Goal: Download file/media

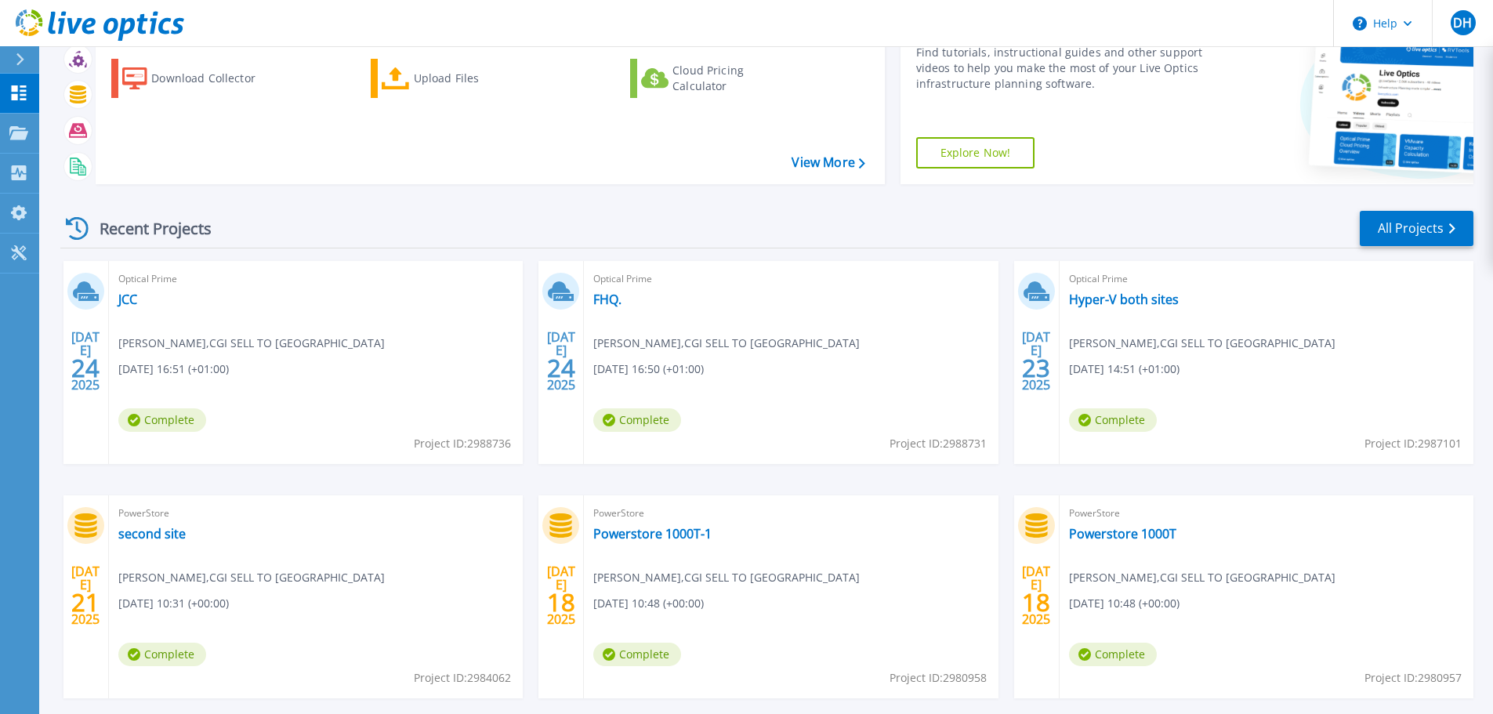
scroll to position [154, 0]
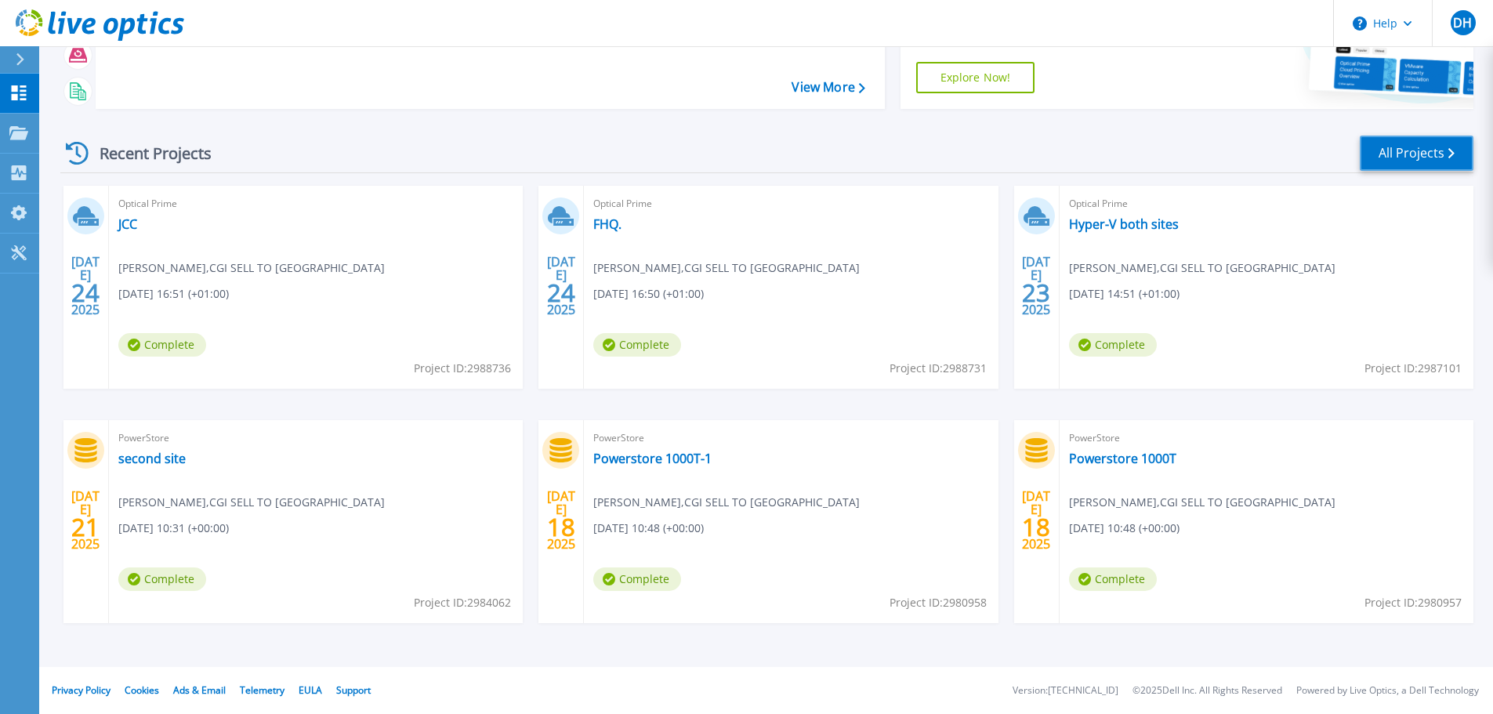
drag, startPoint x: 1430, startPoint y: 150, endPoint x: 1361, endPoint y: 182, distance: 75.0
click at [1430, 150] on link "All Projects" at bounding box center [1417, 153] width 114 height 35
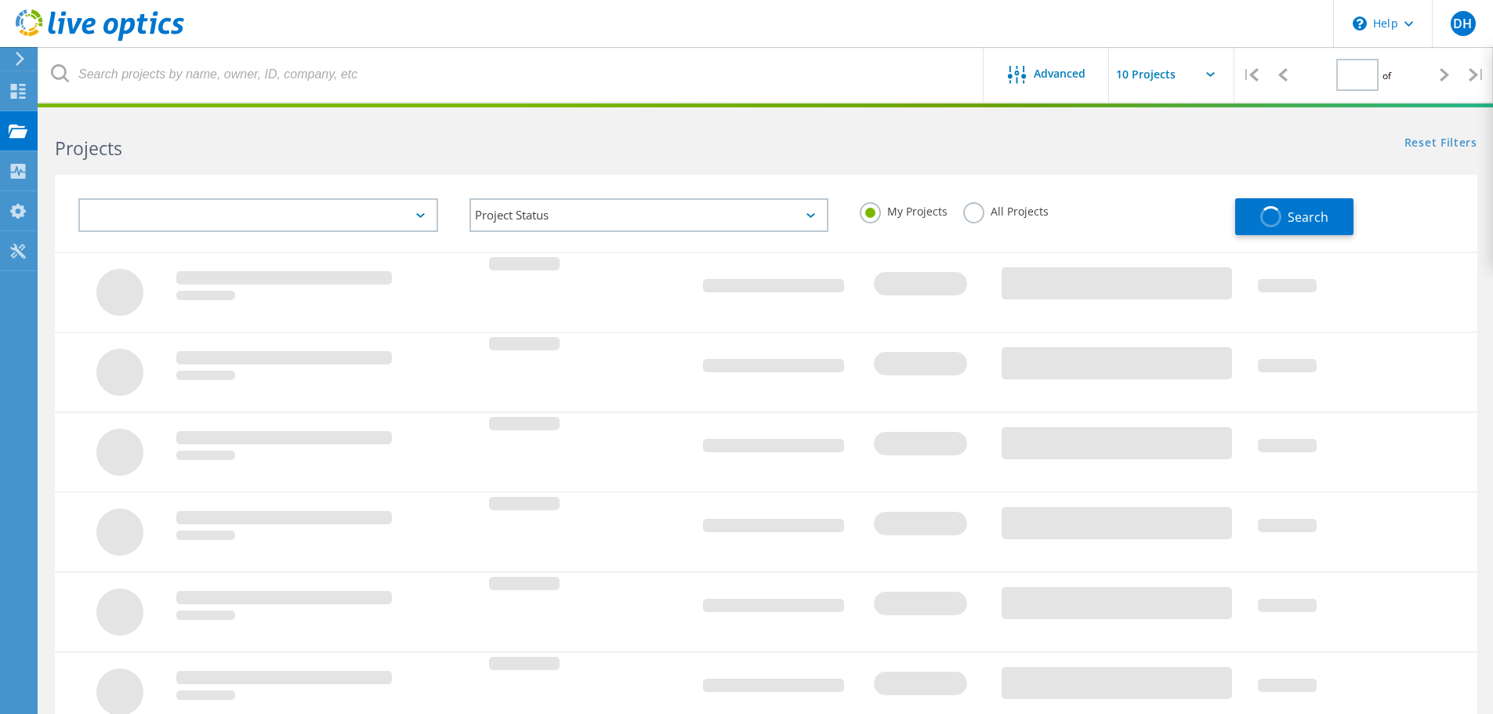
type input "1"
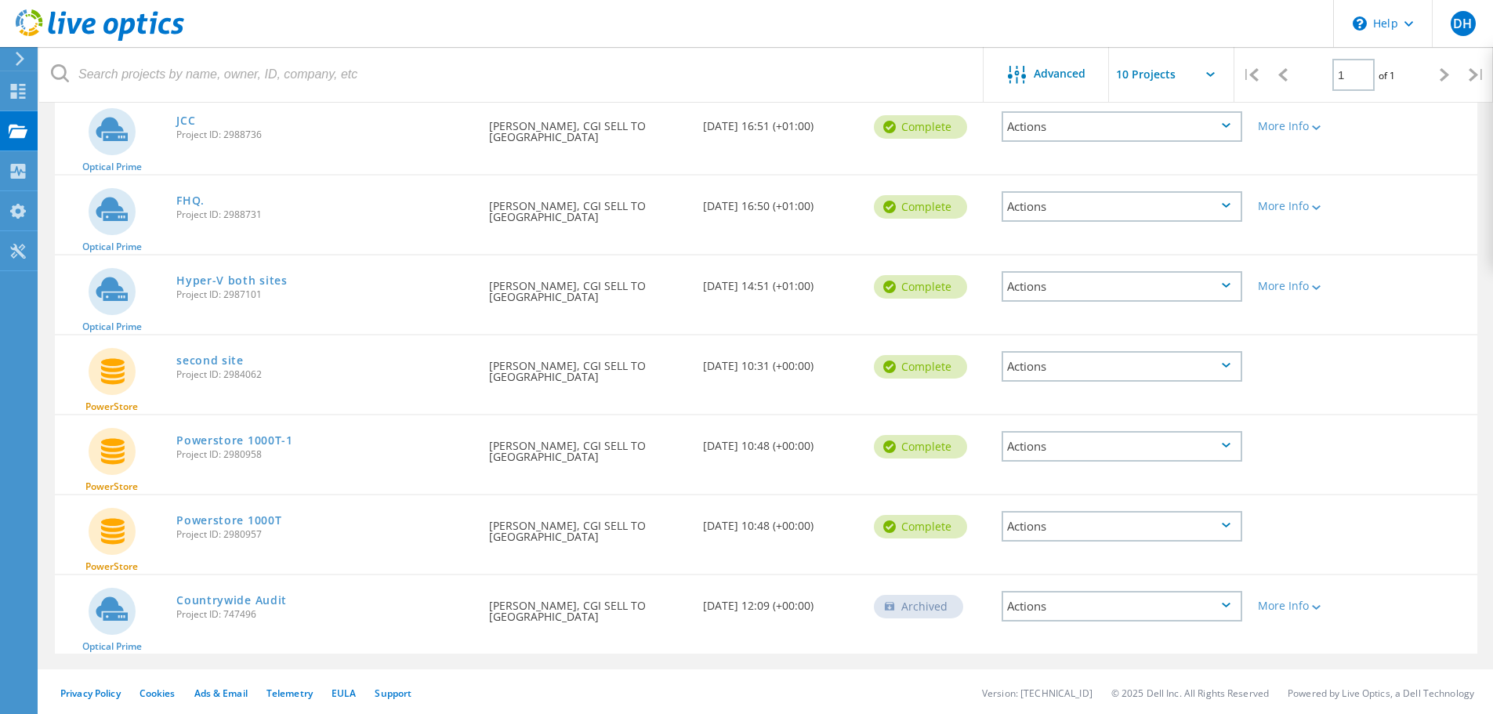
scroll to position [196, 0]
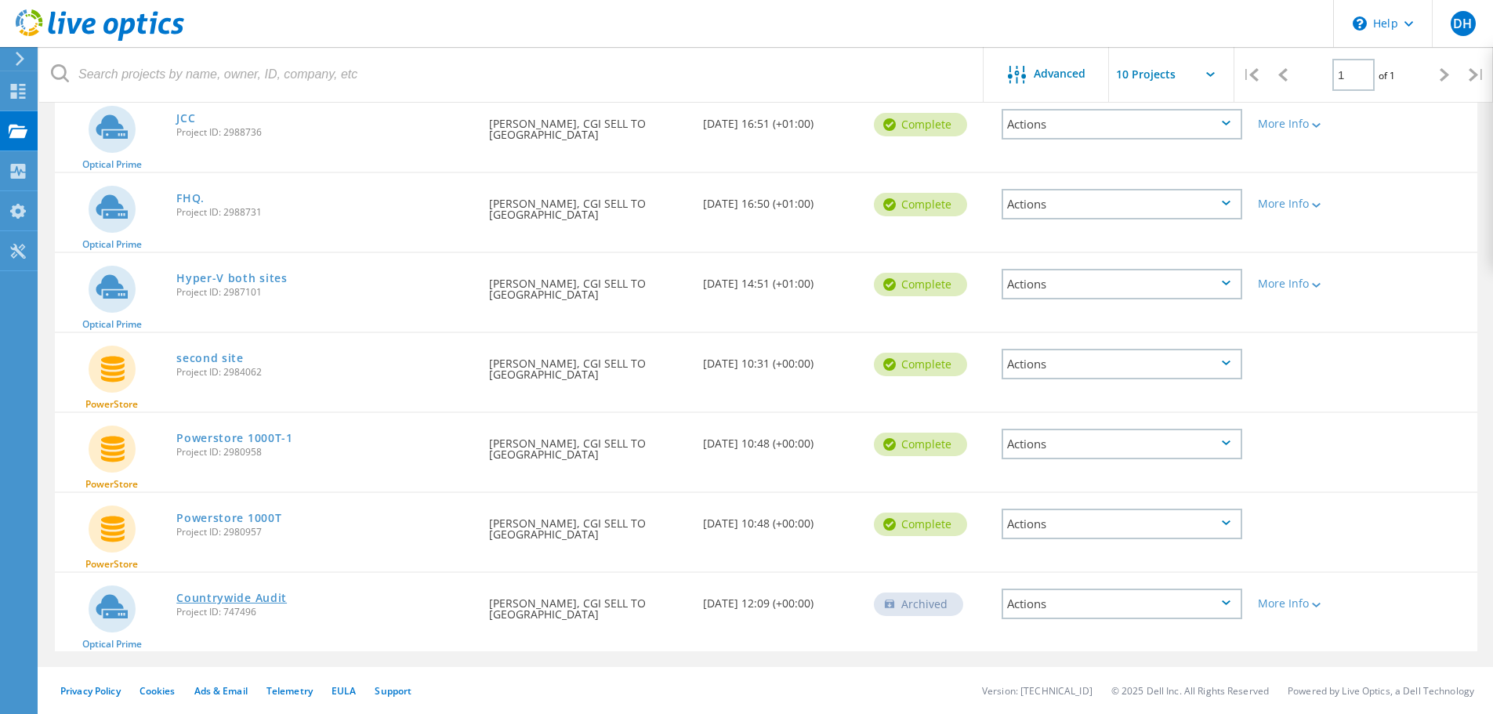
click at [229, 593] on link "Countrywide Audit" at bounding box center [231, 598] width 111 height 11
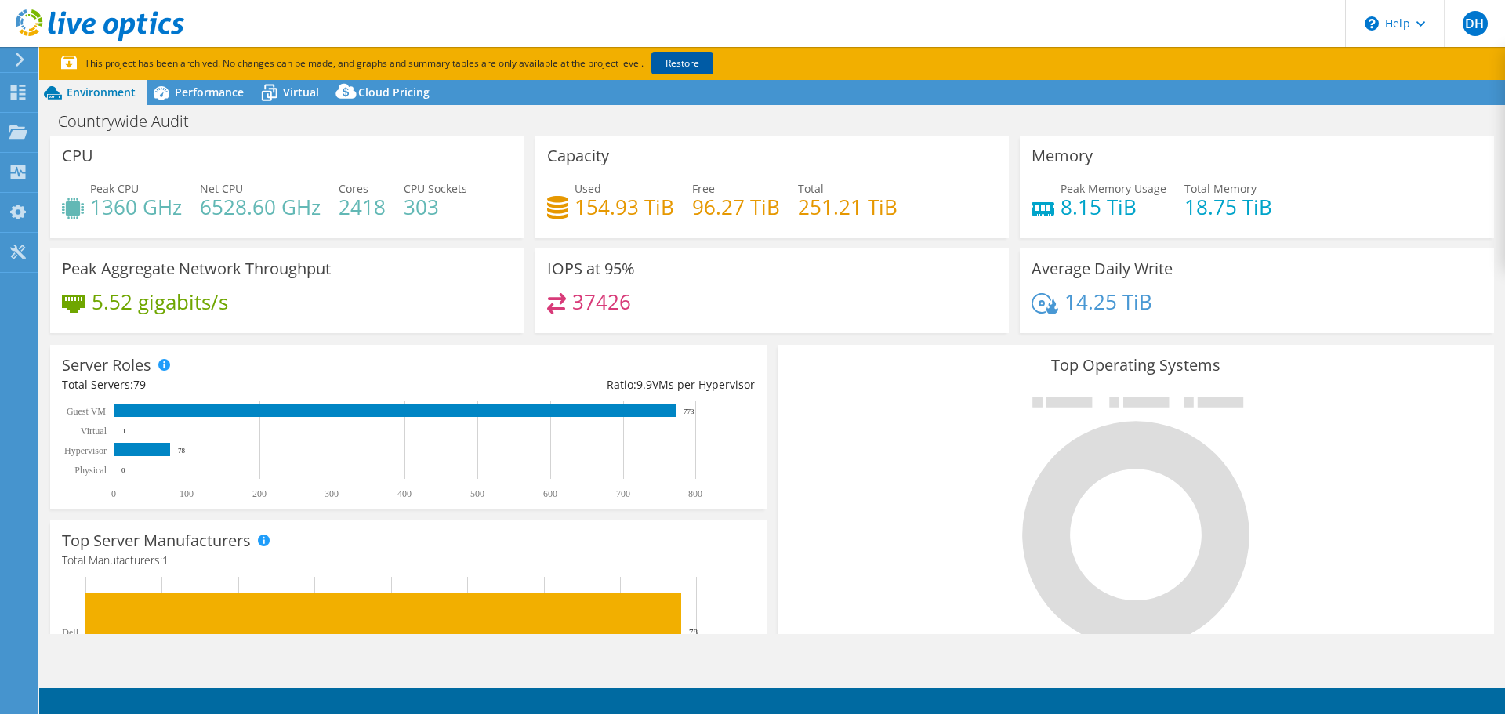
click at [680, 61] on link "Restore" at bounding box center [682, 63] width 62 height 23
click at [197, 92] on span "Performance" at bounding box center [209, 92] width 69 height 15
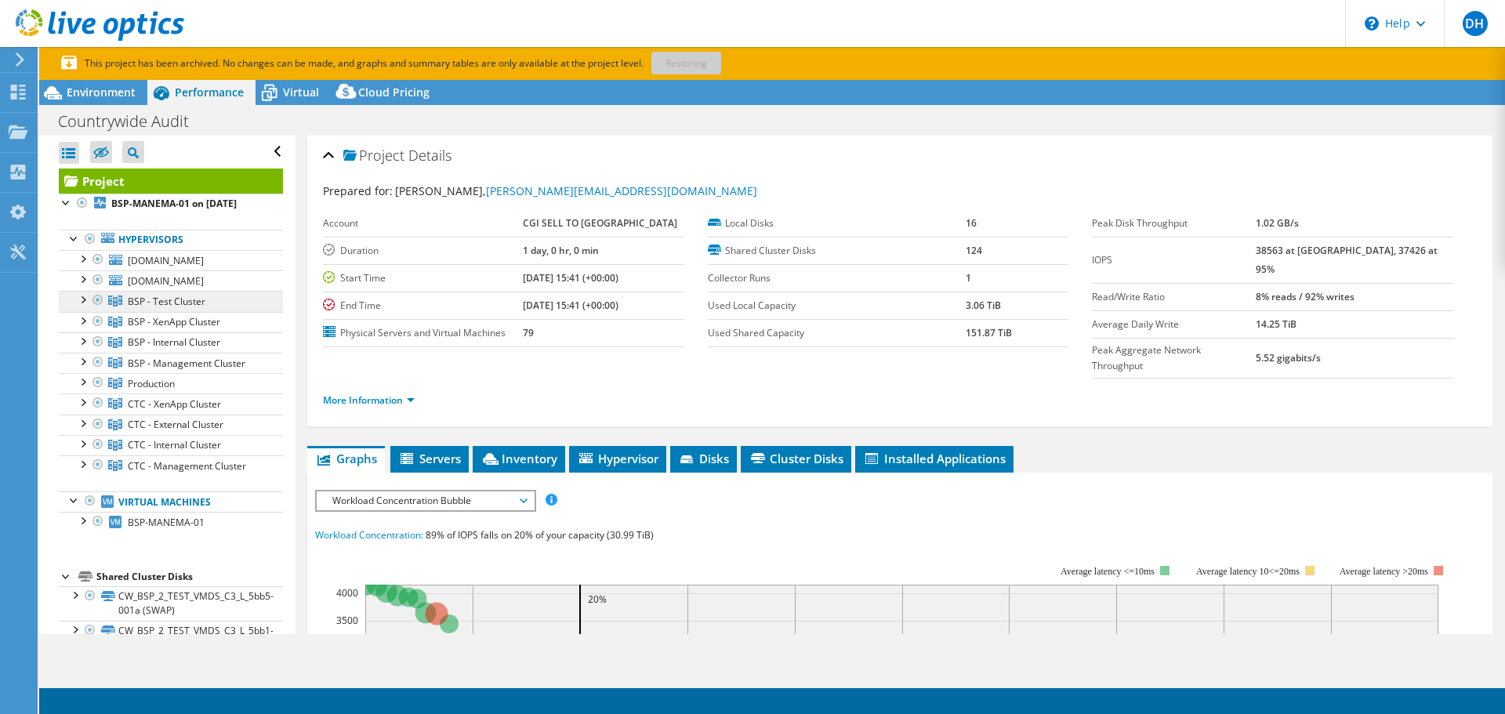
scroll to position [78, 0]
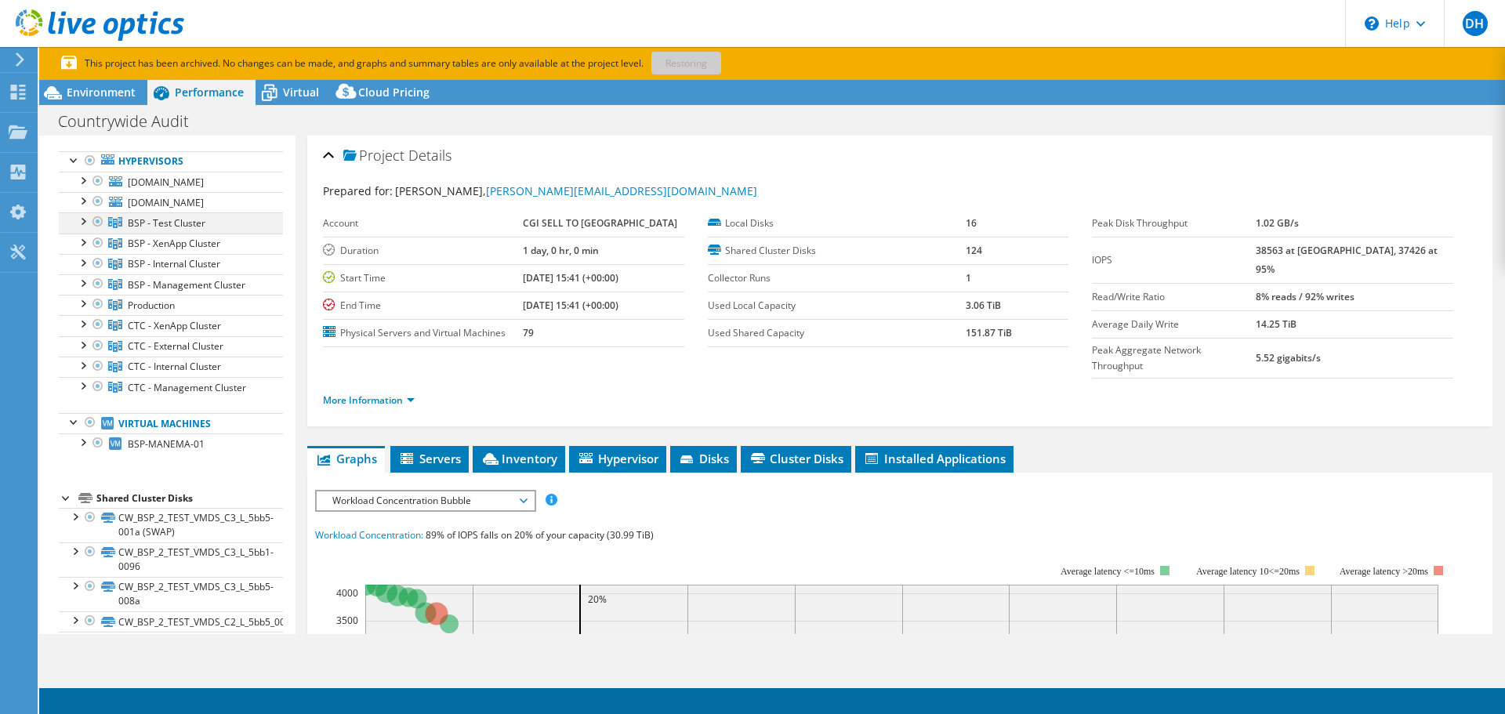
click at [92, 220] on div at bounding box center [98, 221] width 16 height 19
click at [83, 220] on div at bounding box center [82, 220] width 16 height 16
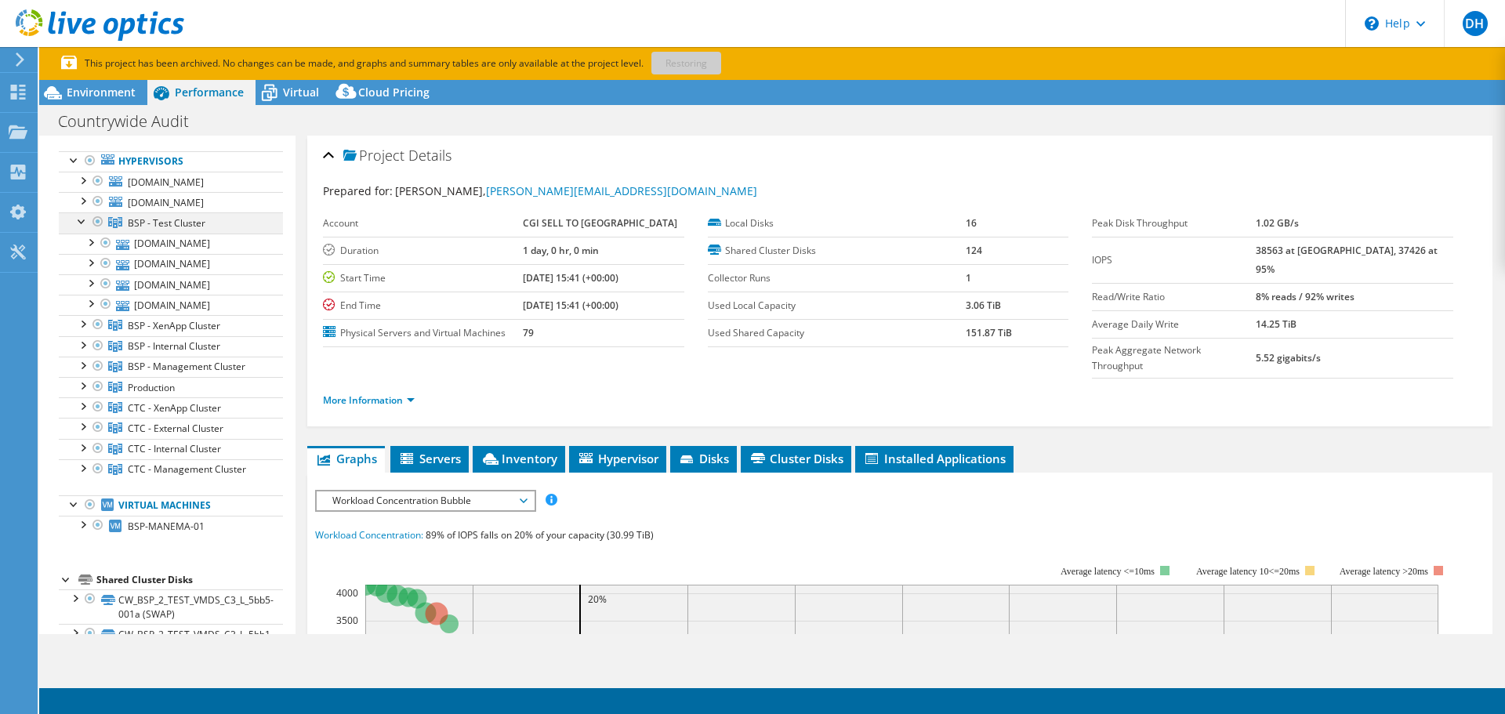
click at [83, 220] on div at bounding box center [82, 220] width 16 height 16
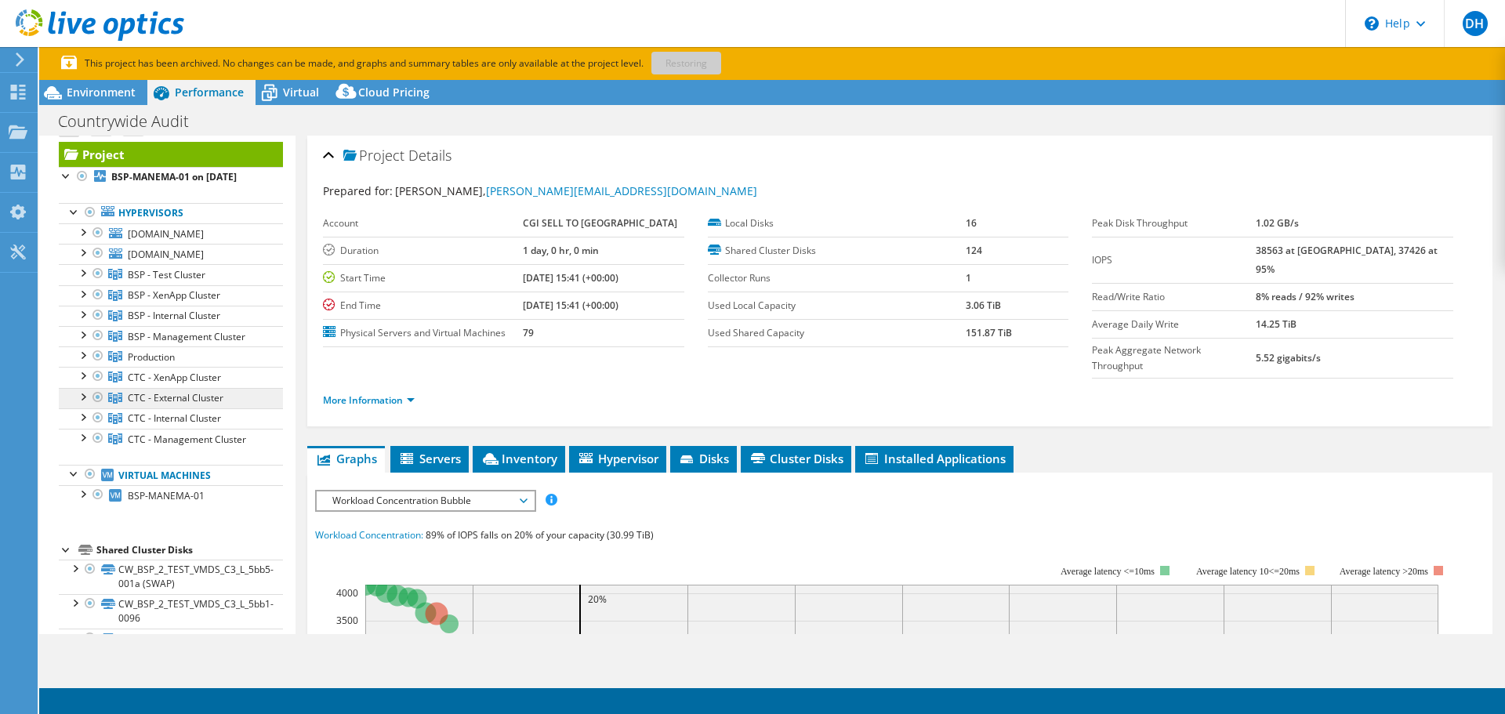
scroll to position [0, 0]
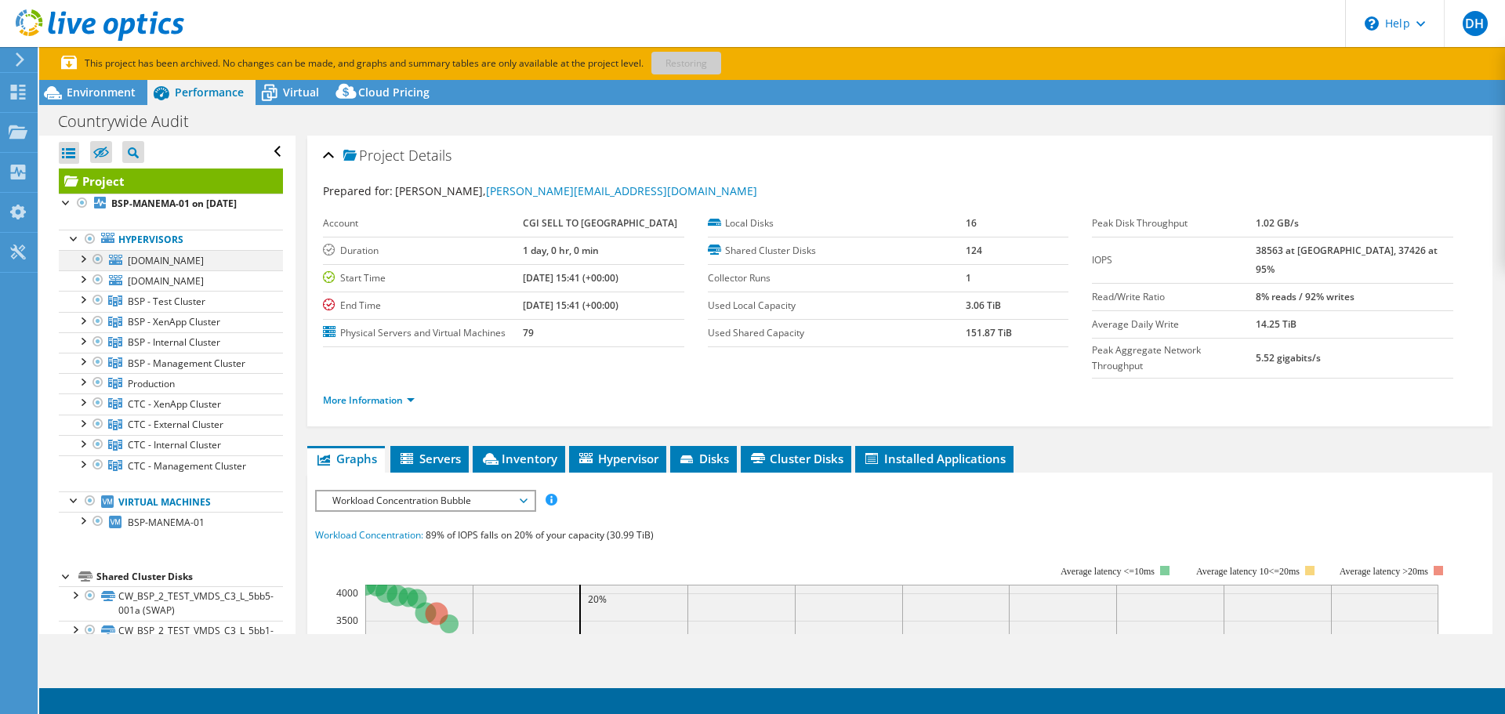
click at [83, 257] on div at bounding box center [82, 258] width 16 height 16
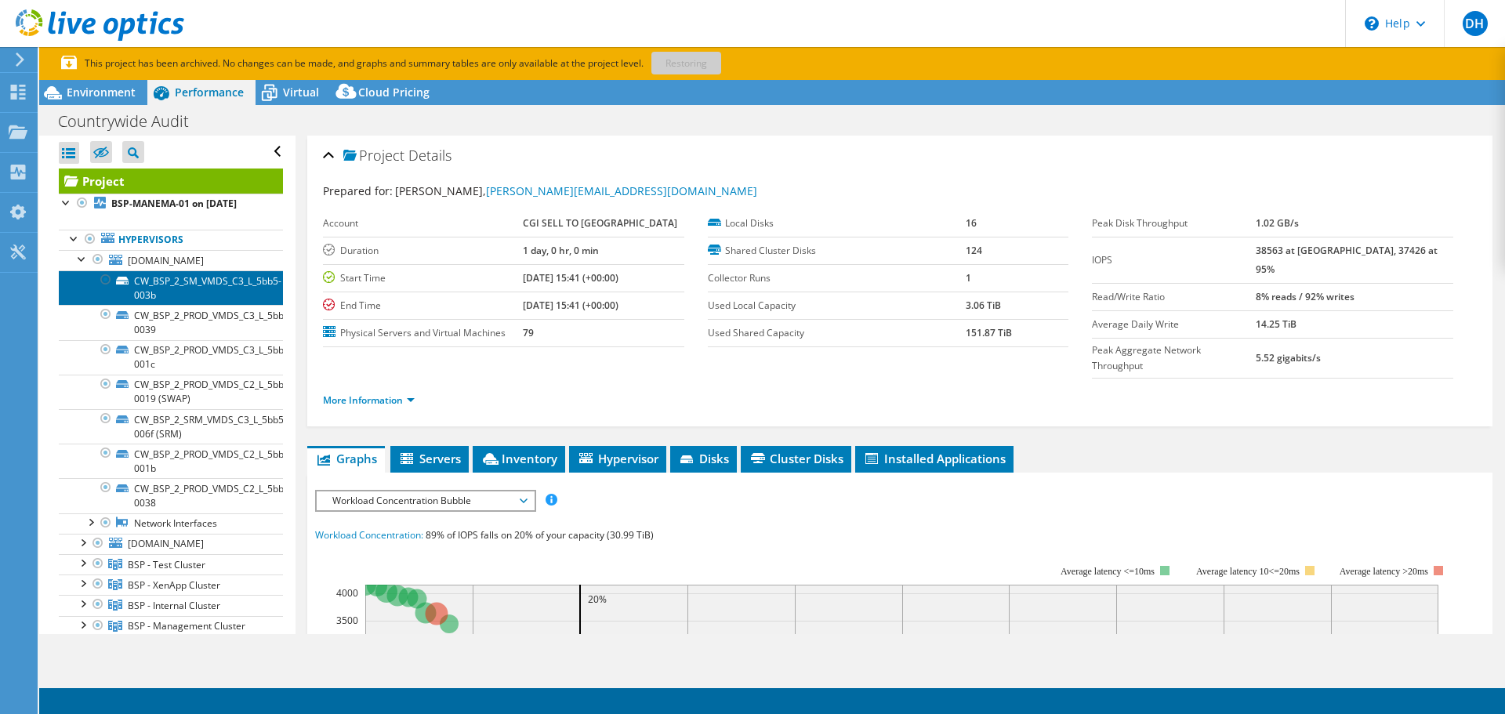
click at [195, 284] on link "CW_BSP_2_SM_VMDS_C3_L_5bb5-003b" at bounding box center [171, 287] width 224 height 34
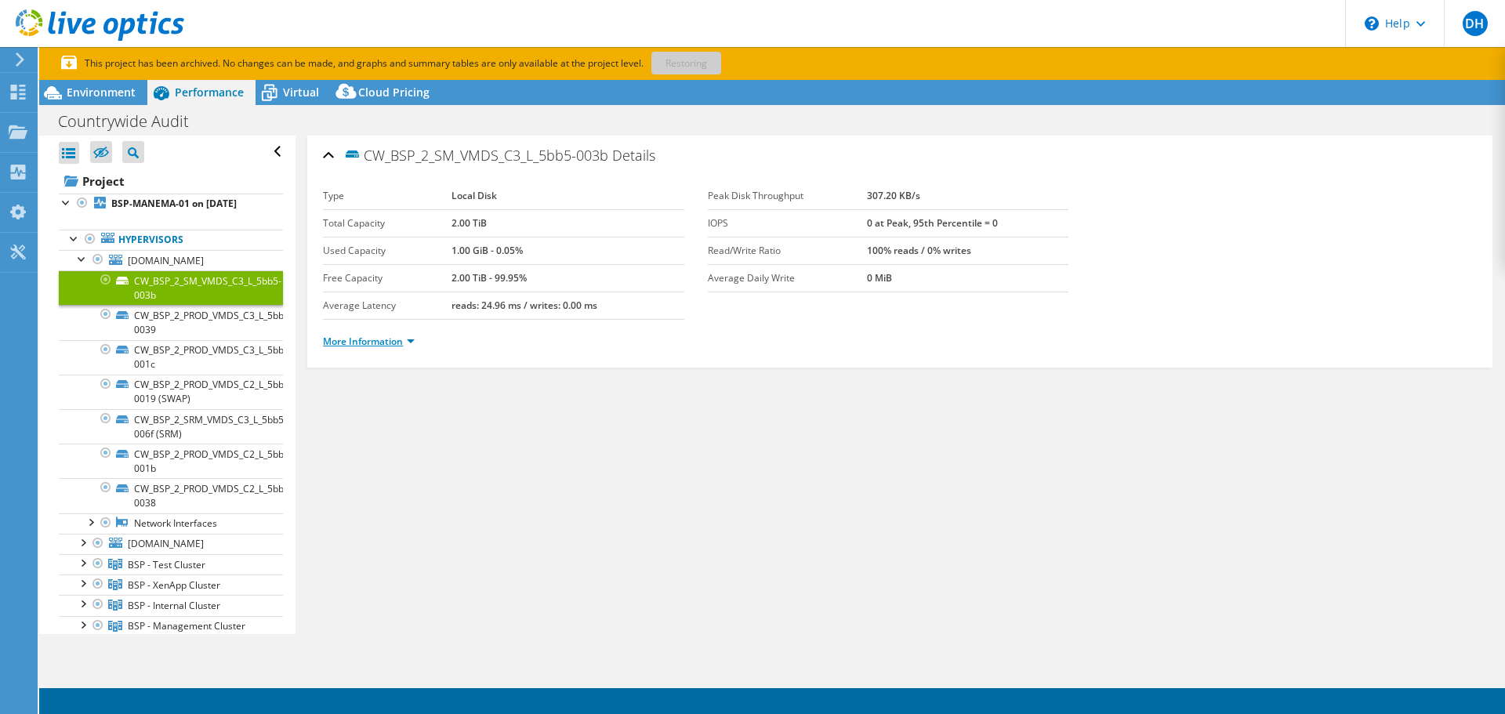
click at [332, 341] on link "More Information" at bounding box center [369, 341] width 92 height 13
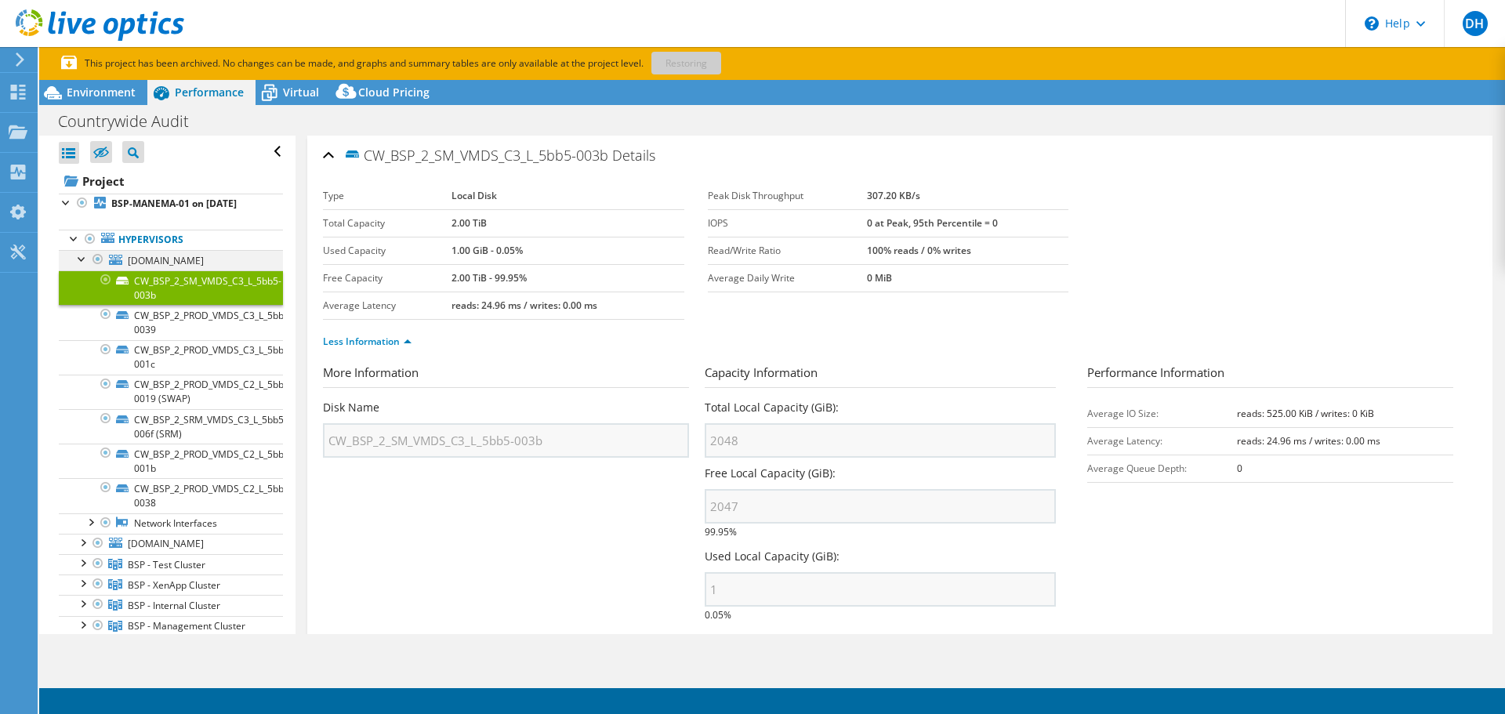
click at [79, 259] on div at bounding box center [82, 258] width 16 height 16
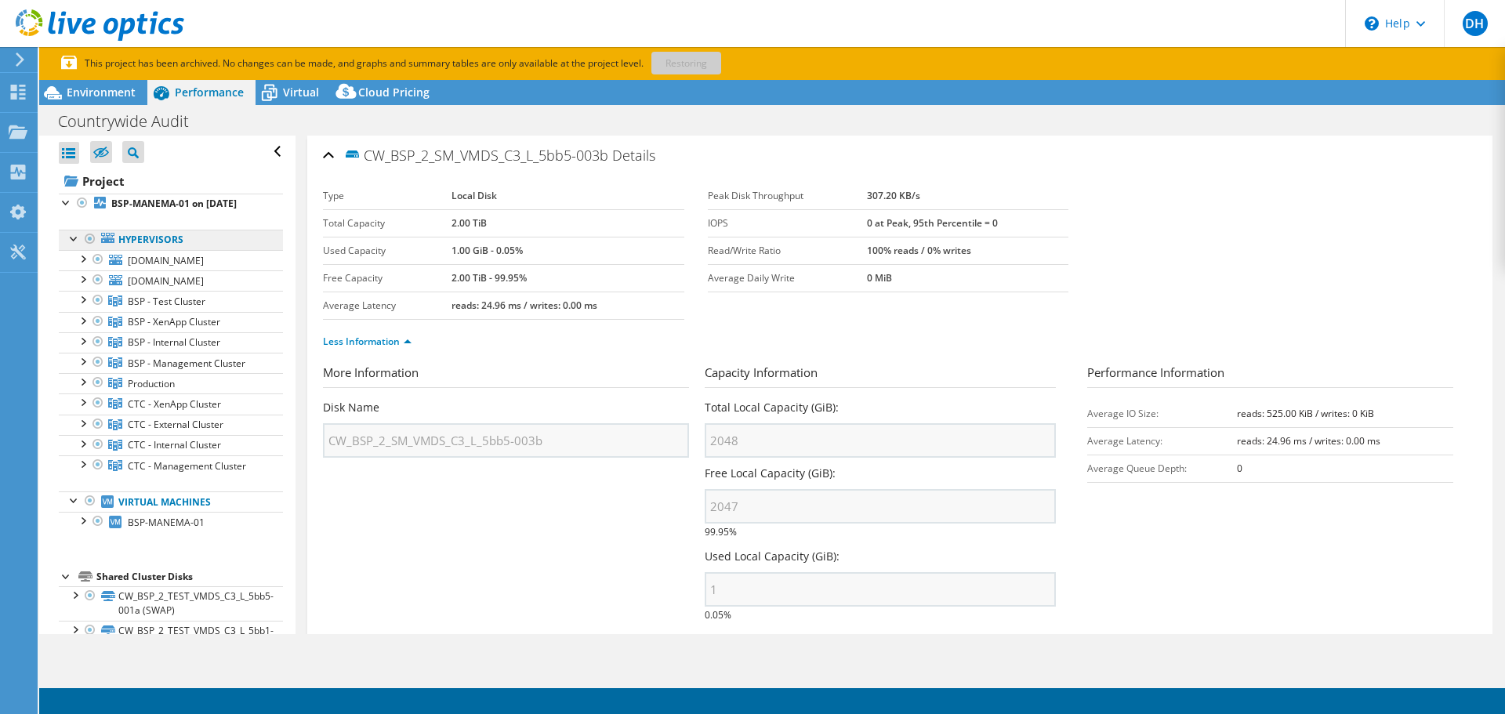
click at [141, 244] on link "Hypervisors" at bounding box center [171, 240] width 224 height 20
click at [161, 201] on b "BSP-MANEMA-01 on 1/2/2019" at bounding box center [173, 203] width 125 height 13
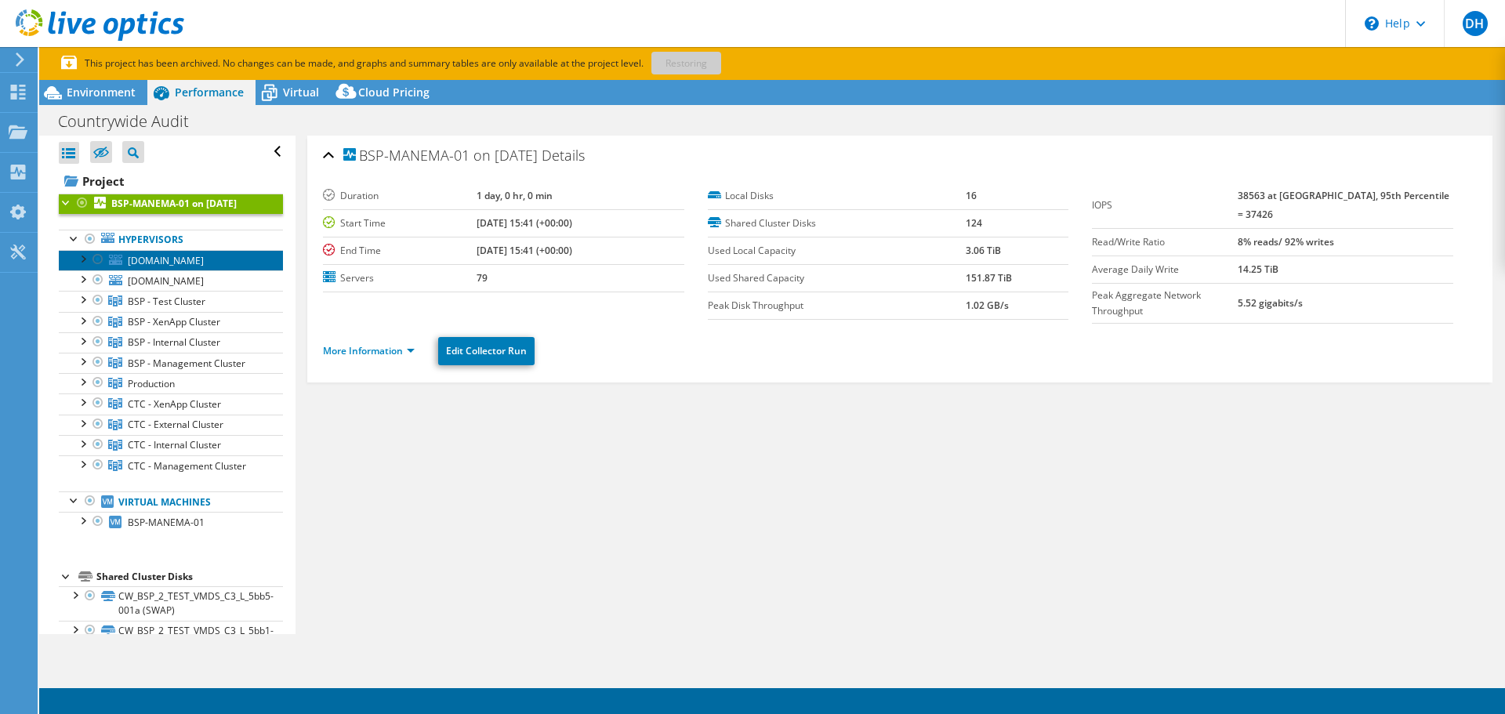
click at [156, 262] on span "cwbspesxext002.cwman.int" at bounding box center [166, 260] width 76 height 13
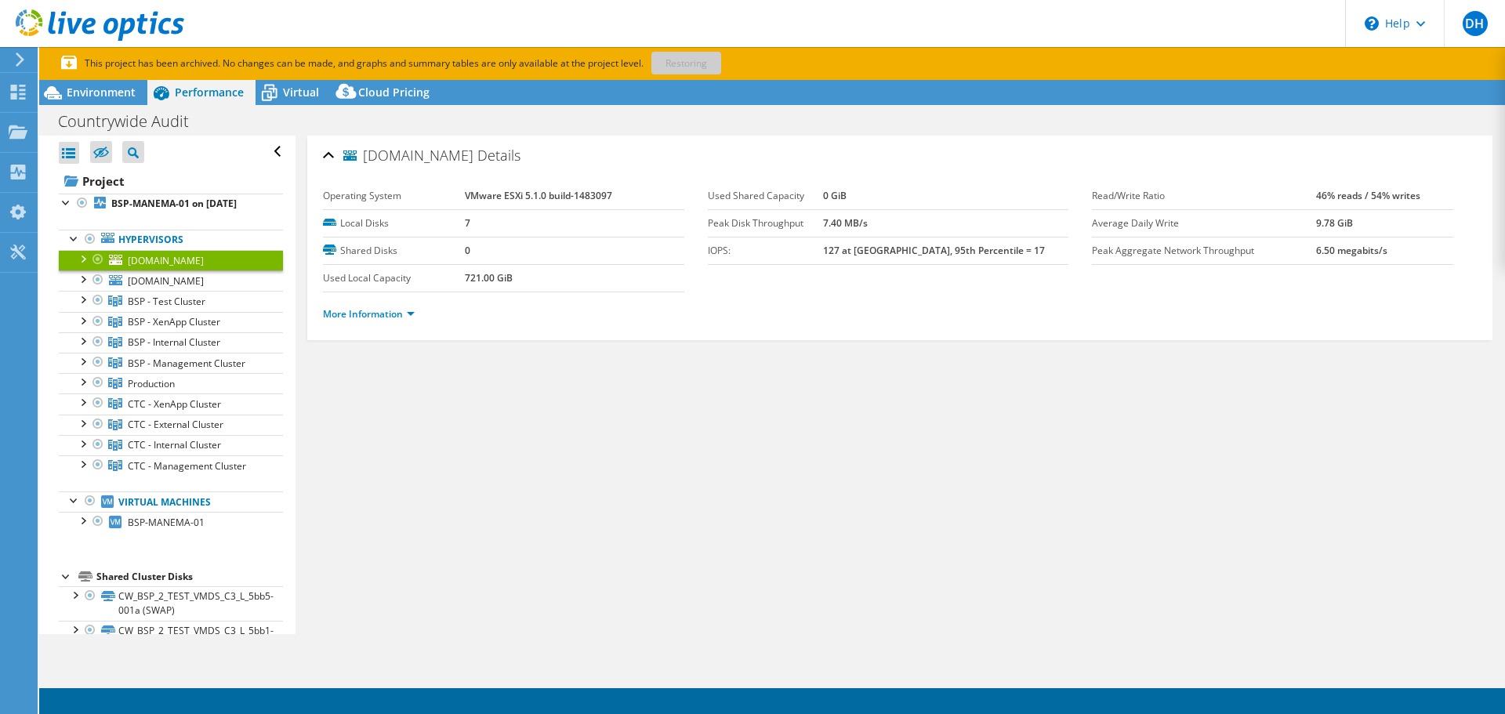
click at [80, 260] on div at bounding box center [82, 258] width 16 height 16
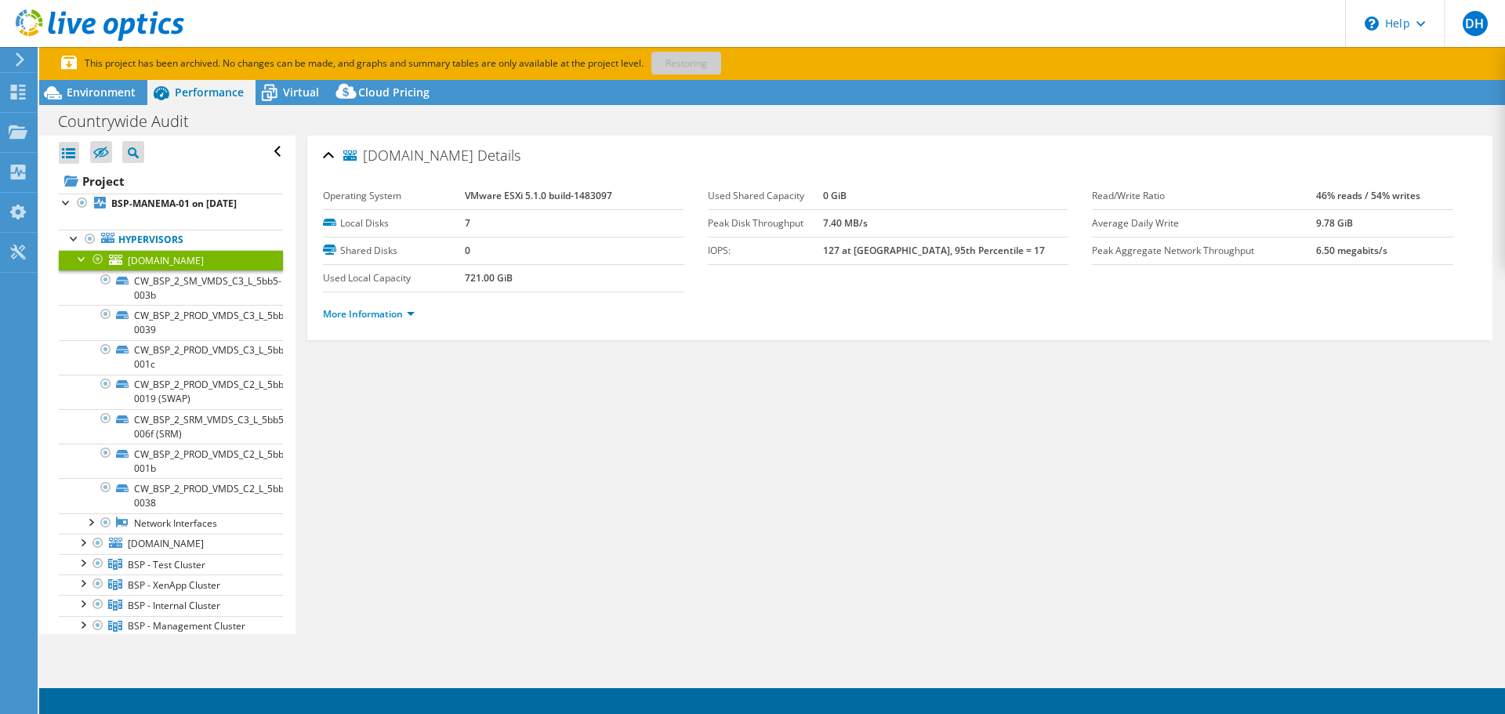
drag, startPoint x: 74, startPoint y: 252, endPoint x: 76, endPoint y: 264, distance: 11.9
click at [75, 261] on div at bounding box center [82, 258] width 16 height 16
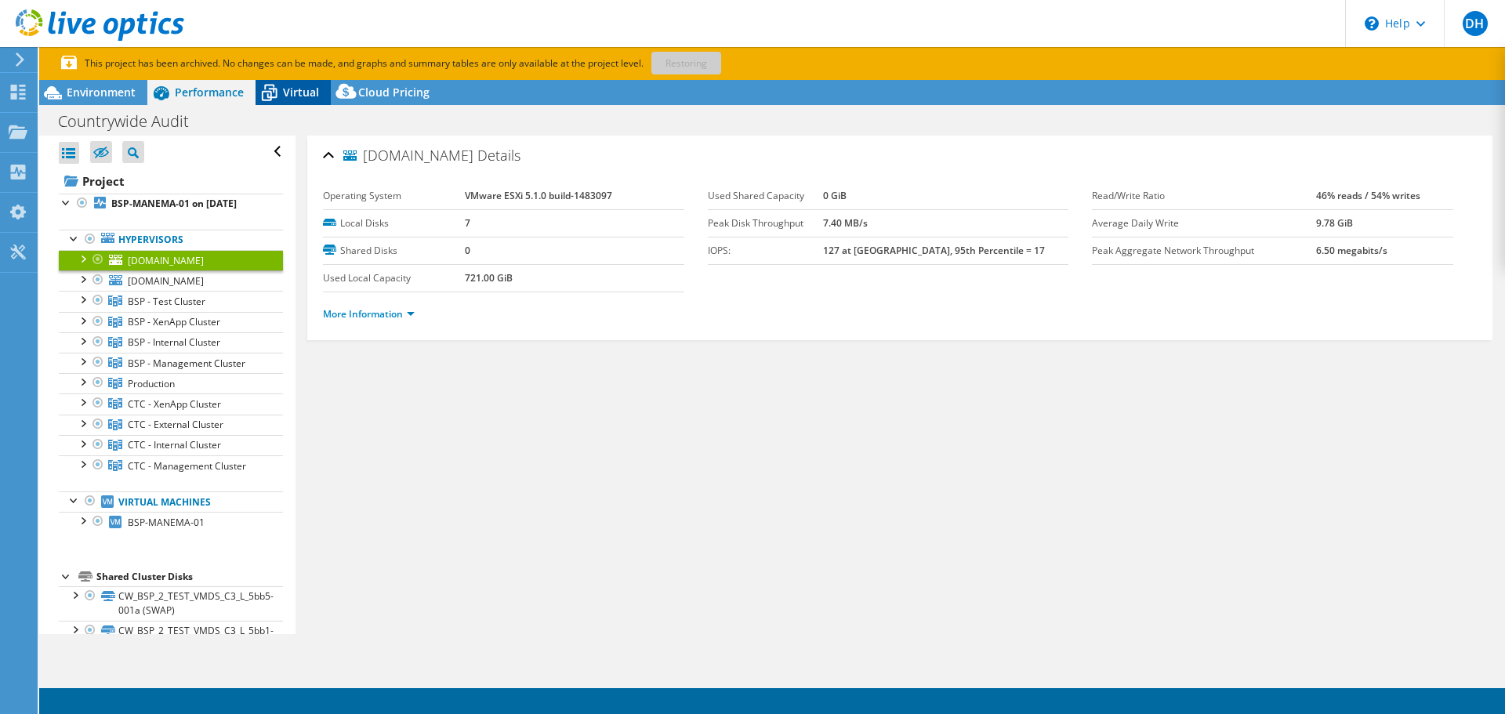
click at [285, 94] on span "Virtual" at bounding box center [301, 92] width 36 height 15
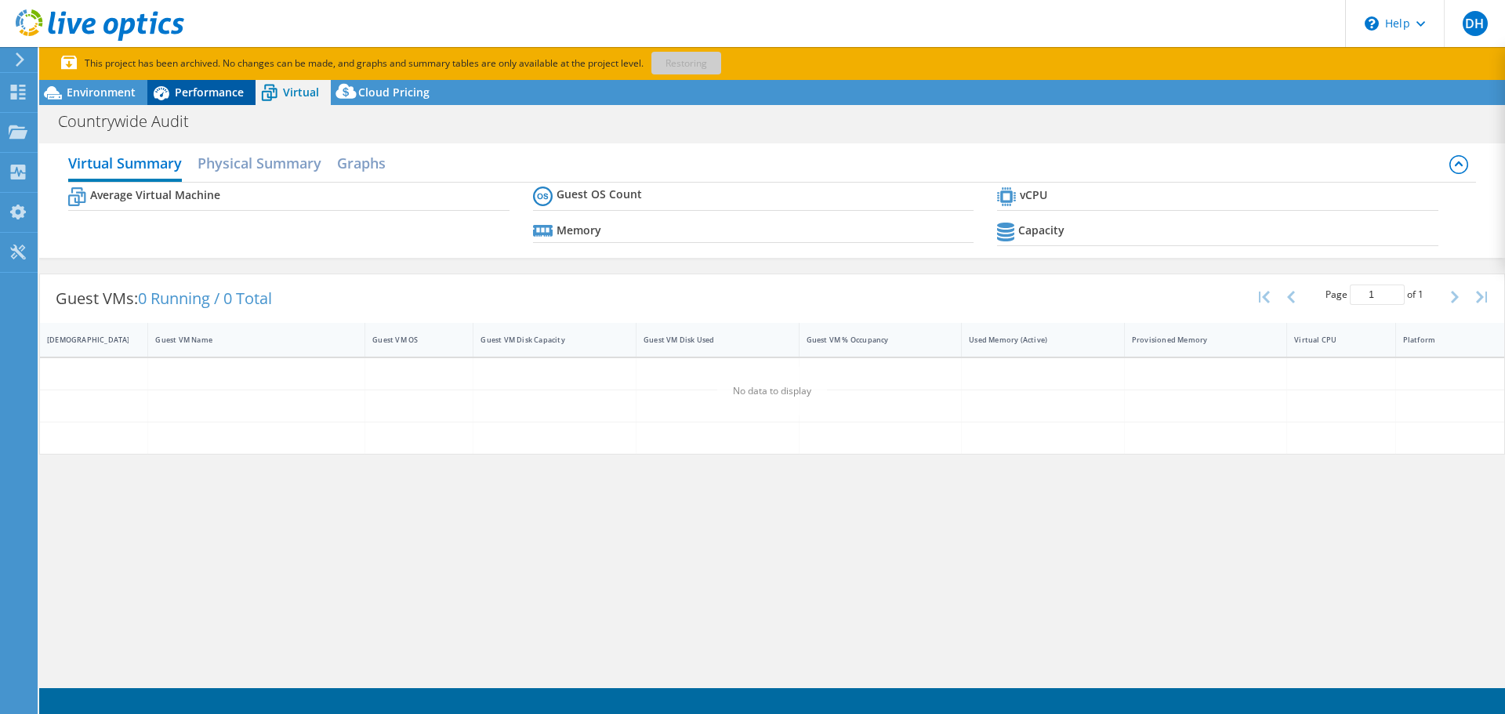
click at [190, 89] on span "Performance" at bounding box center [209, 92] width 69 height 15
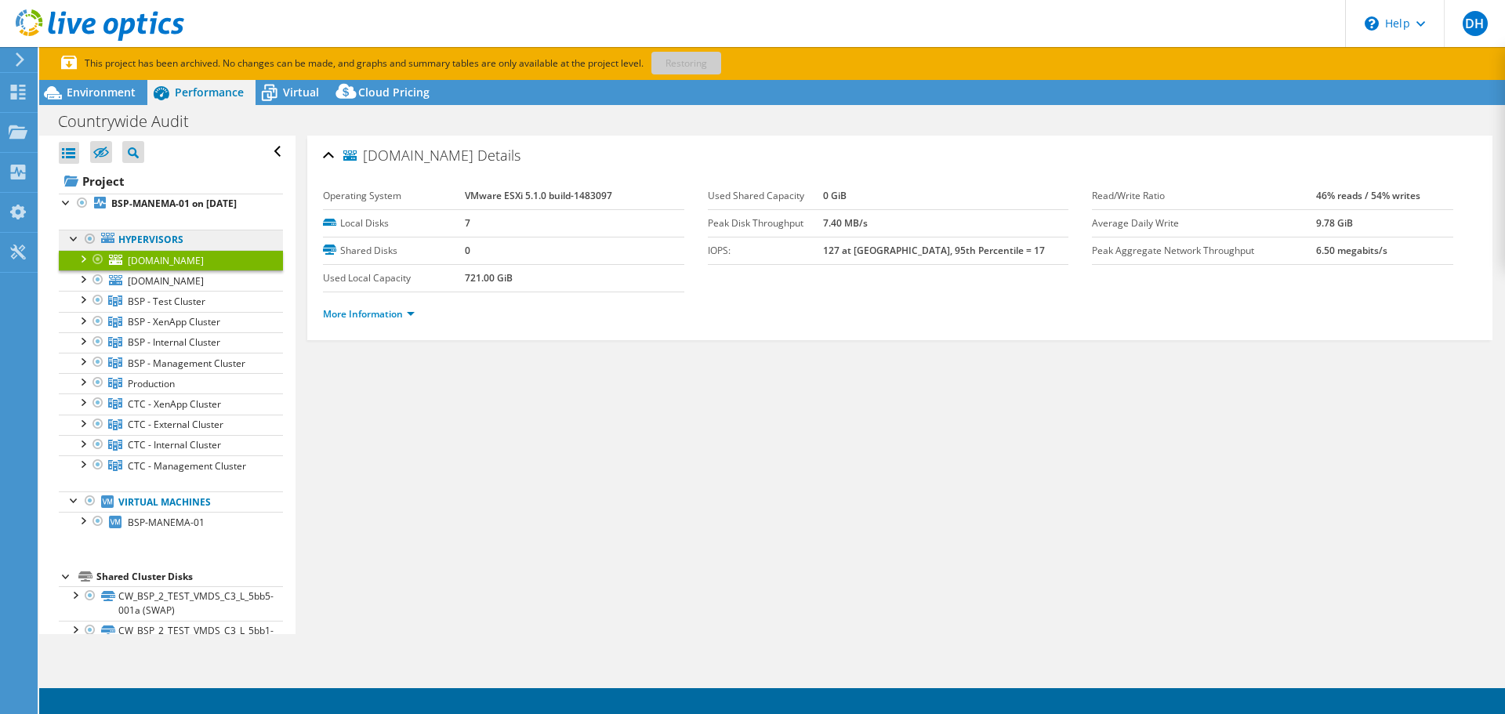
click at [133, 232] on link "Hypervisors" at bounding box center [171, 240] width 224 height 20
click at [136, 238] on link "Hypervisors" at bounding box center [171, 240] width 224 height 20
click at [87, 236] on div at bounding box center [90, 239] width 16 height 19
click at [131, 205] on b "BSP-MANEMA-01 on 1/2/2019" at bounding box center [173, 203] width 125 height 13
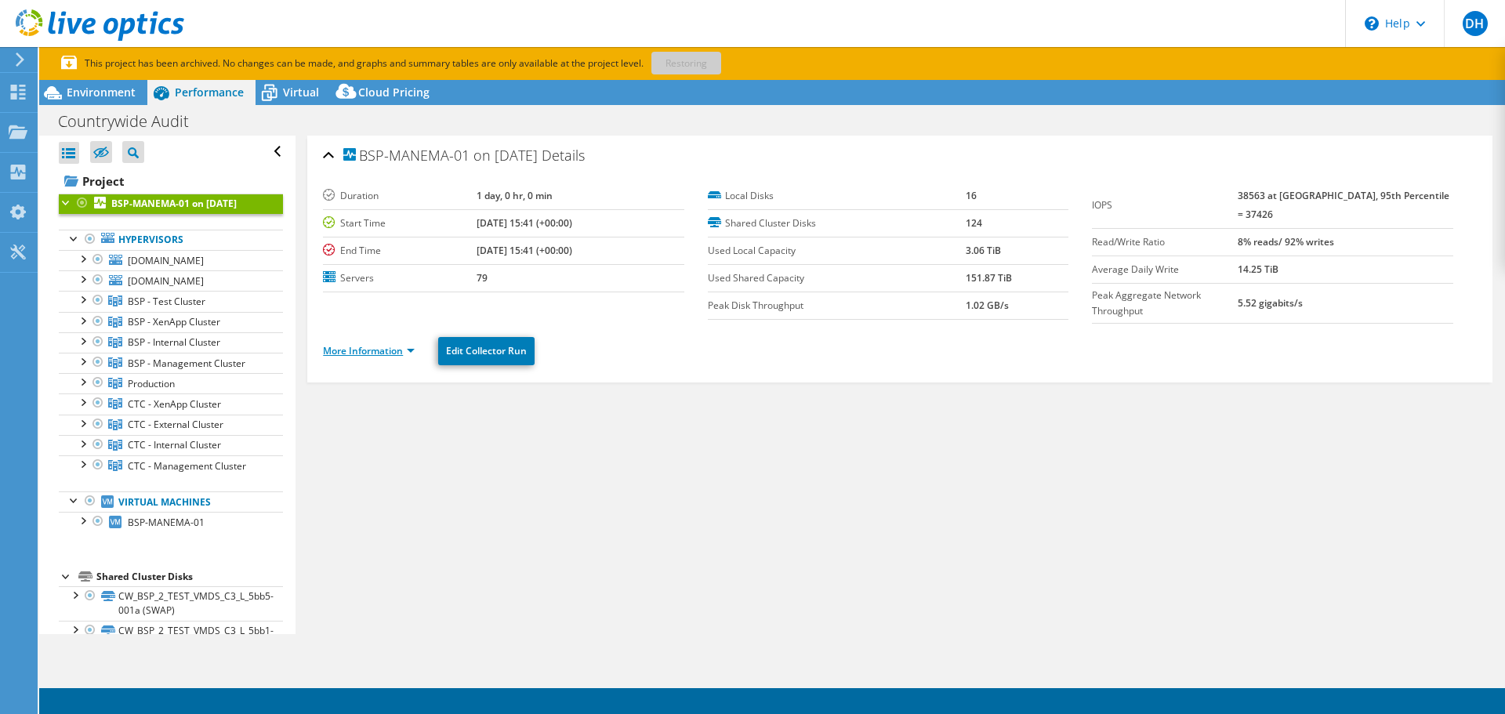
click at [333, 347] on link "More Information" at bounding box center [369, 350] width 92 height 13
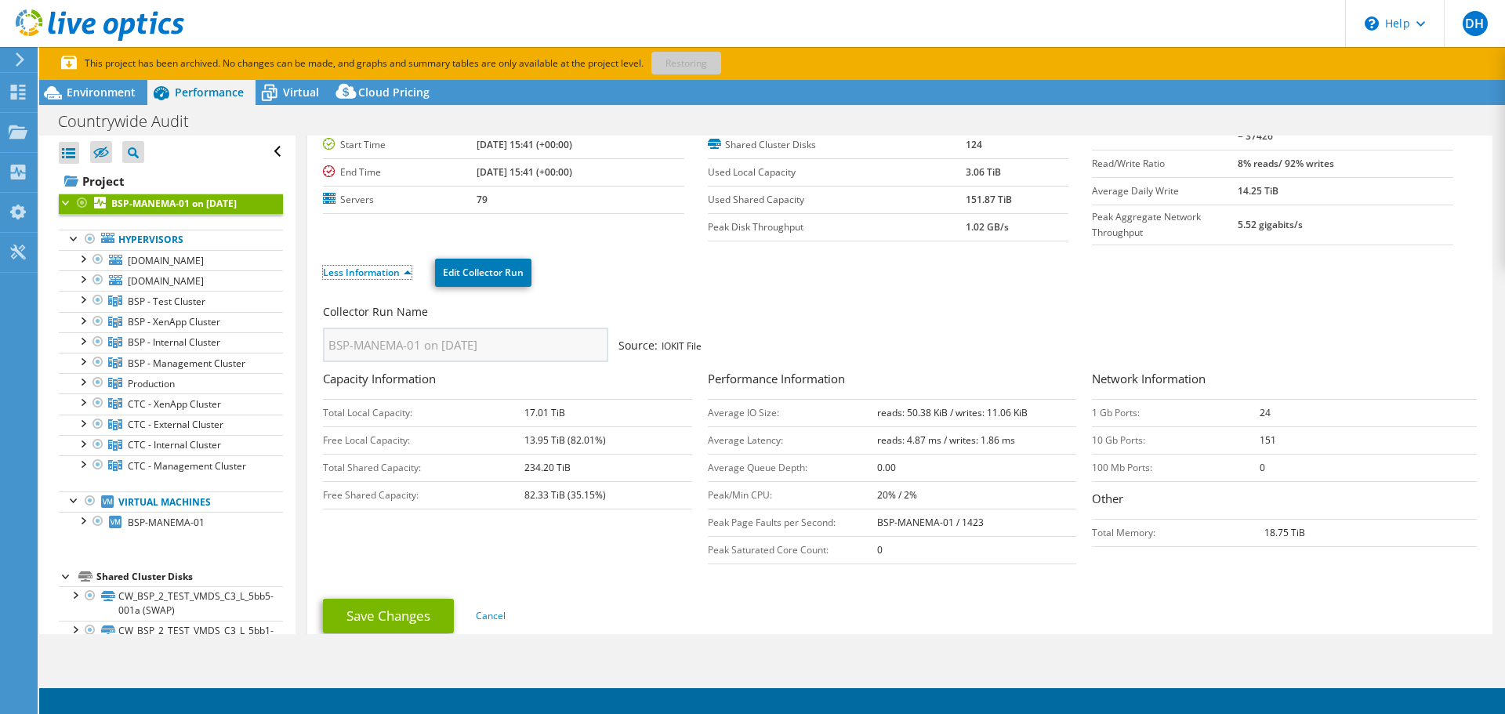
scroll to position [138, 0]
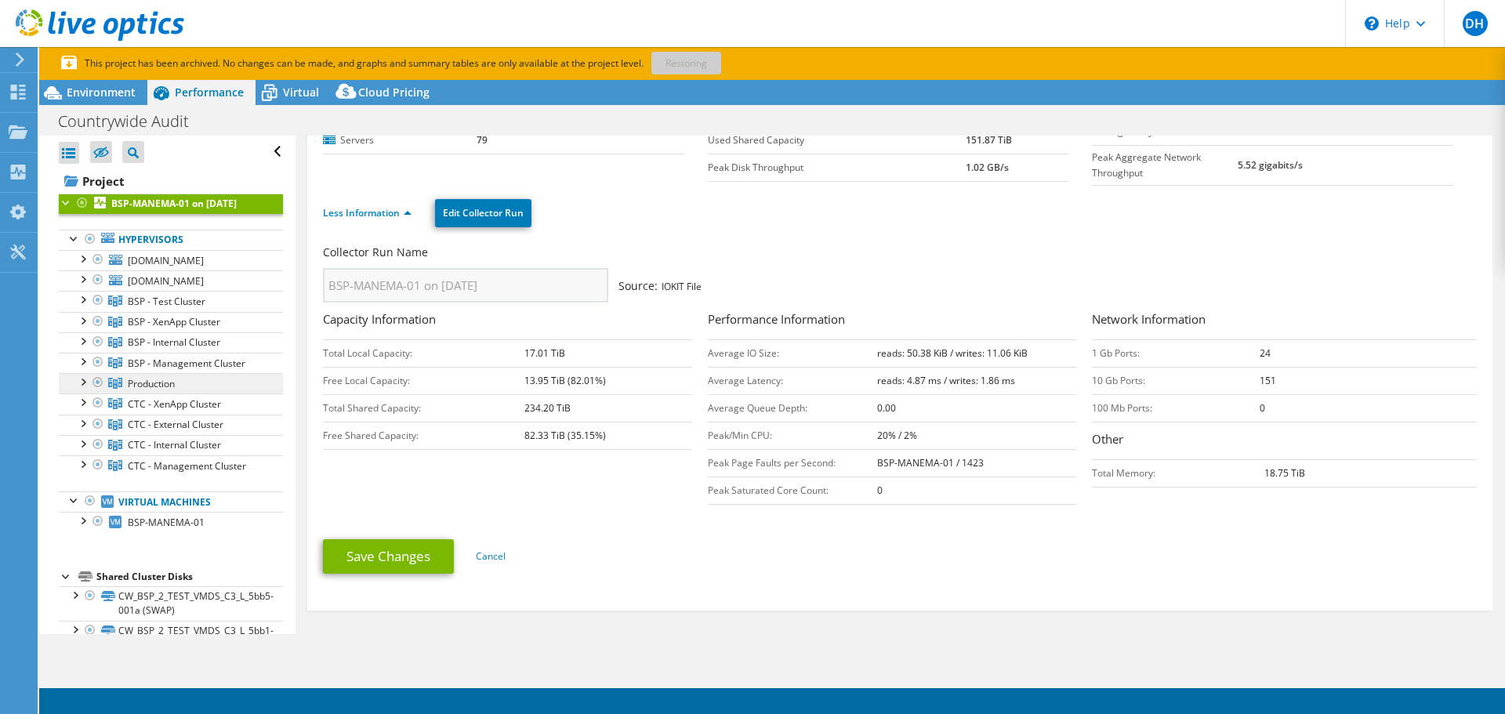
click at [147, 382] on span "Production" at bounding box center [151, 383] width 47 height 13
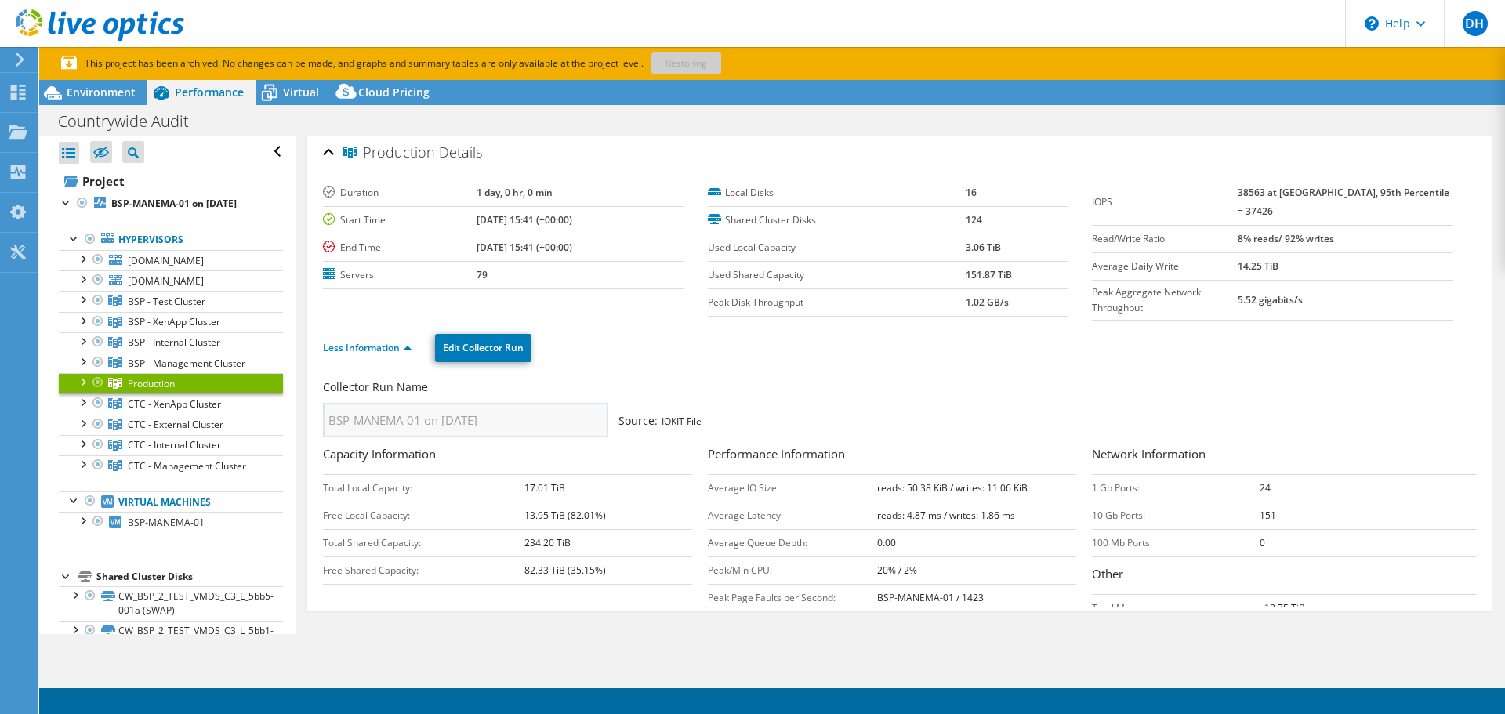
scroll to position [0, 0]
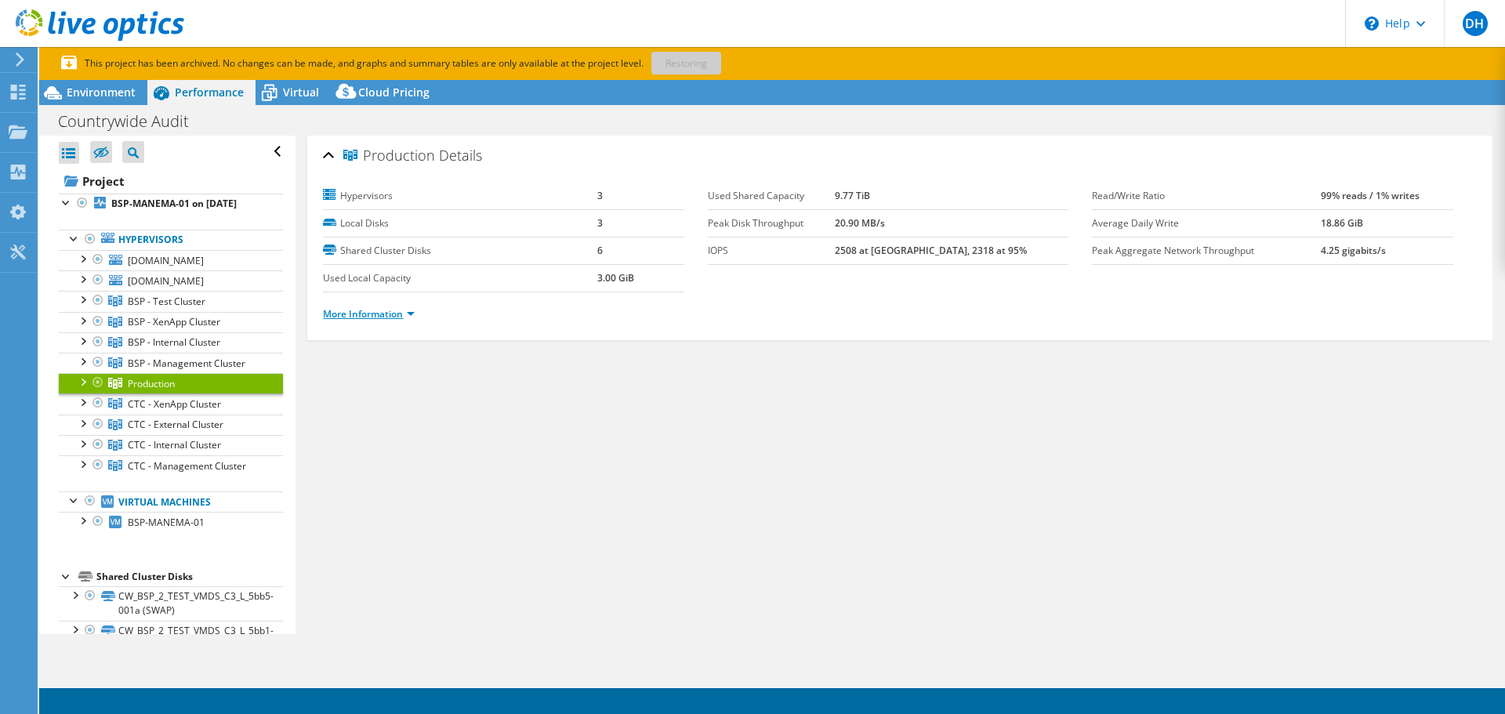
click at [364, 315] on link "More Information" at bounding box center [369, 313] width 92 height 13
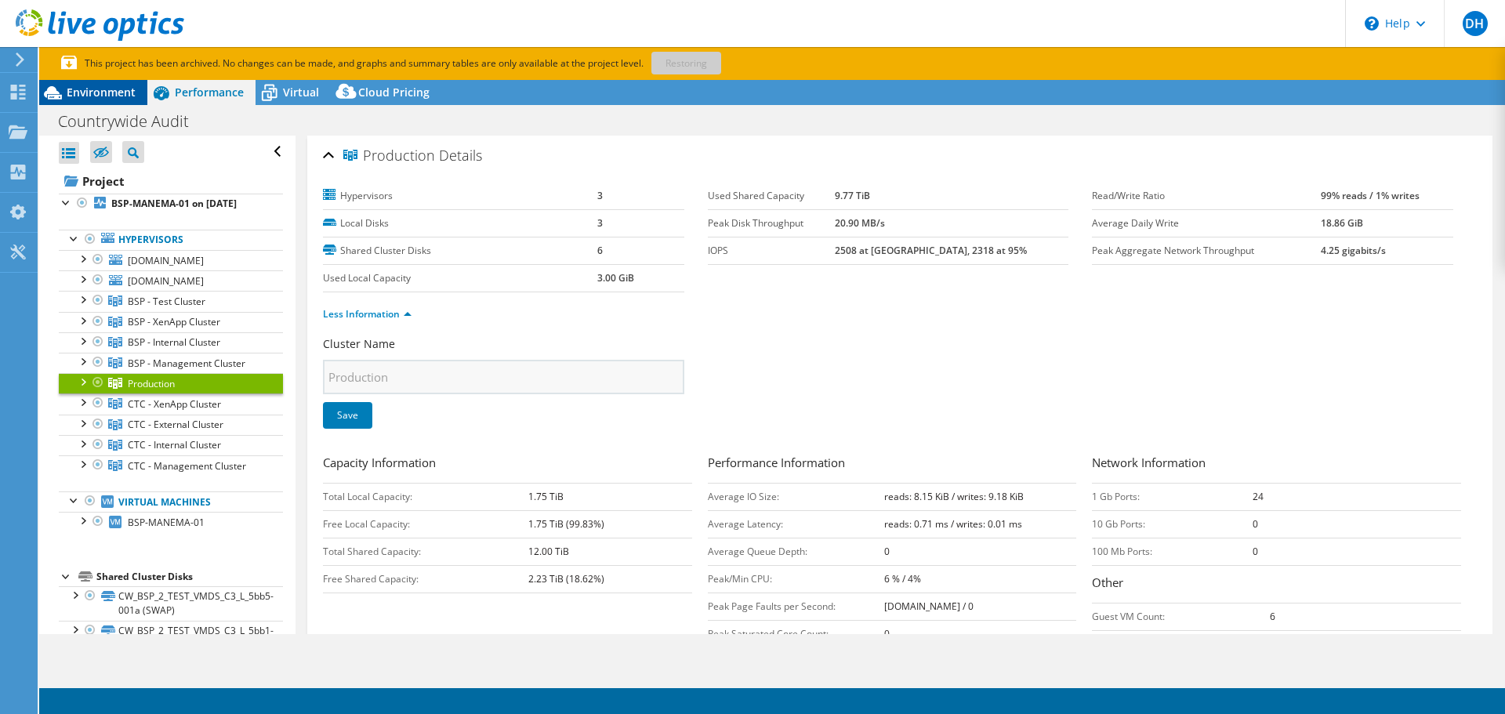
click at [89, 86] on span "Environment" at bounding box center [101, 92] width 69 height 15
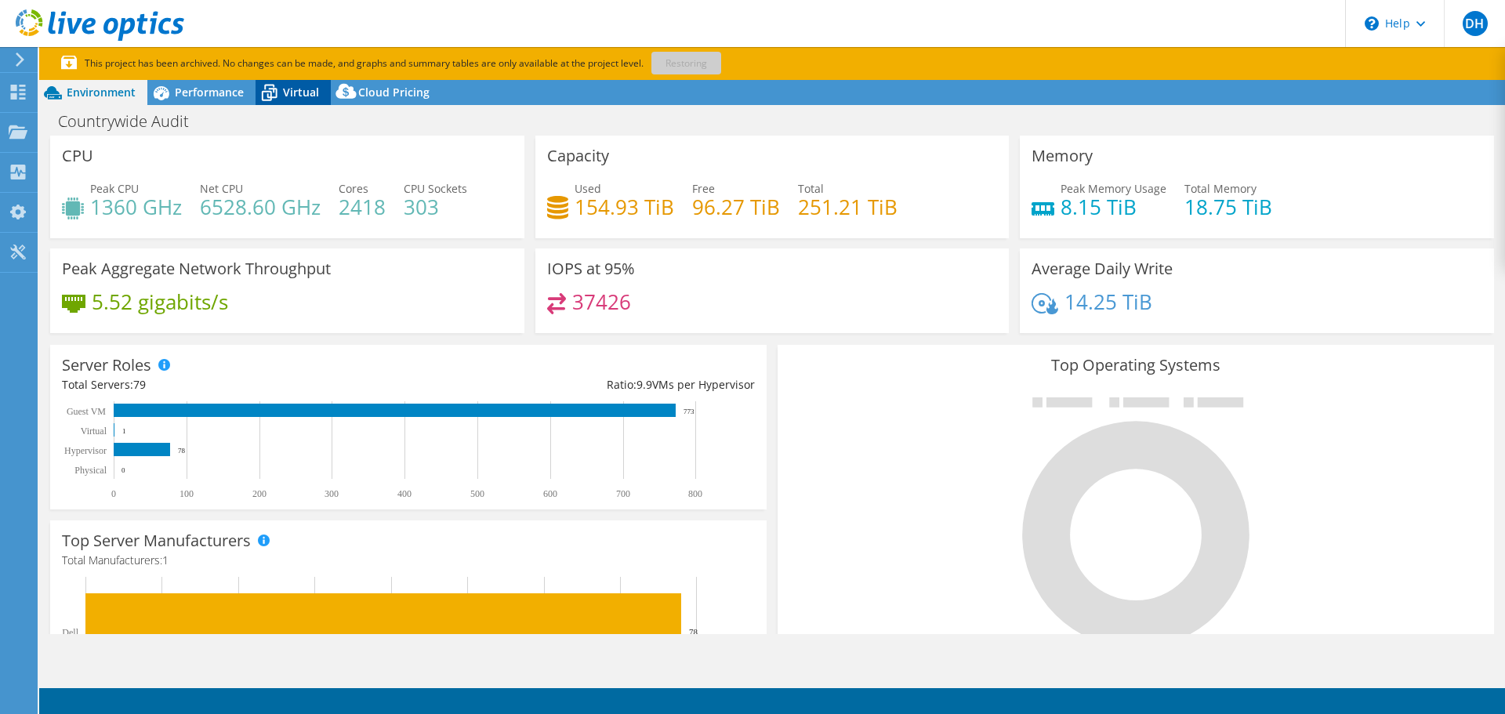
click at [290, 92] on span "Virtual" at bounding box center [301, 92] width 36 height 15
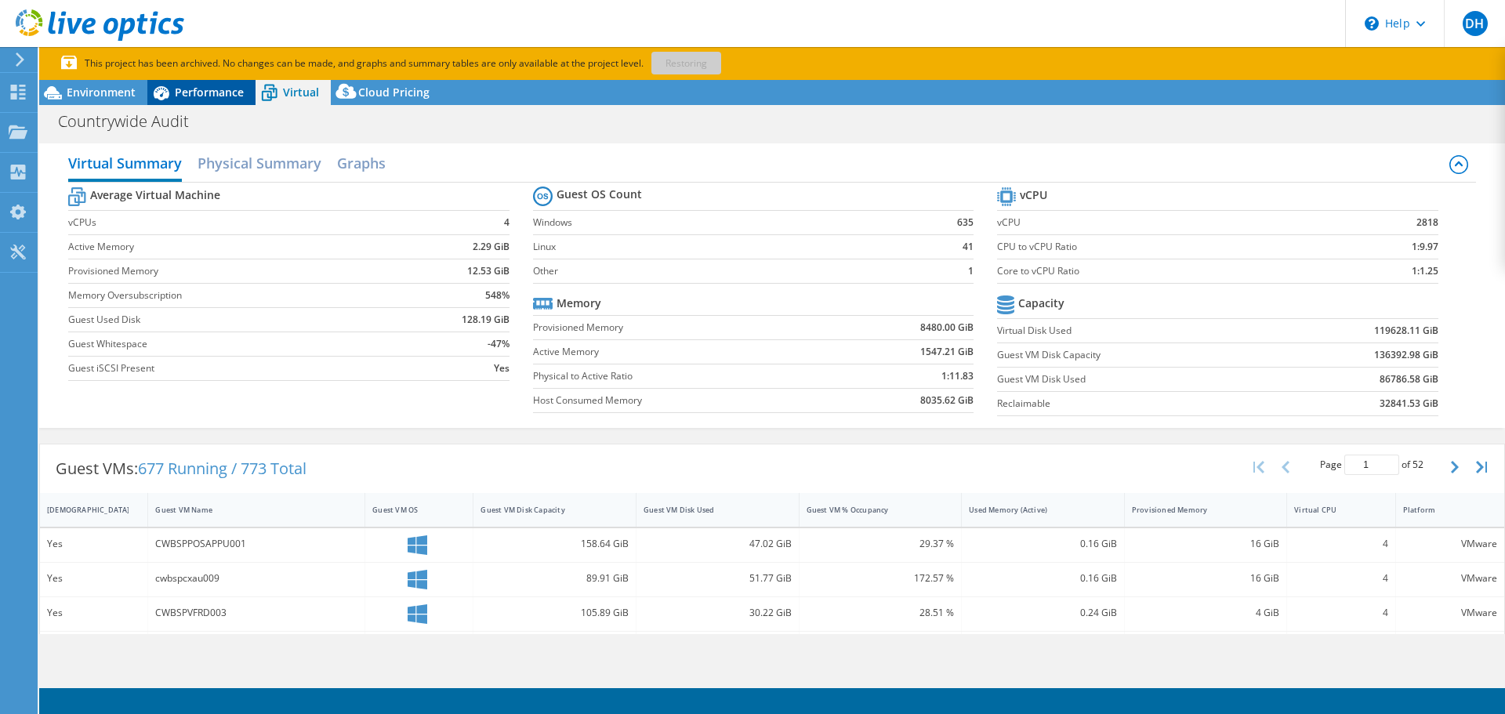
click at [216, 96] on span "Performance" at bounding box center [209, 92] width 69 height 15
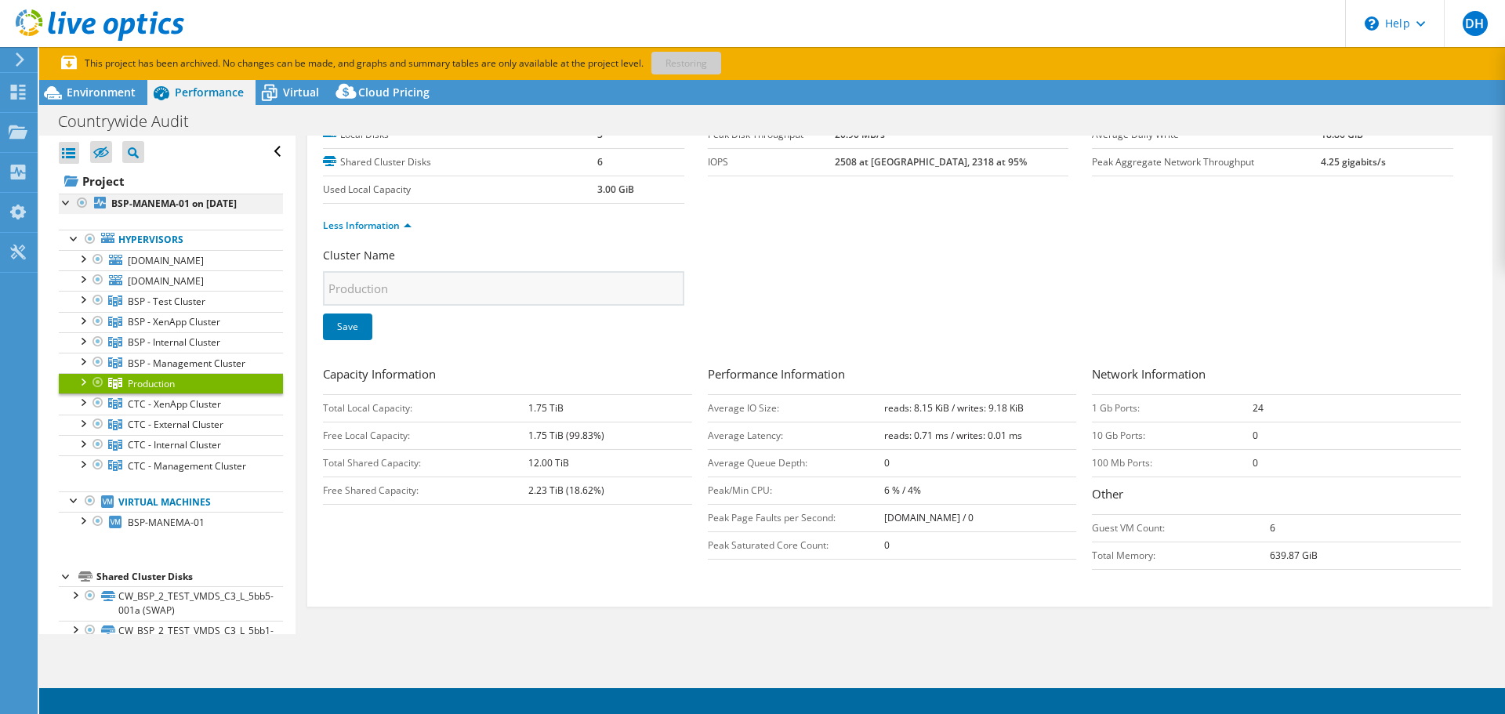
click at [67, 204] on div at bounding box center [67, 202] width 16 height 16
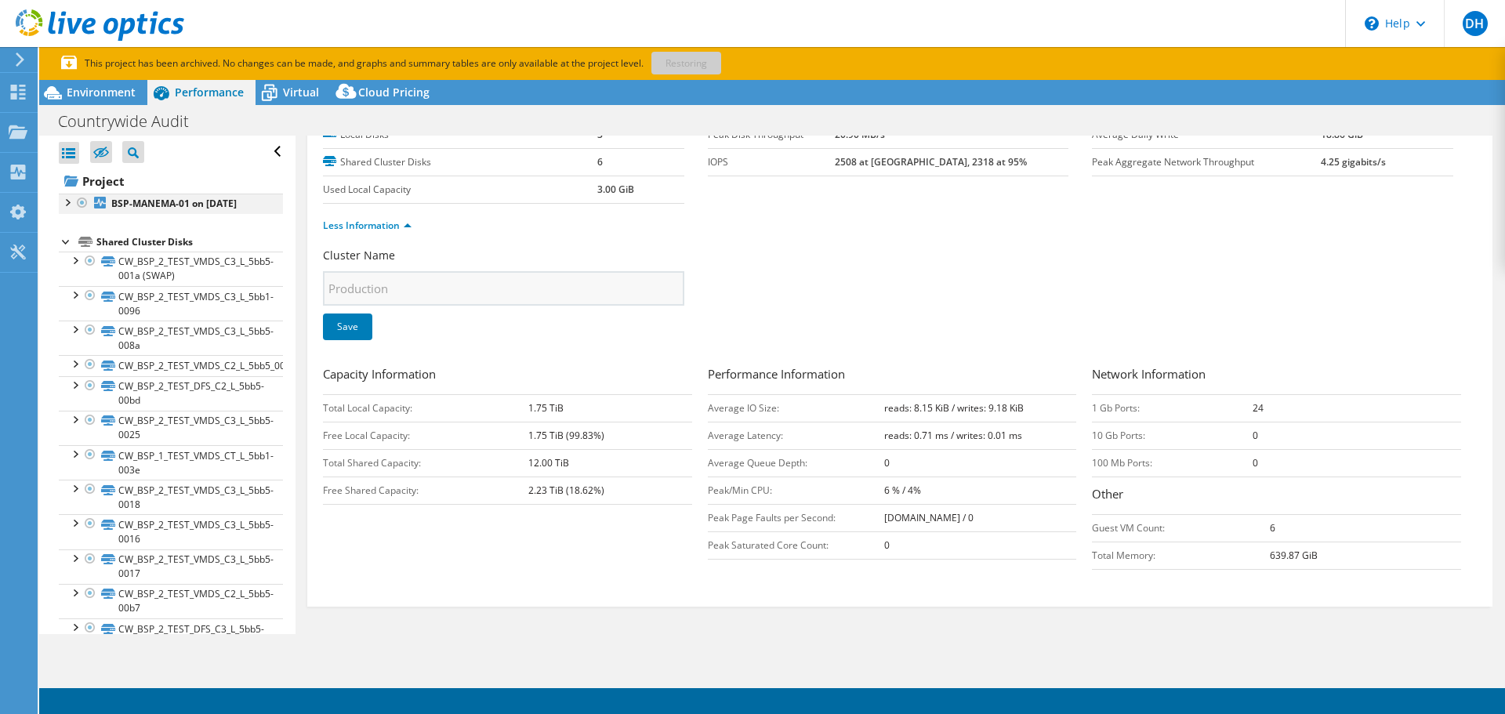
click at [66, 200] on div at bounding box center [67, 202] width 16 height 16
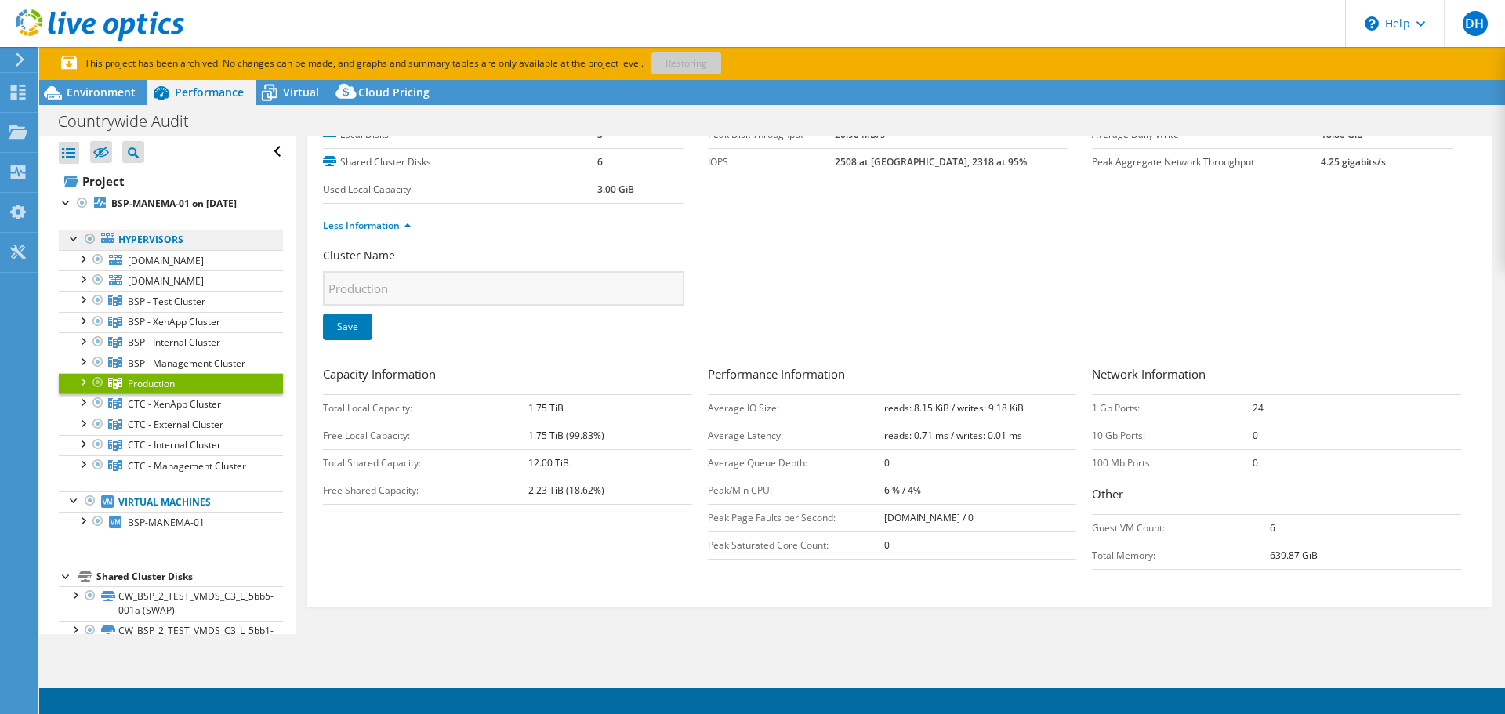
click at [150, 237] on link "Hypervisors" at bounding box center [171, 240] width 224 height 20
click at [91, 93] on span "Environment" at bounding box center [101, 92] width 69 height 15
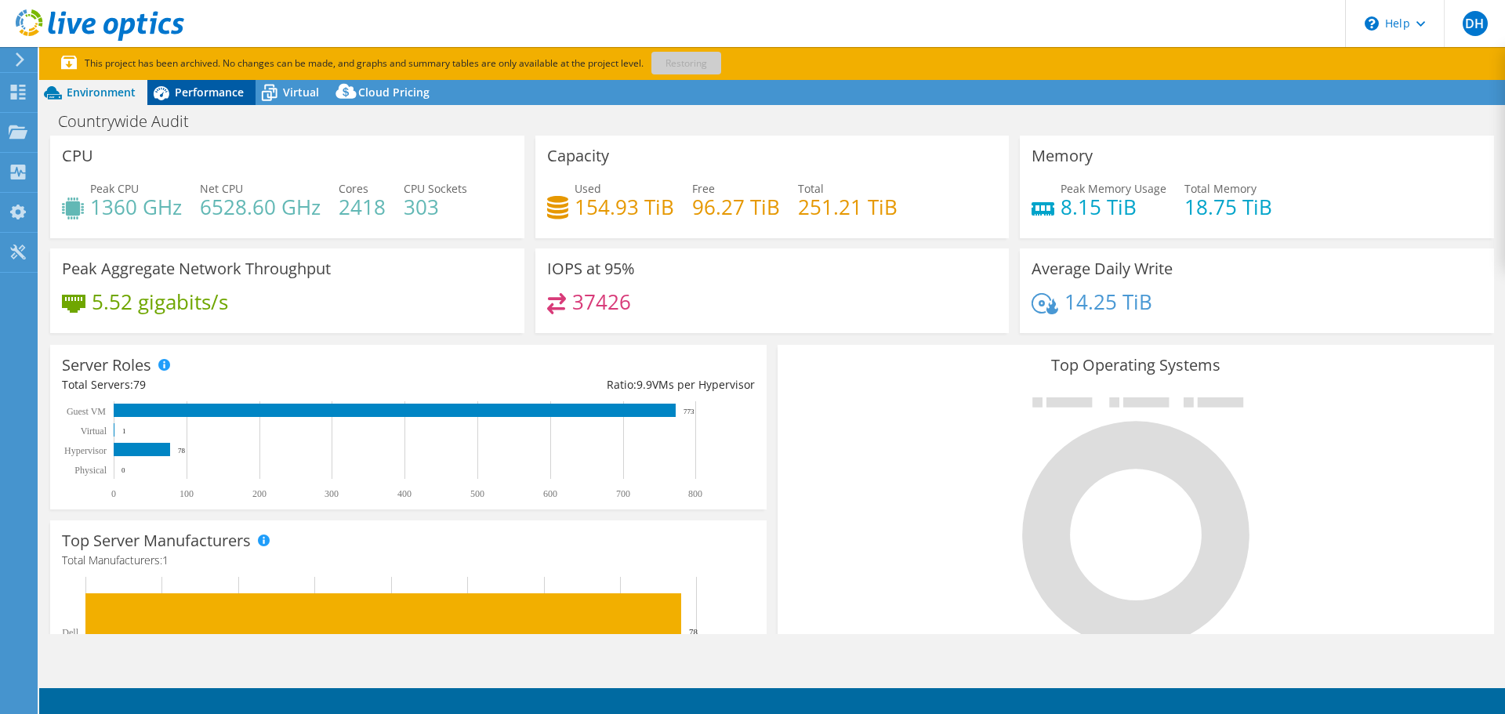
click at [198, 95] on span "Performance" at bounding box center [209, 92] width 69 height 15
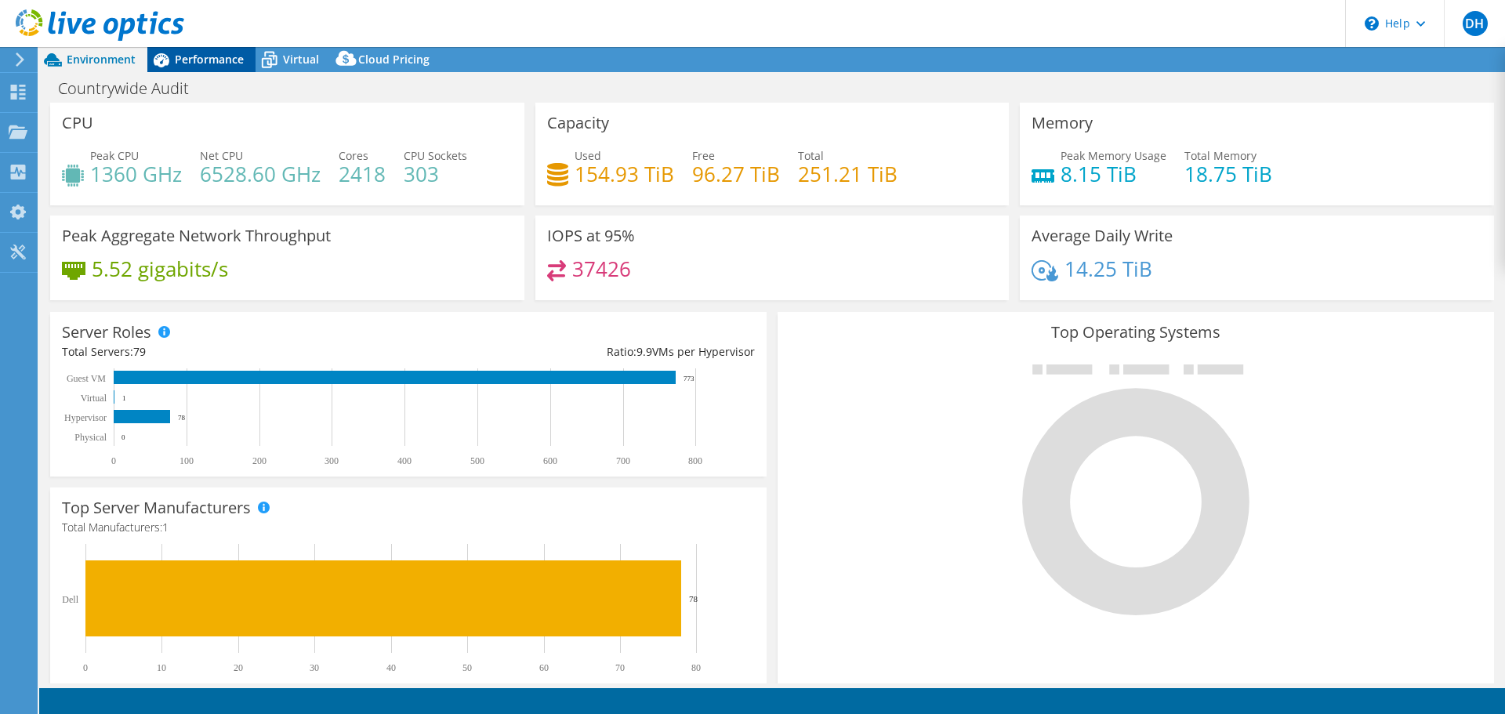
click at [200, 63] on span "Performance" at bounding box center [209, 59] width 69 height 15
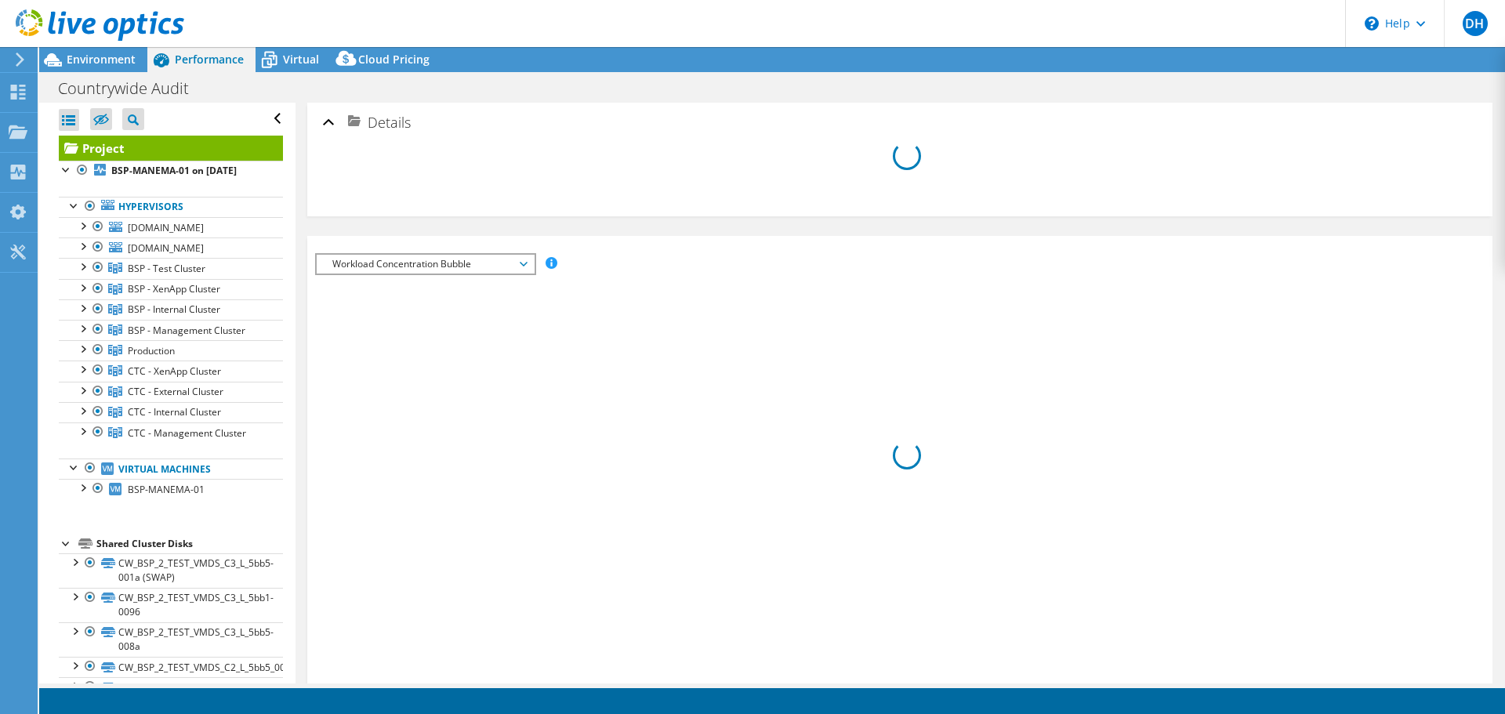
click at [205, 58] on span "Performance" at bounding box center [209, 59] width 69 height 15
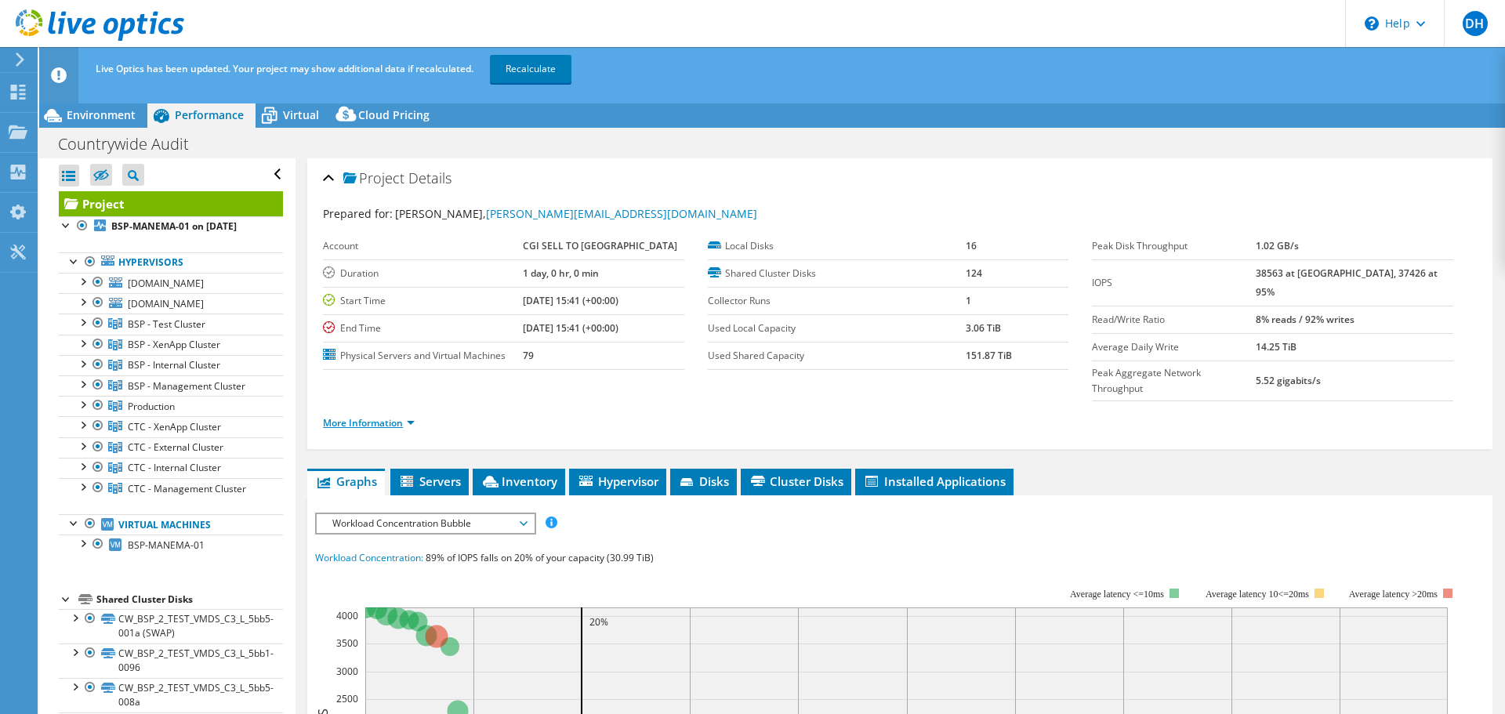
drag, startPoint x: 393, startPoint y: 393, endPoint x: 404, endPoint y: 397, distance: 11.7
click at [393, 416] on link "More Information" at bounding box center [369, 422] width 92 height 13
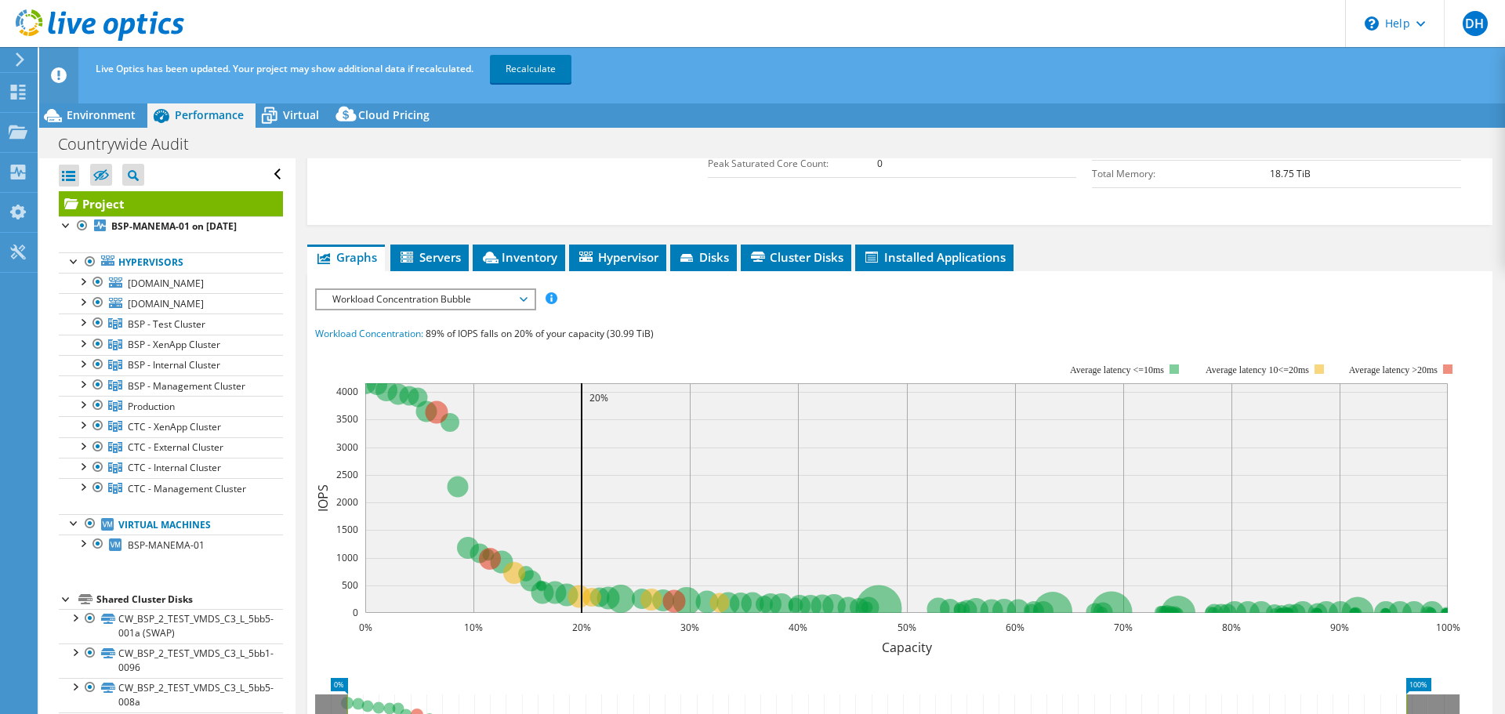
scroll to position [470, 0]
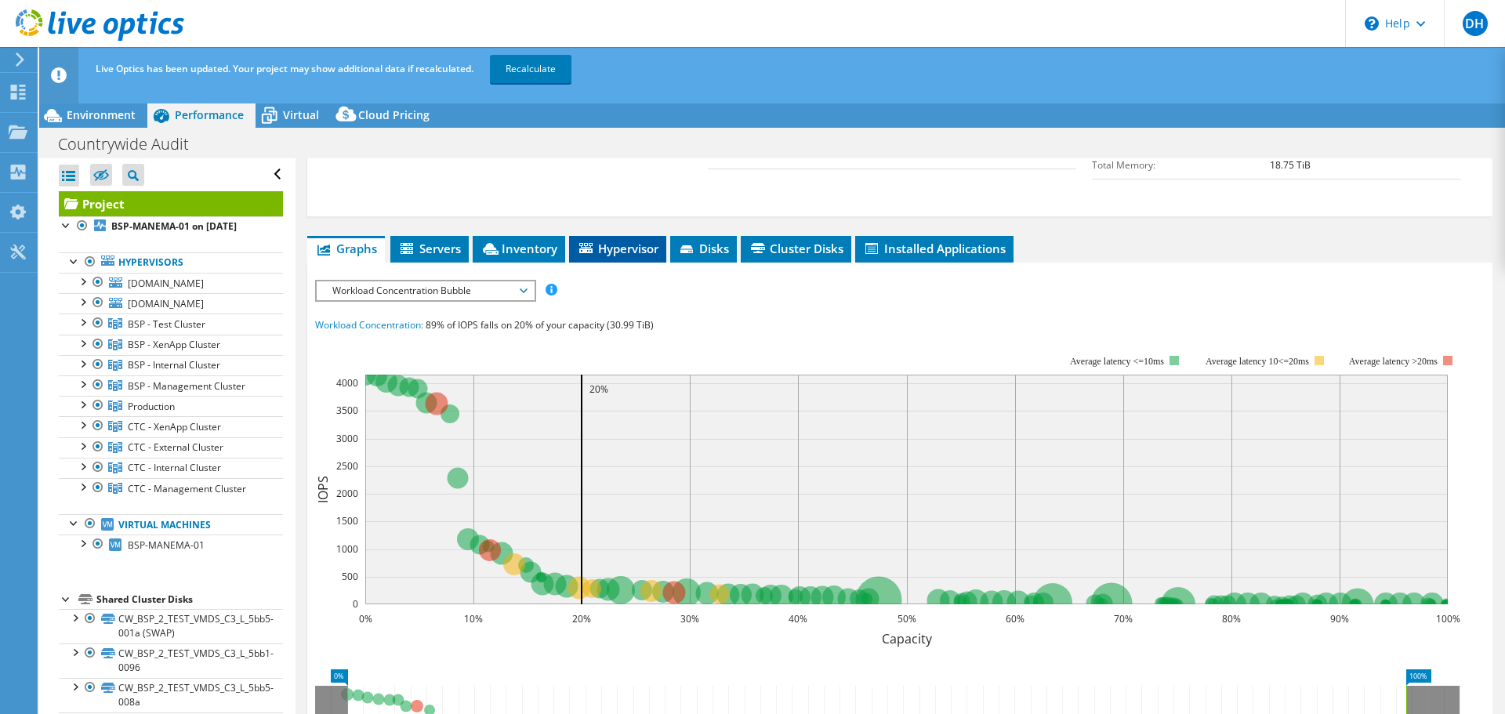
click at [632, 241] on span "Hypervisor" at bounding box center [618, 249] width 82 height 16
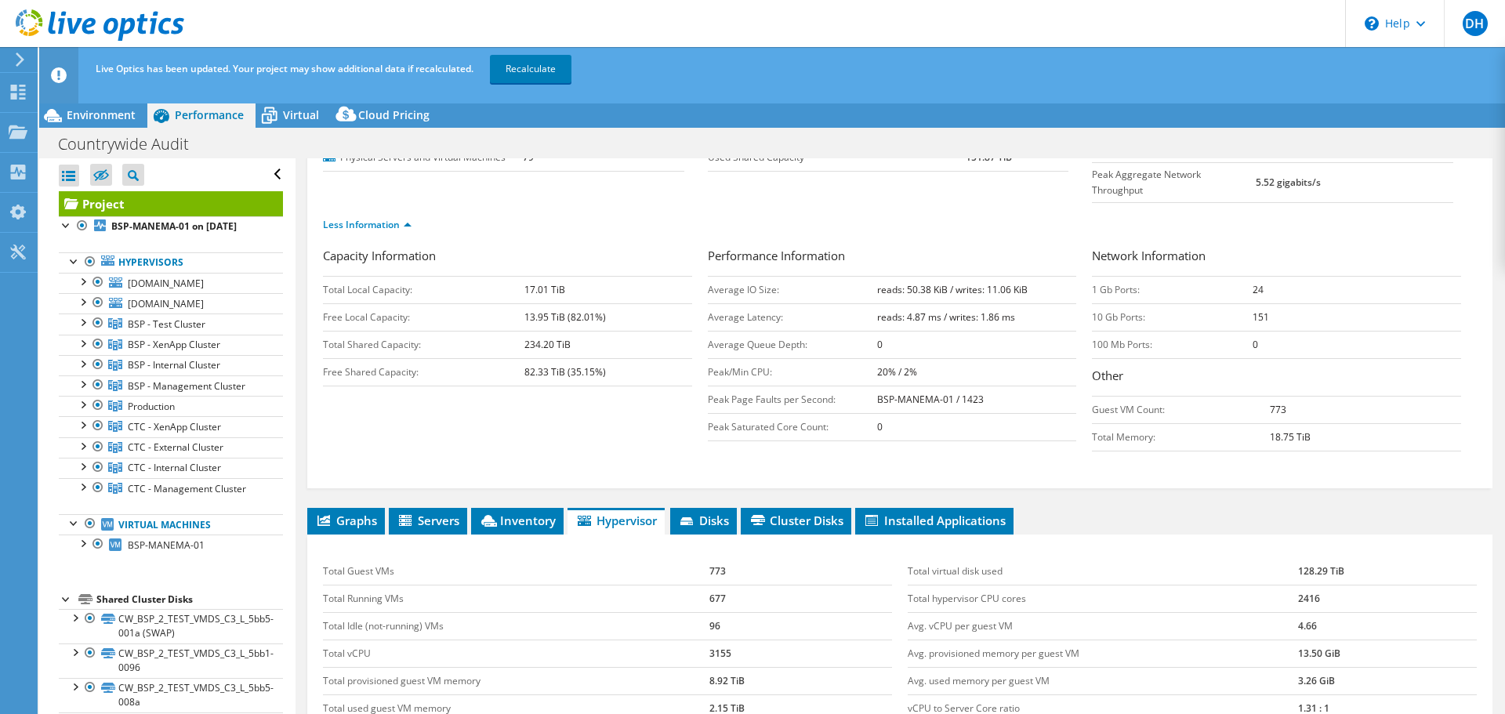
scroll to position [0, 0]
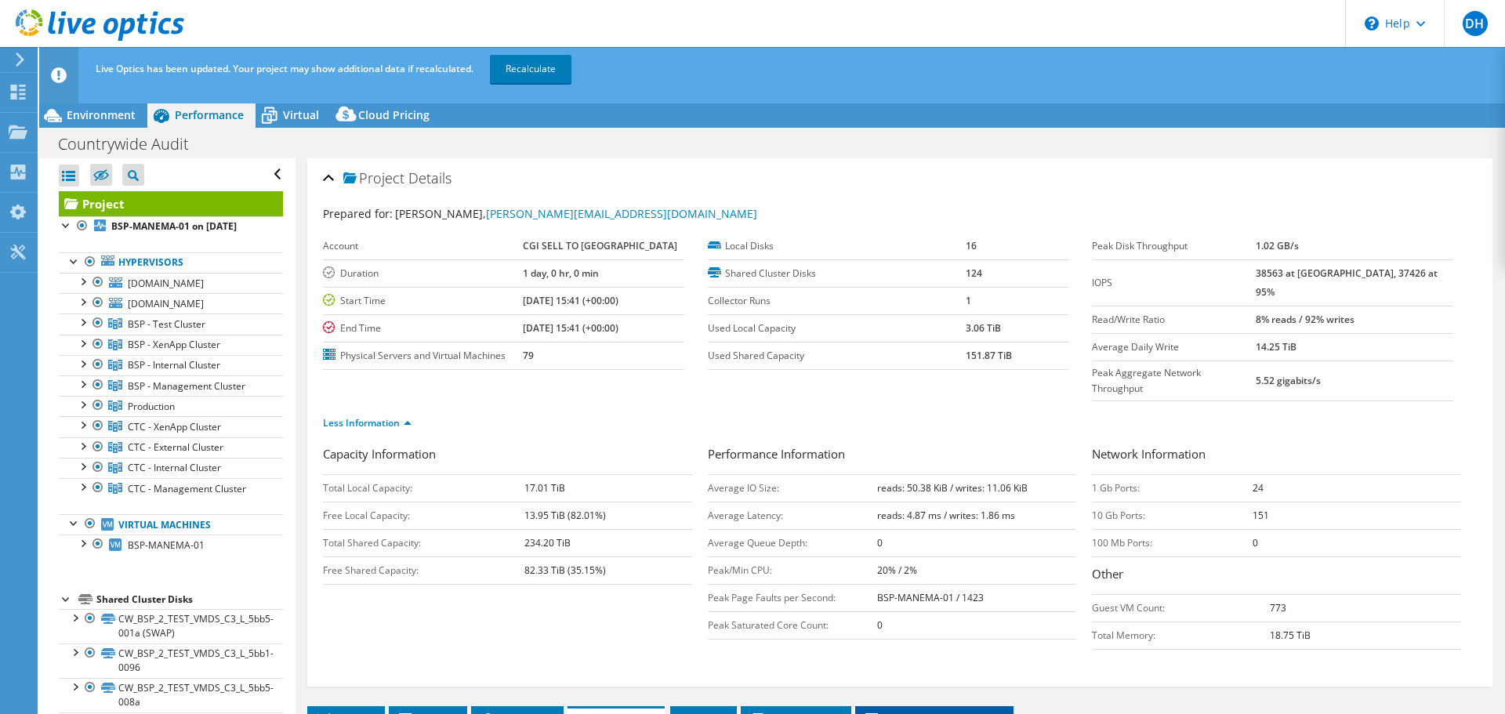
click at [944, 711] on span "Installed Applications" at bounding box center [934, 719] width 143 height 16
click at [91, 119] on span "Environment" at bounding box center [101, 114] width 69 height 15
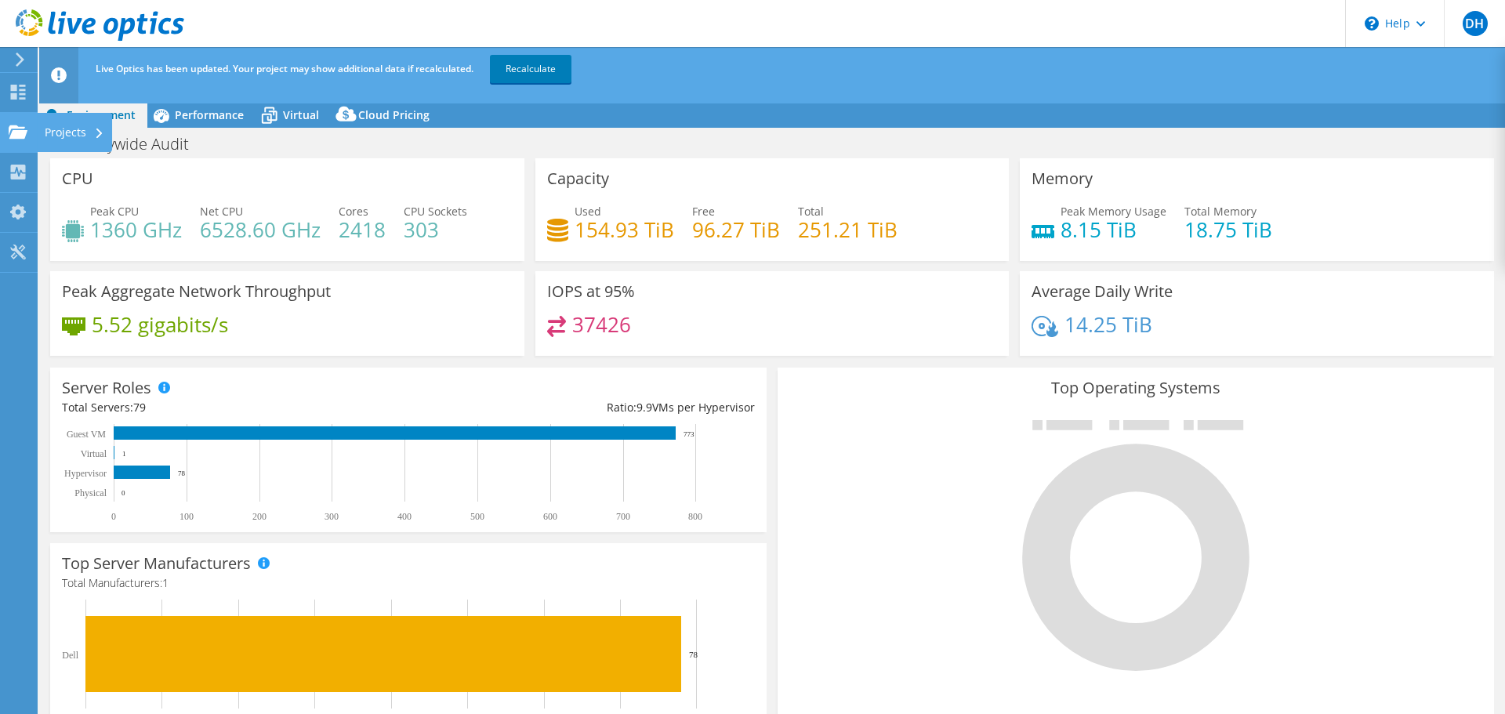
click at [14, 126] on use at bounding box center [18, 131] width 19 height 13
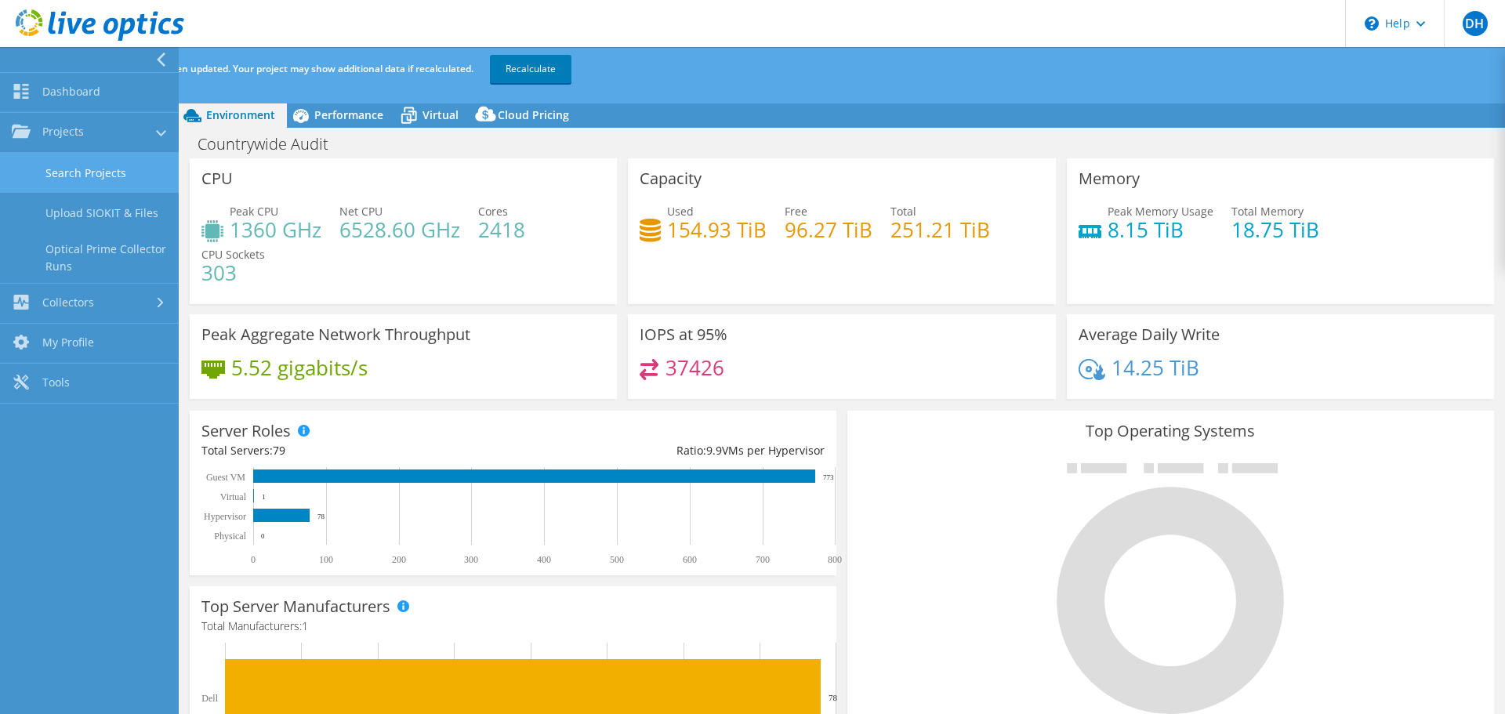
click at [73, 172] on link "Search Projects" at bounding box center [89, 173] width 179 height 40
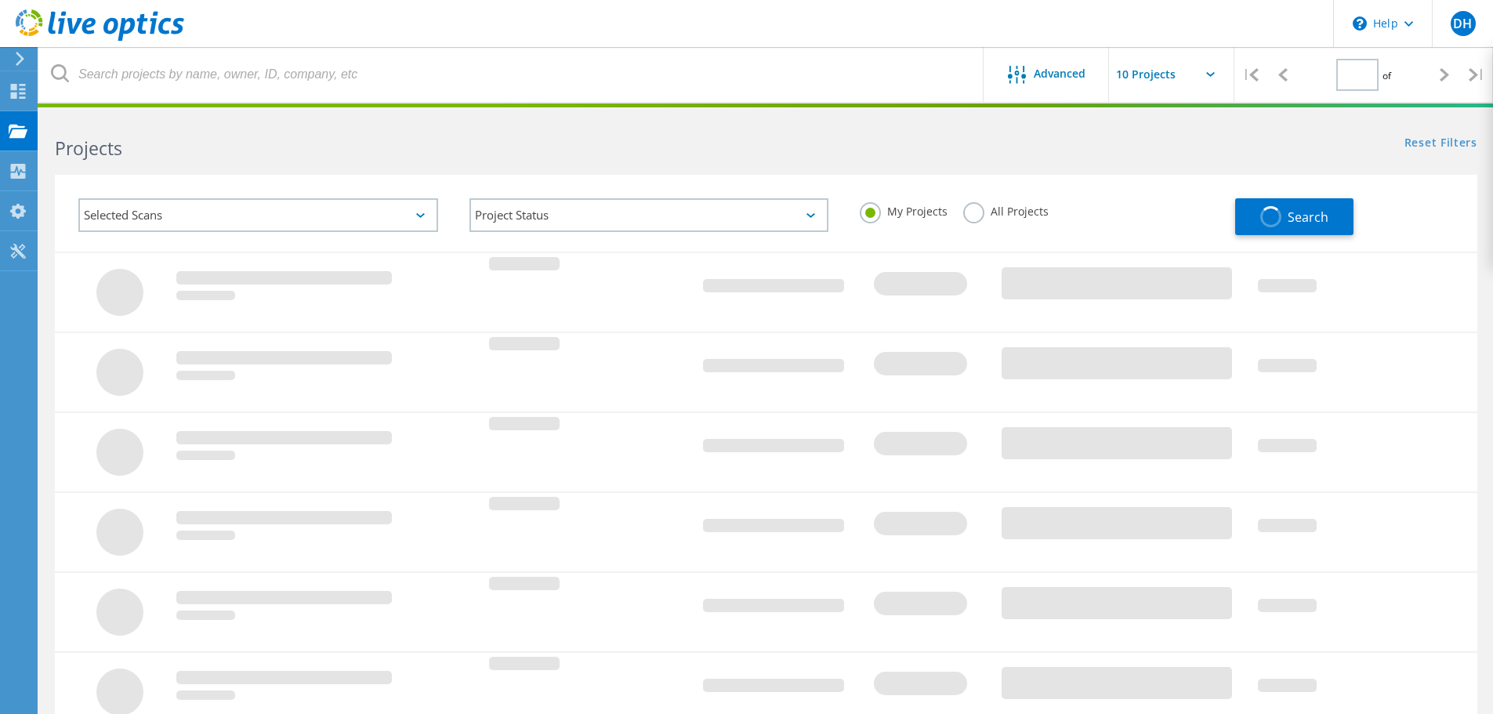
type input "1"
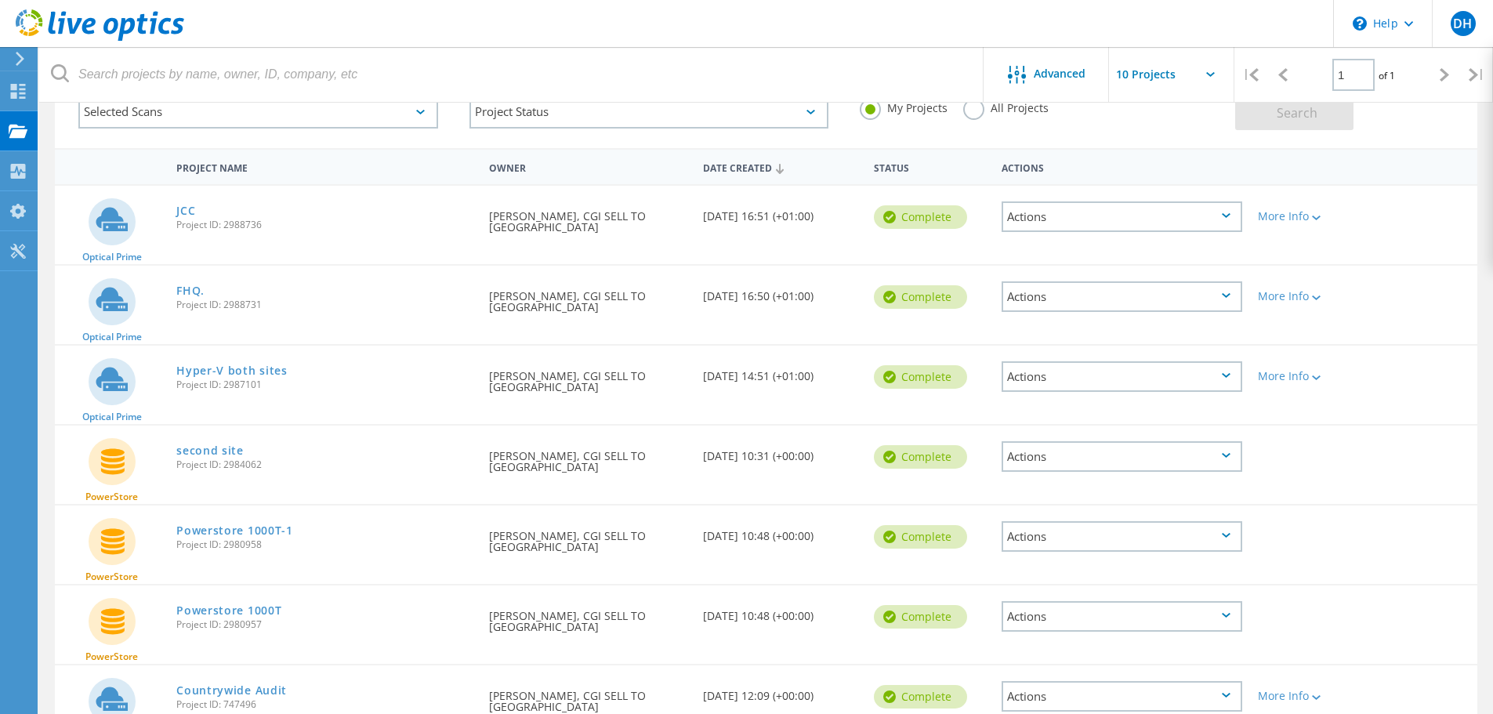
scroll to position [196, 0]
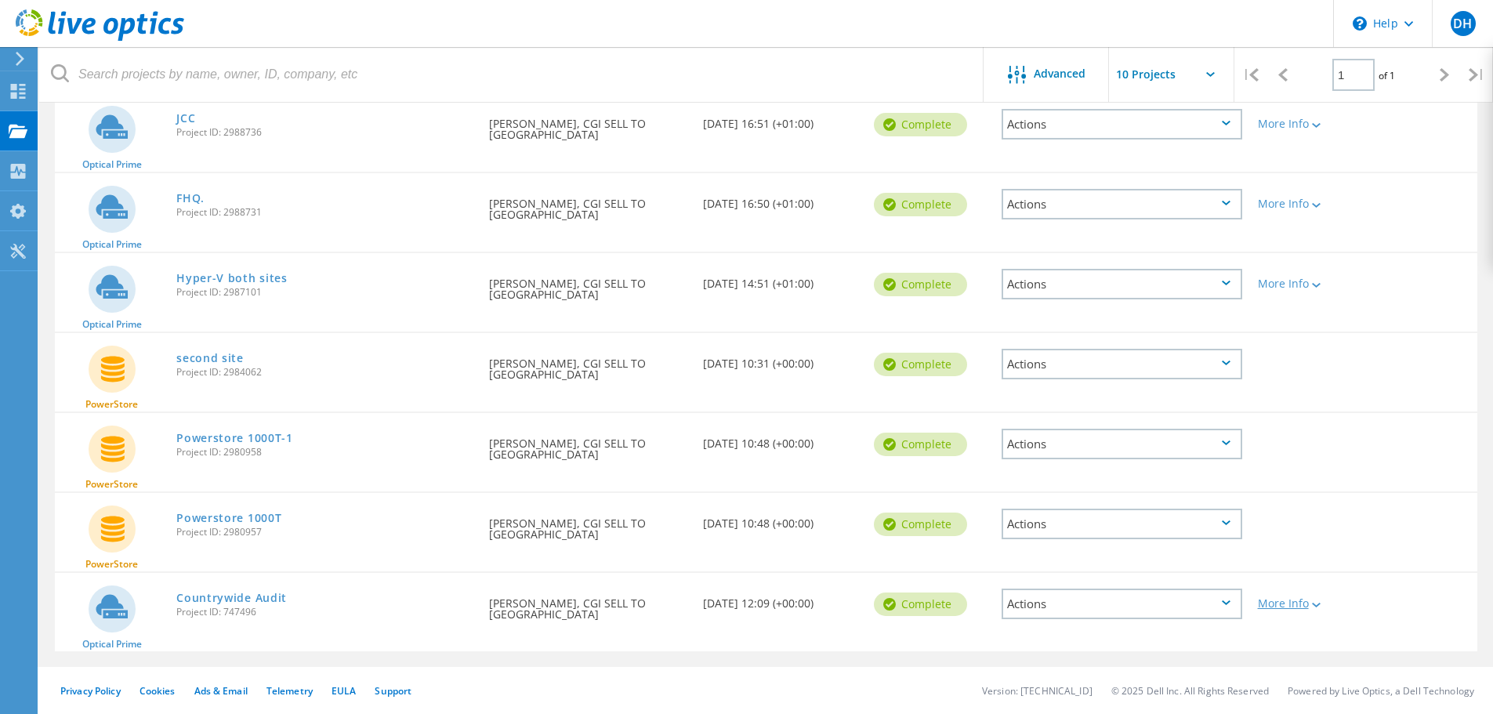
click at [1278, 601] on div "More Info" at bounding box center [1307, 603] width 98 height 11
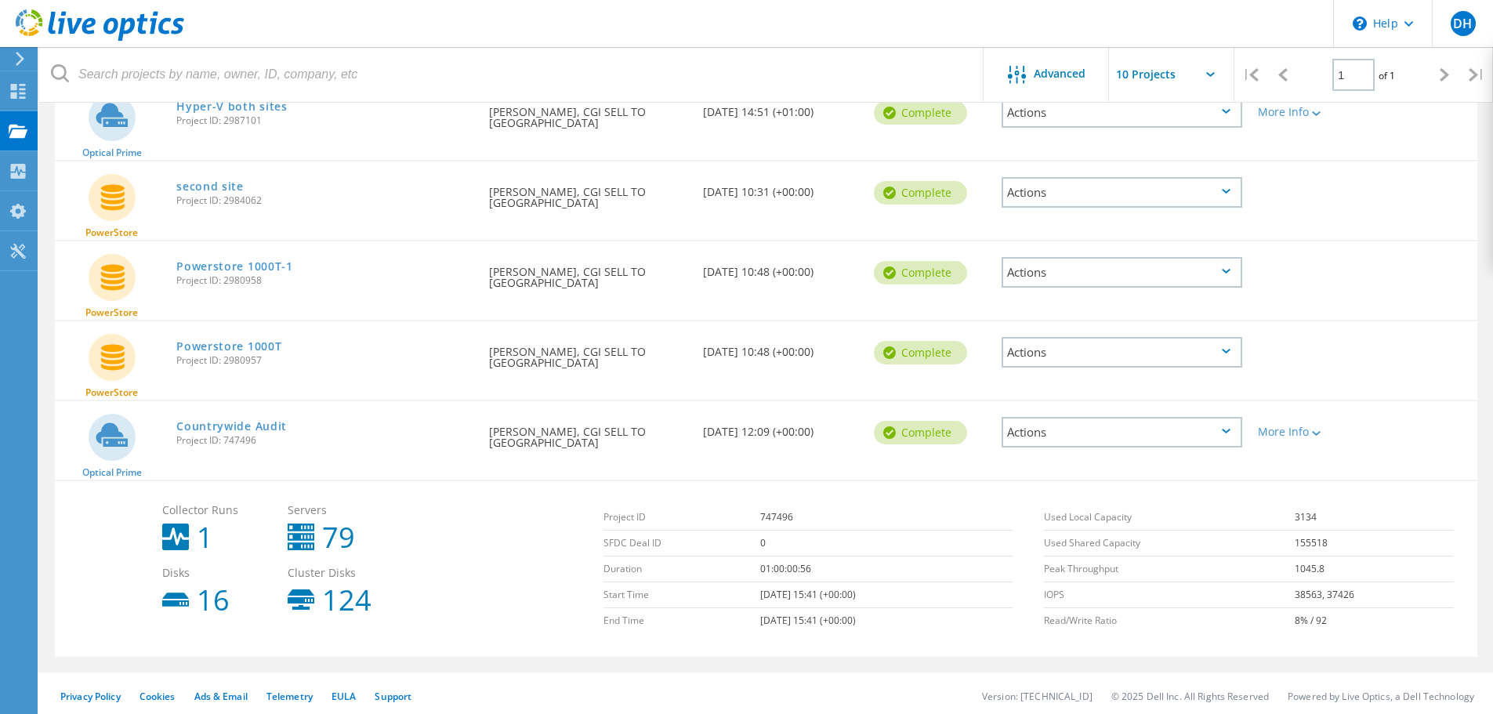
scroll to position [373, 0]
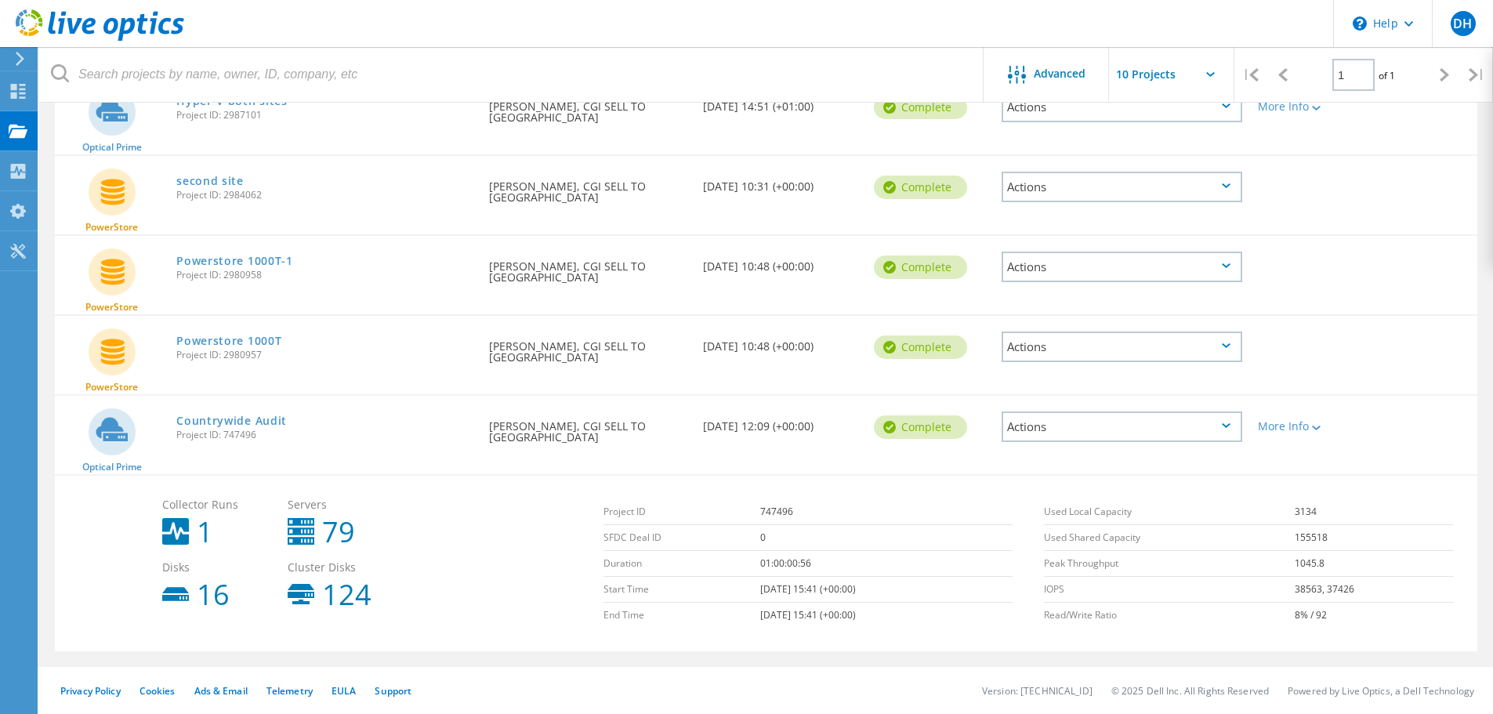
click at [1228, 426] on icon at bounding box center [1226, 425] width 9 height 5
click at [1068, 412] on div "Project Details" at bounding box center [1121, 415] width 237 height 24
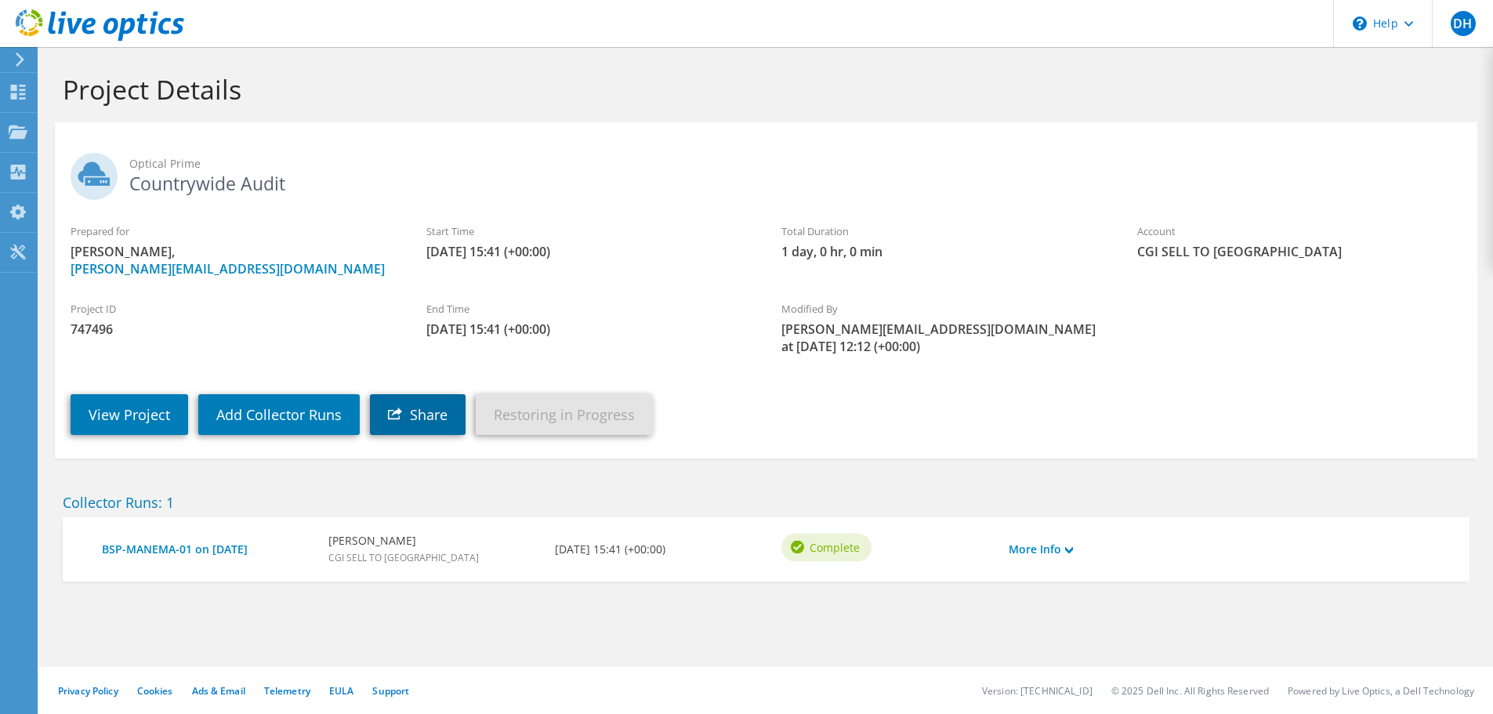
click at [419, 394] on link "Share" at bounding box center [418, 414] width 96 height 41
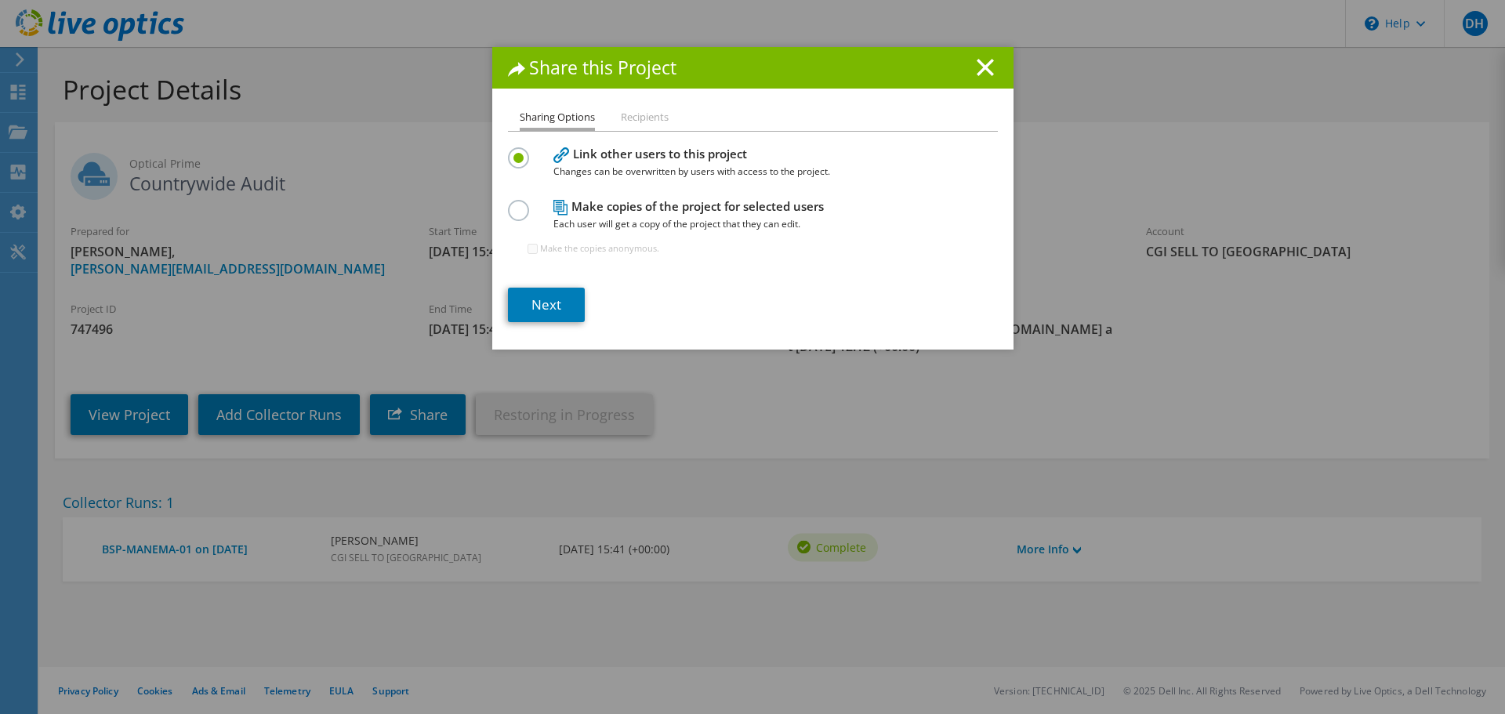
click at [635, 118] on li "Recipients" at bounding box center [645, 118] width 48 height 20
click at [645, 118] on li "Recipients" at bounding box center [645, 118] width 48 height 20
click at [984, 67] on icon at bounding box center [985, 67] width 17 height 17
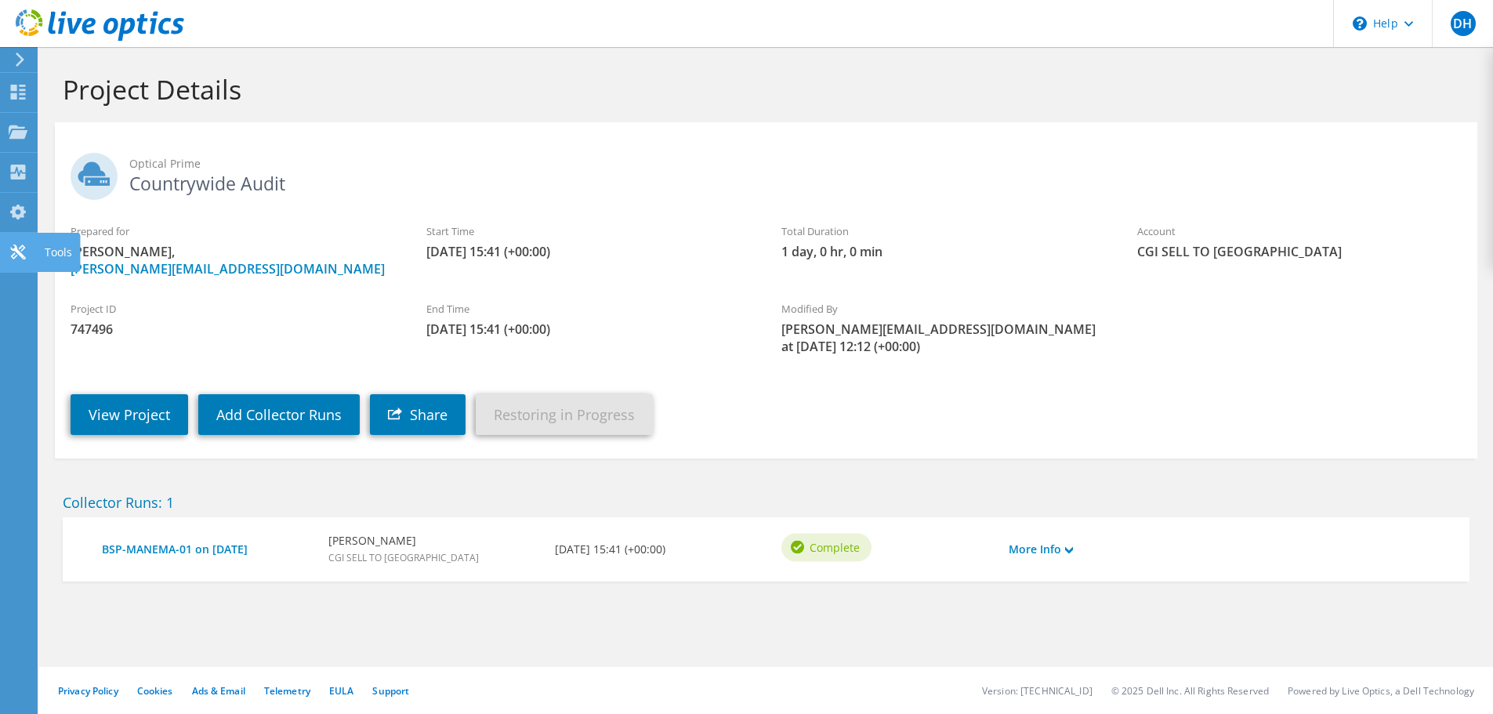
click at [14, 247] on icon at bounding box center [18, 252] width 19 height 15
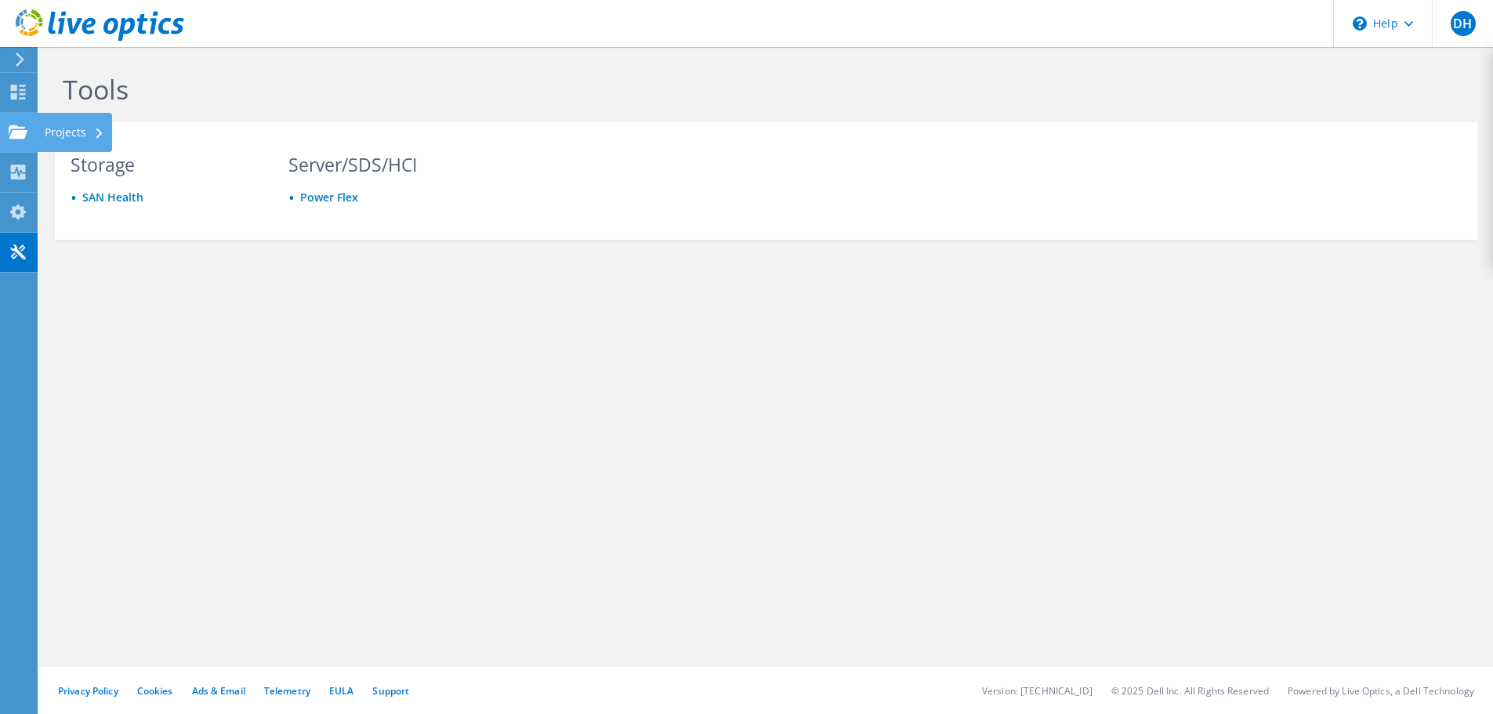
click at [64, 129] on div "Projects" at bounding box center [74, 132] width 75 height 39
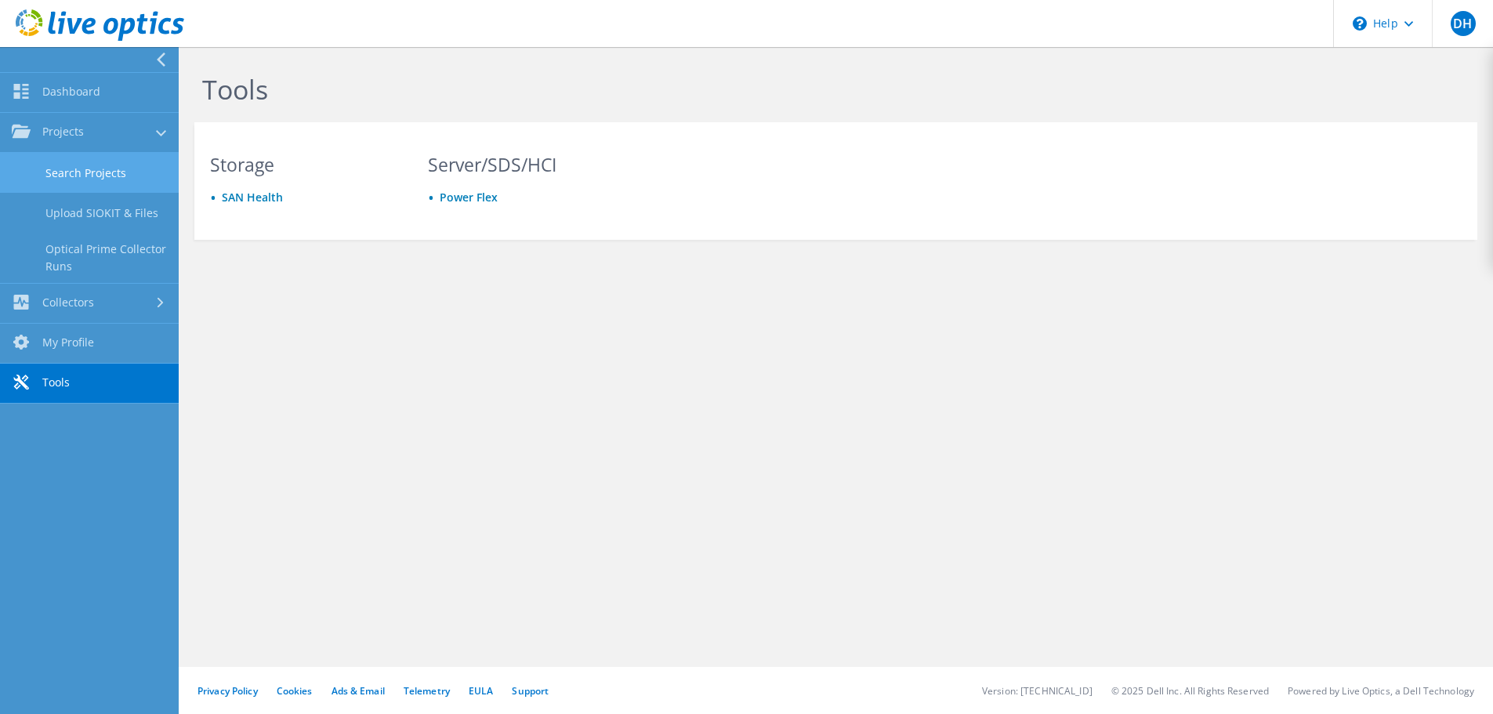
click at [92, 175] on link "Search Projects" at bounding box center [89, 173] width 179 height 40
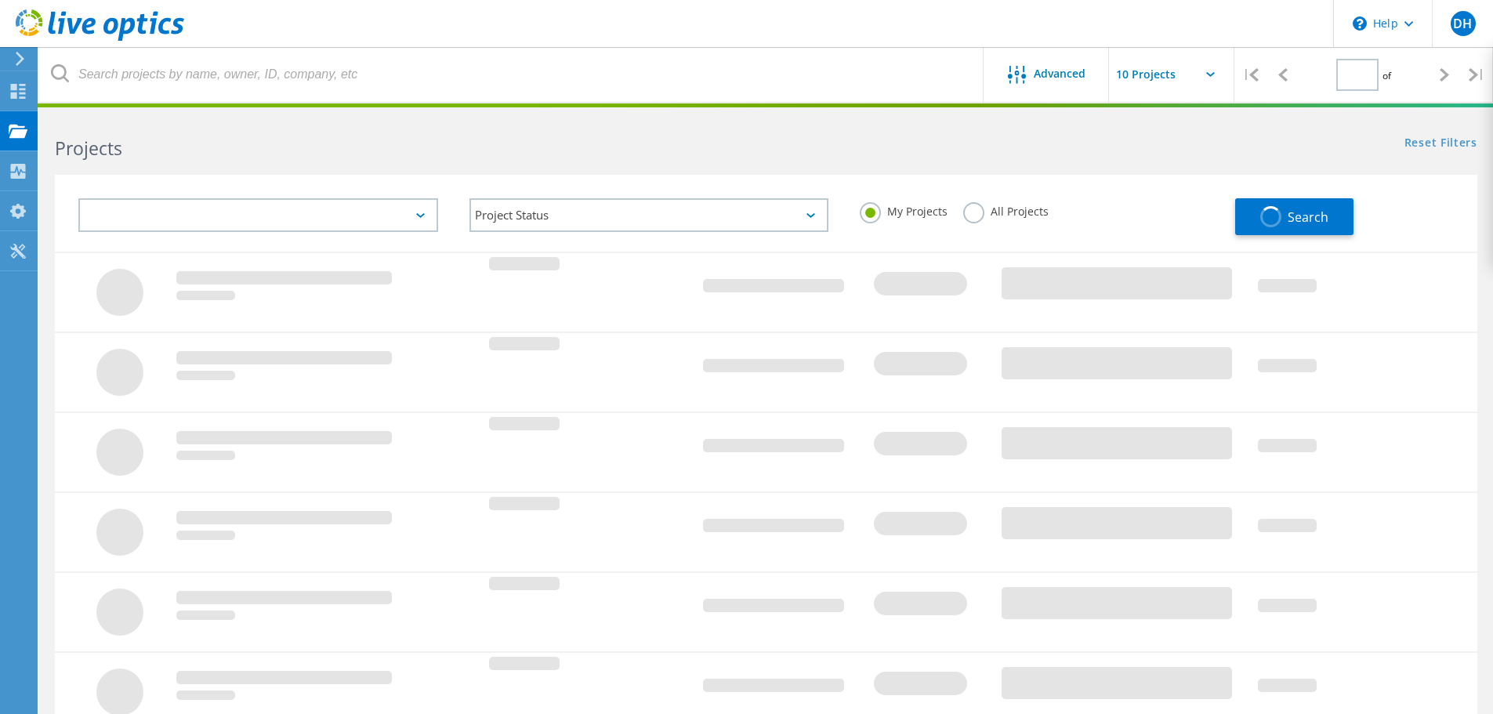
type input "1"
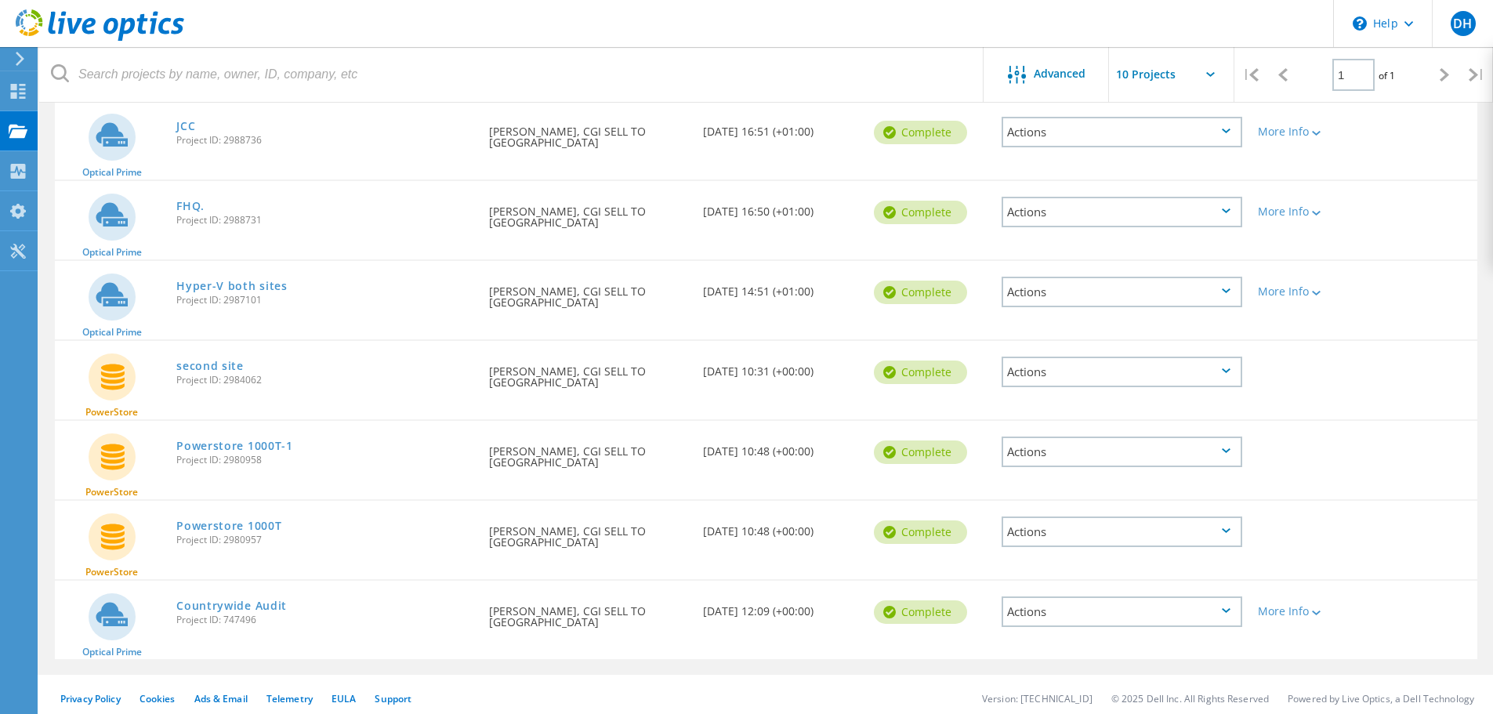
scroll to position [196, 0]
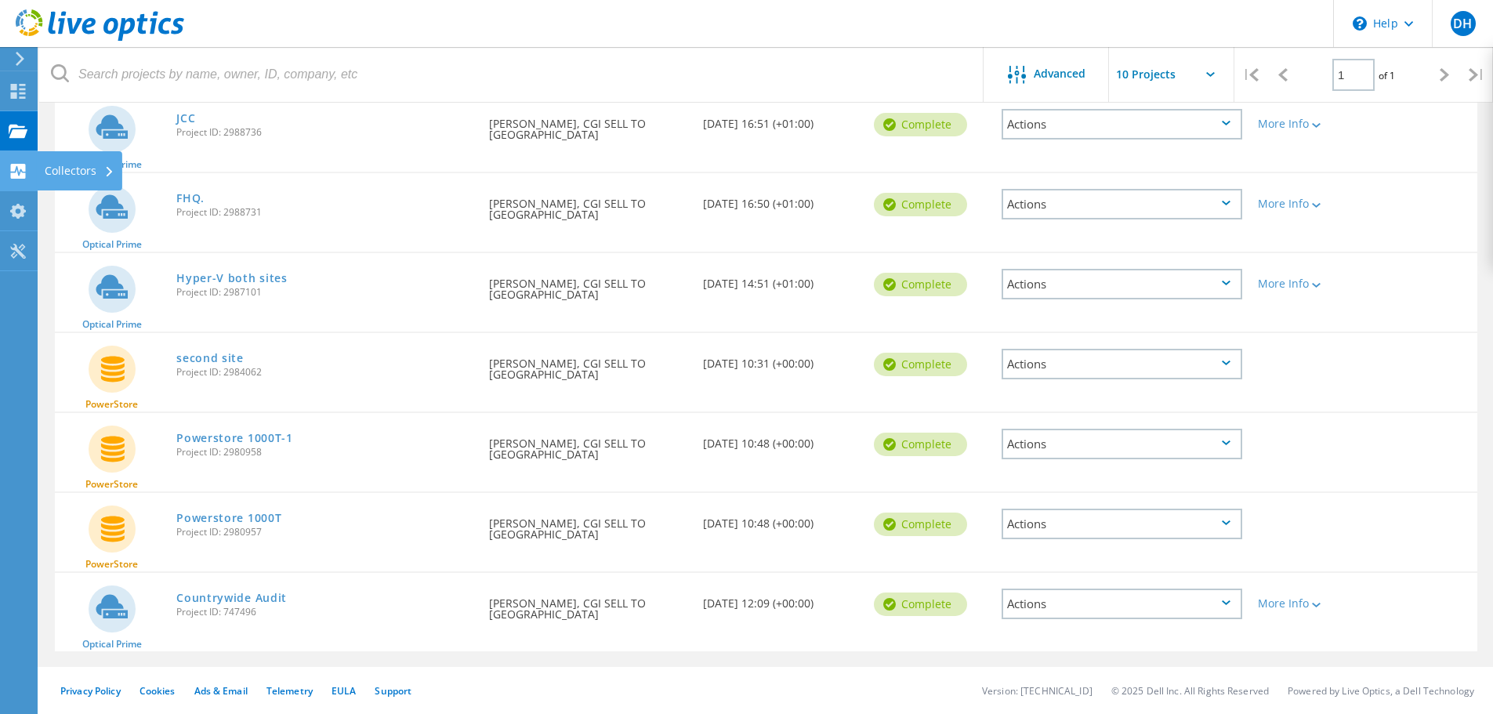
click at [16, 168] on icon at bounding box center [18, 171] width 19 height 15
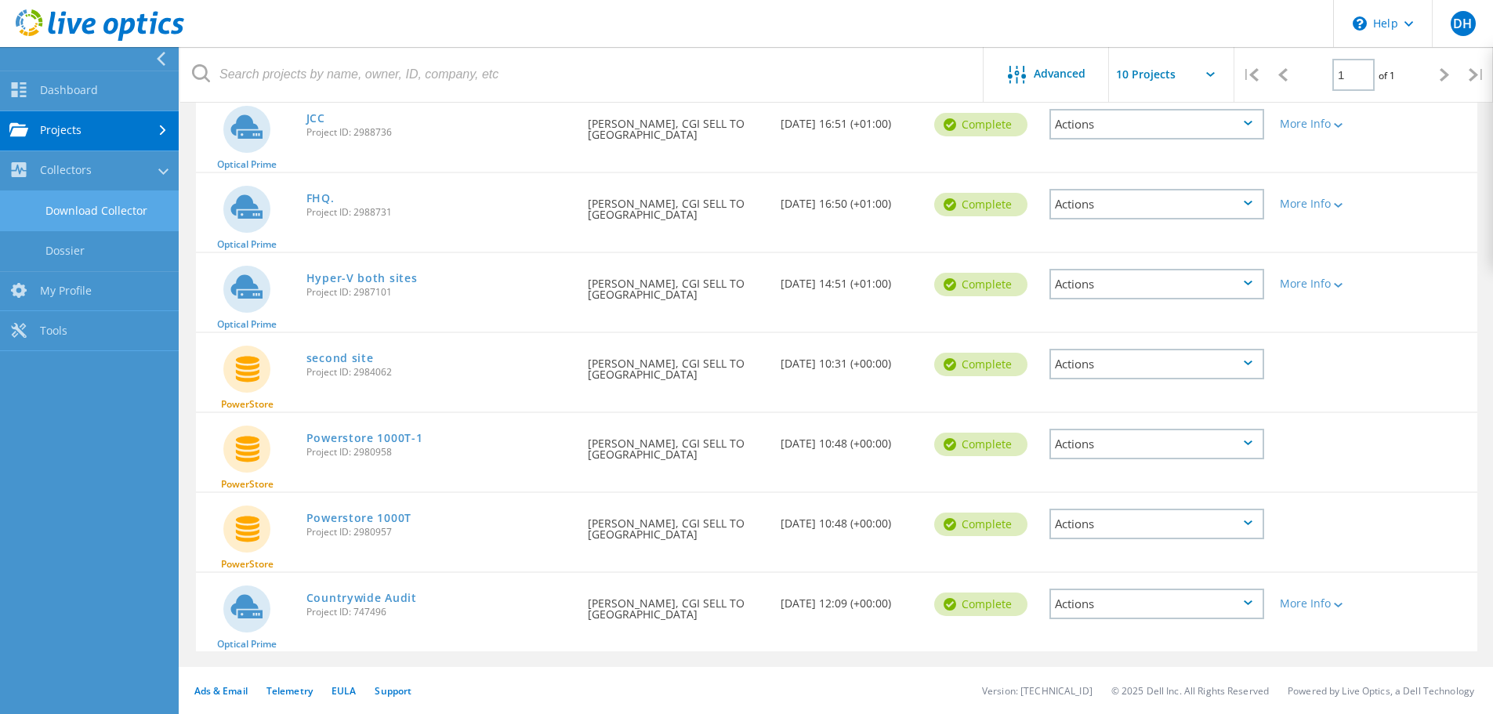
click at [99, 208] on link "Download Collector" at bounding box center [89, 211] width 179 height 40
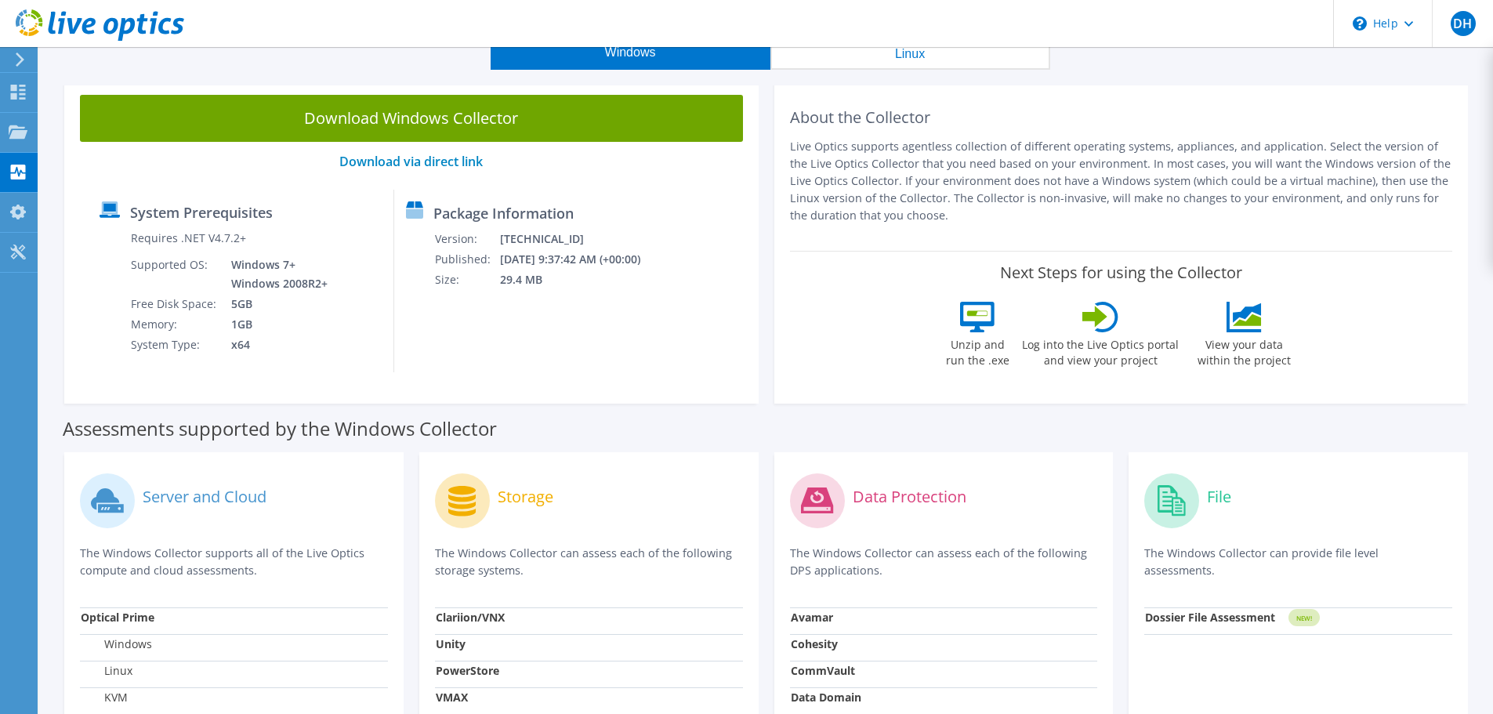
scroll to position [35, 0]
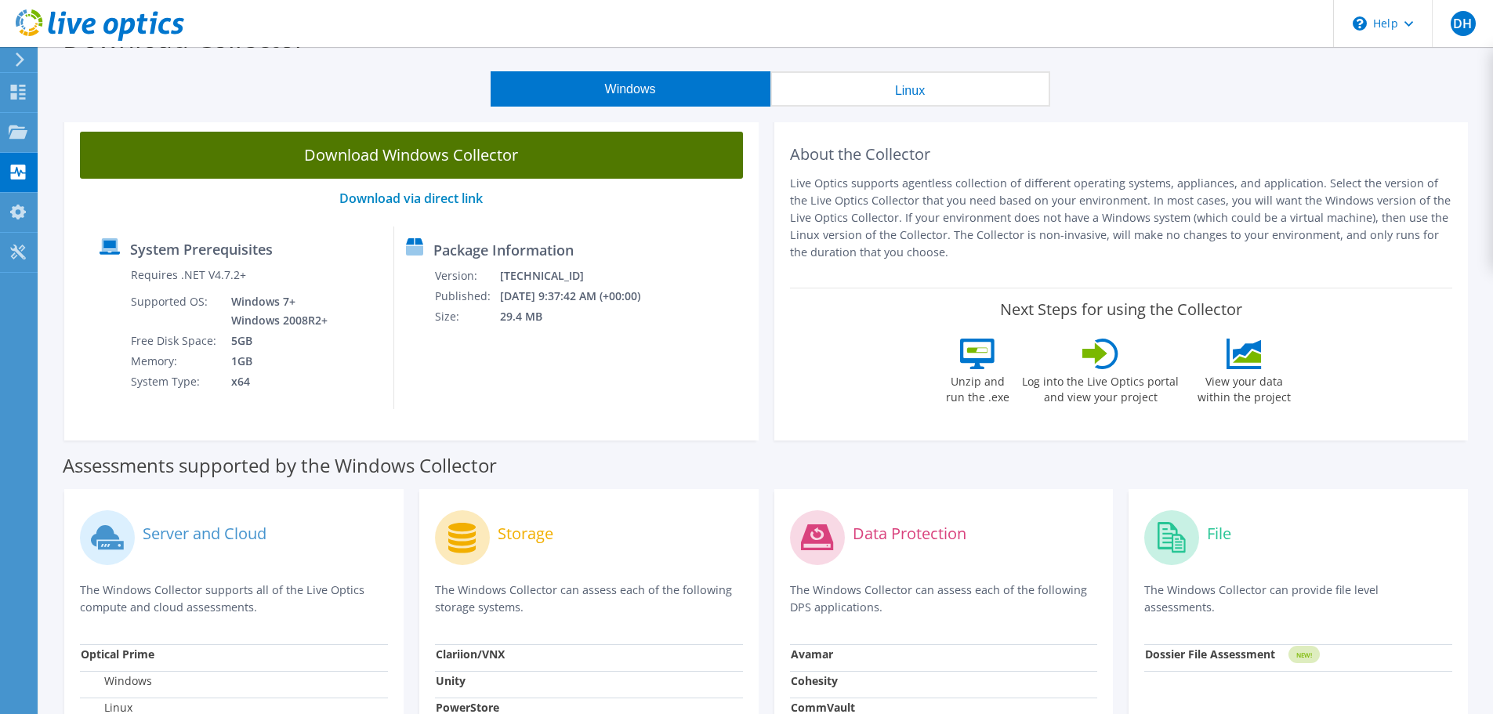
click at [357, 156] on link "Download Windows Collector" at bounding box center [411, 155] width 663 height 47
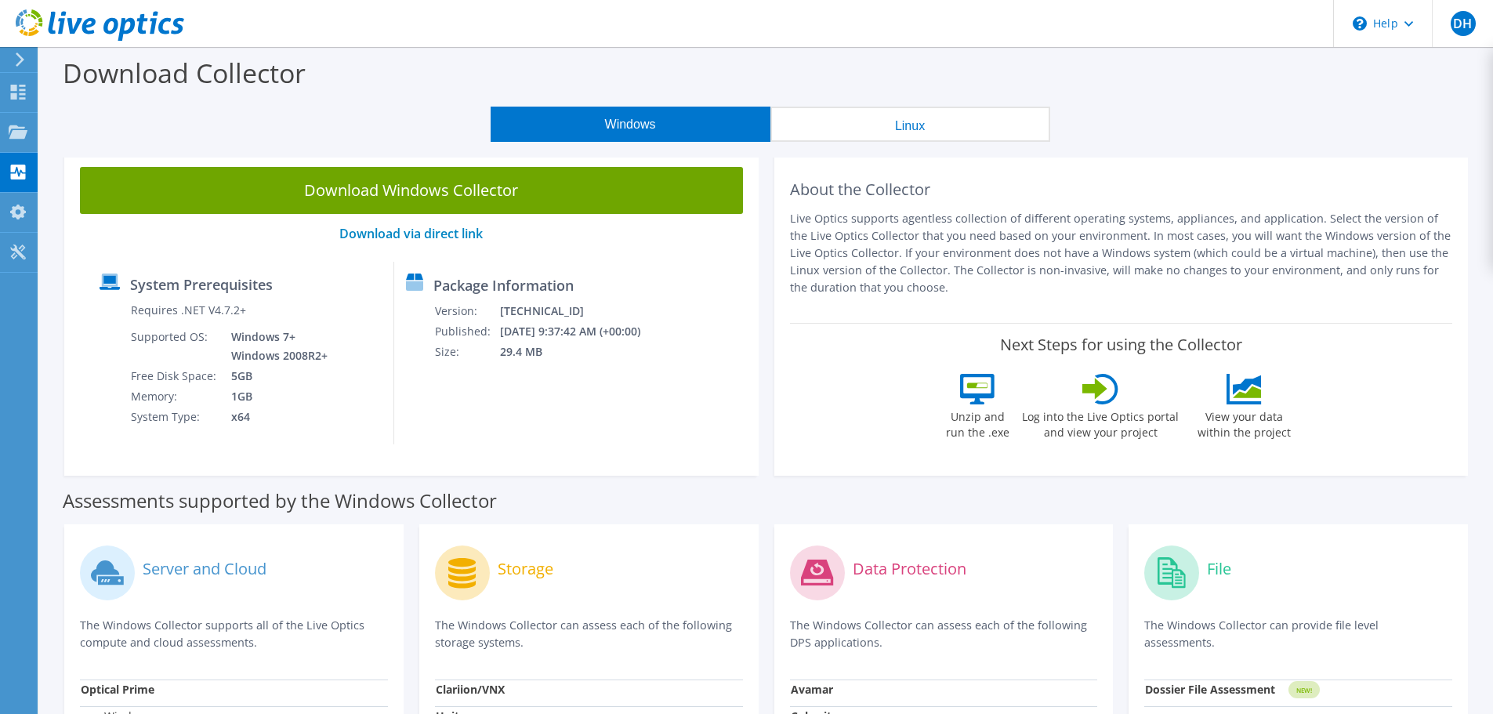
click at [907, 128] on button "Linux" at bounding box center [910, 124] width 280 height 35
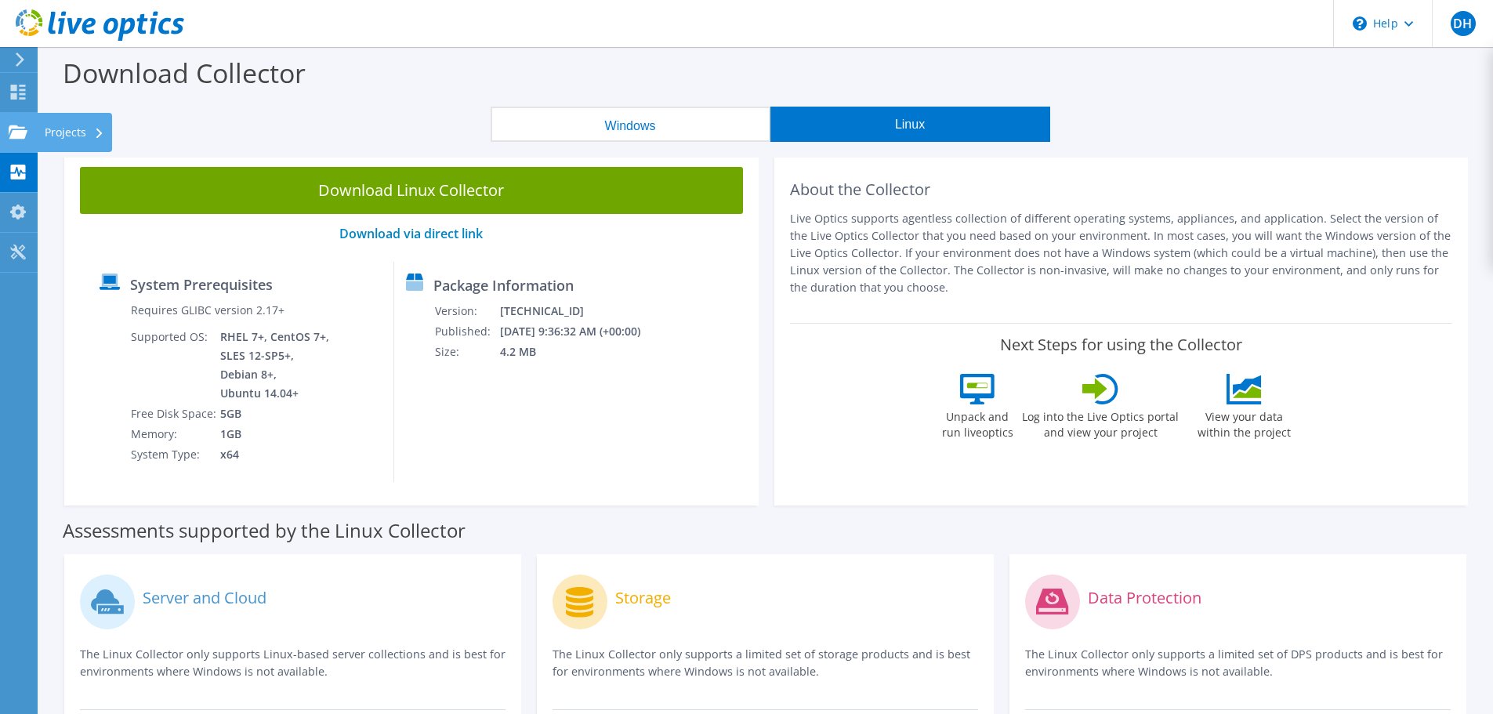
drag, startPoint x: 16, startPoint y: 132, endPoint x: 47, endPoint y: 132, distance: 31.3
click at [16, 132] on use at bounding box center [18, 131] width 19 height 13
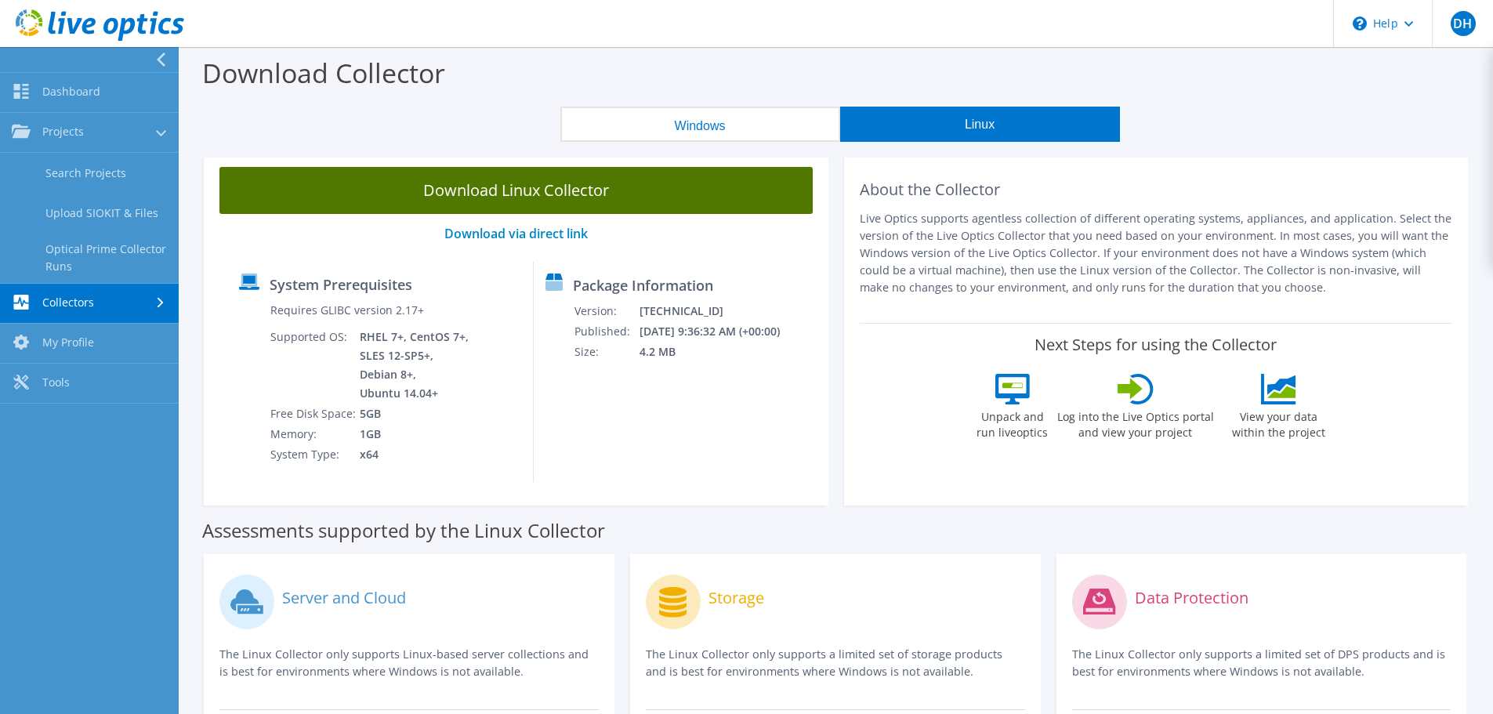
click at [481, 193] on link "Download Linux Collector" at bounding box center [515, 190] width 593 height 47
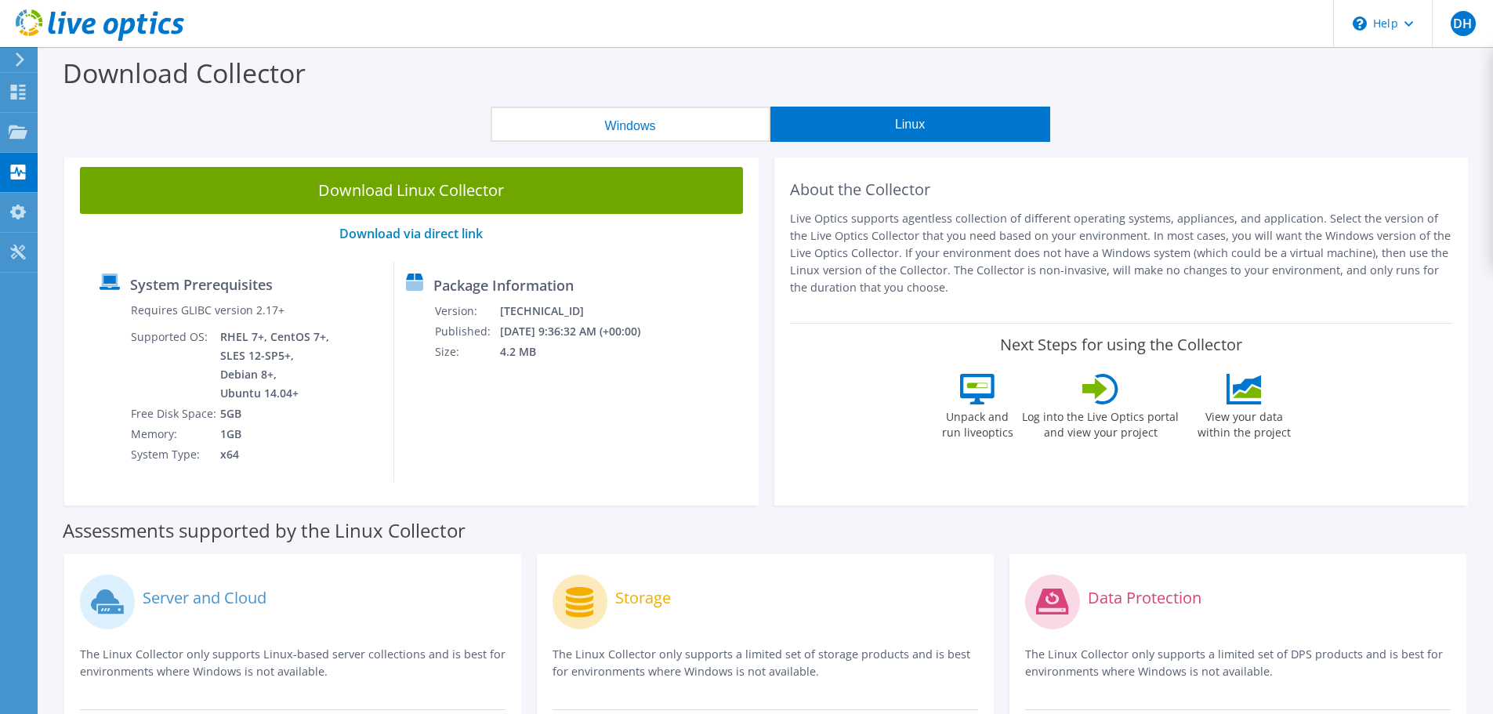
click at [613, 121] on button "Windows" at bounding box center [631, 124] width 280 height 35
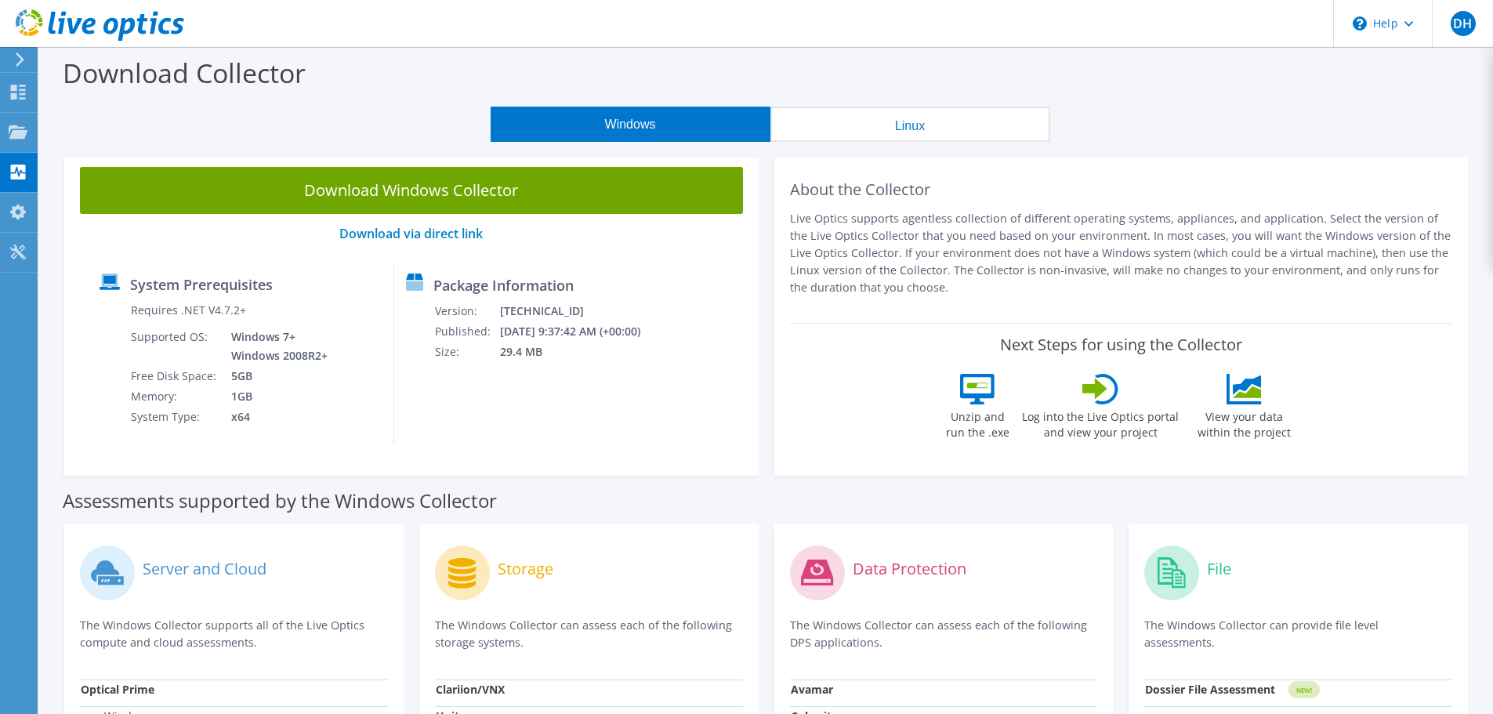
click at [895, 120] on button "Linux" at bounding box center [910, 124] width 280 height 35
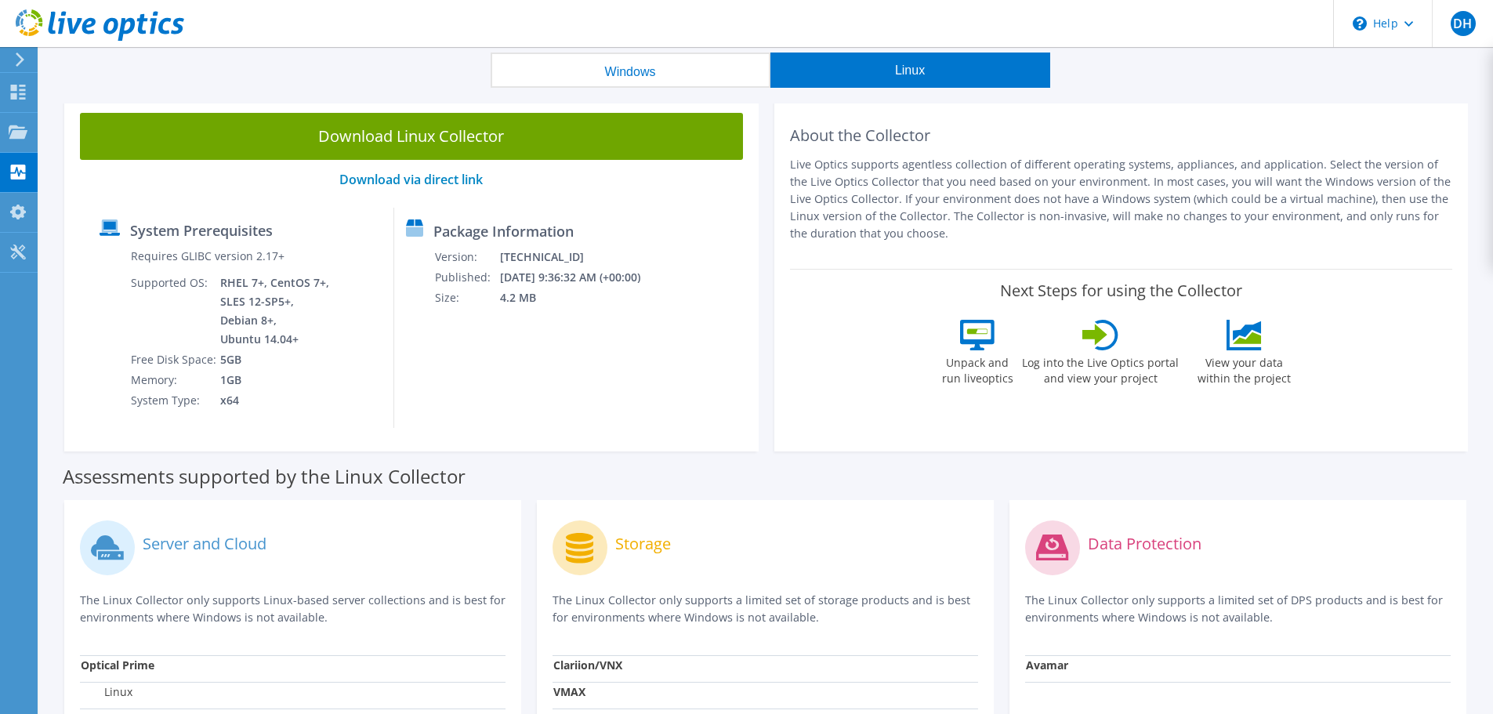
scroll to position [53, 0]
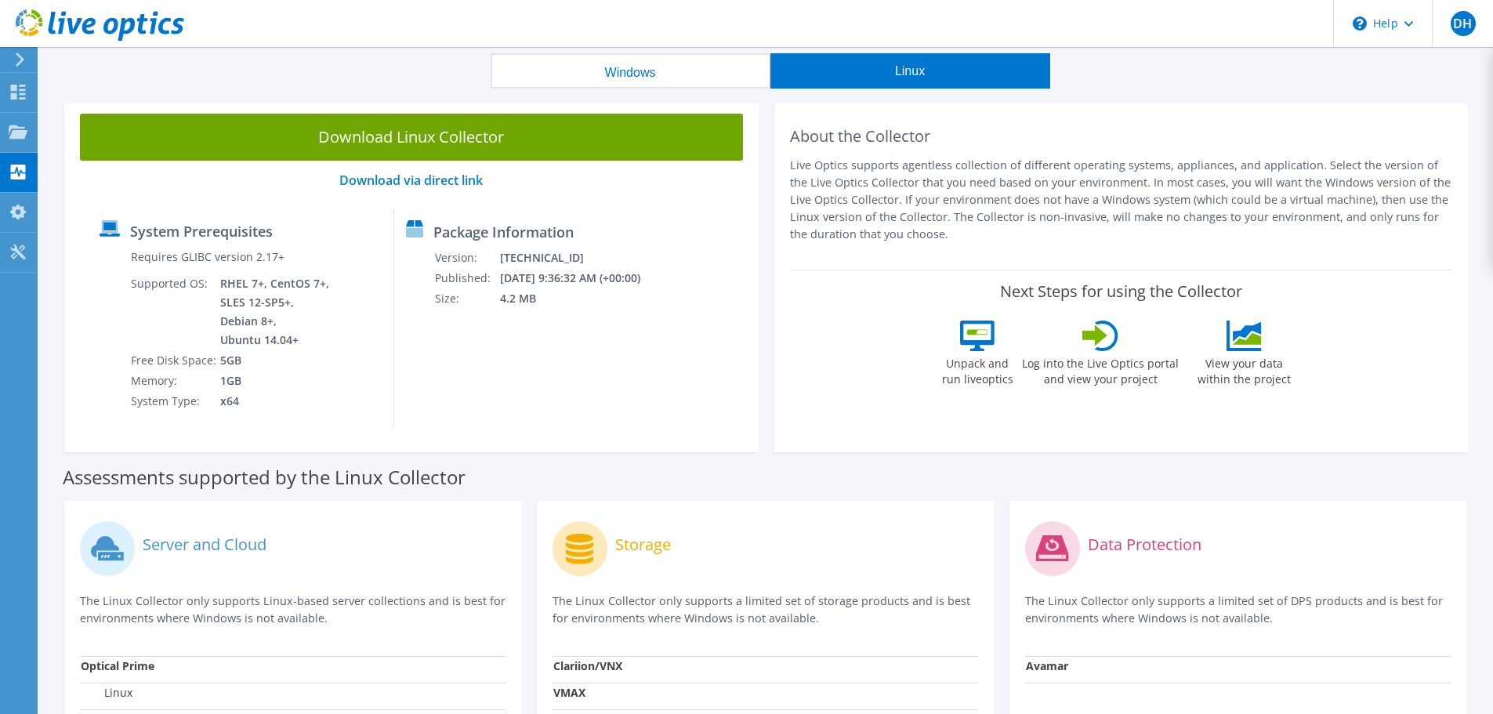
click at [582, 60] on button "Windows" at bounding box center [631, 70] width 280 height 35
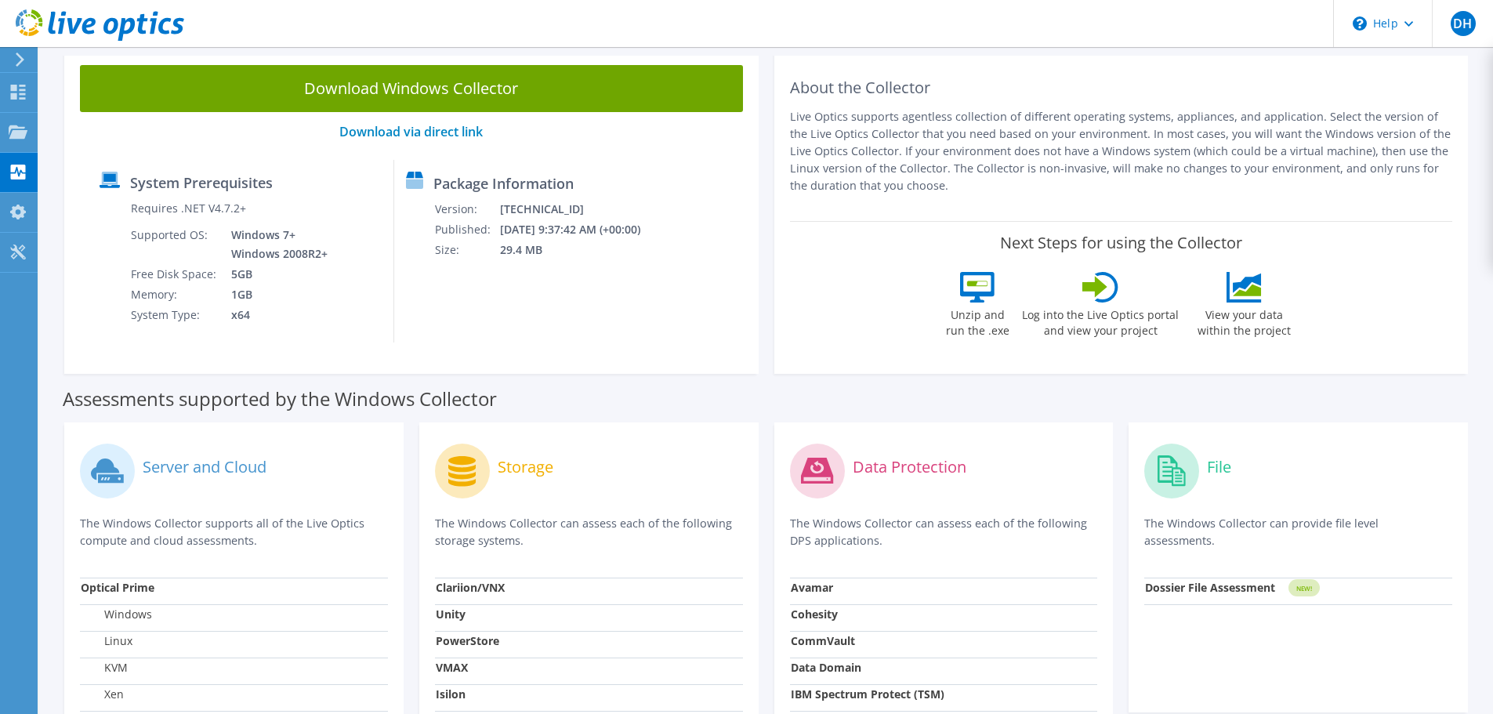
scroll to position [0, 0]
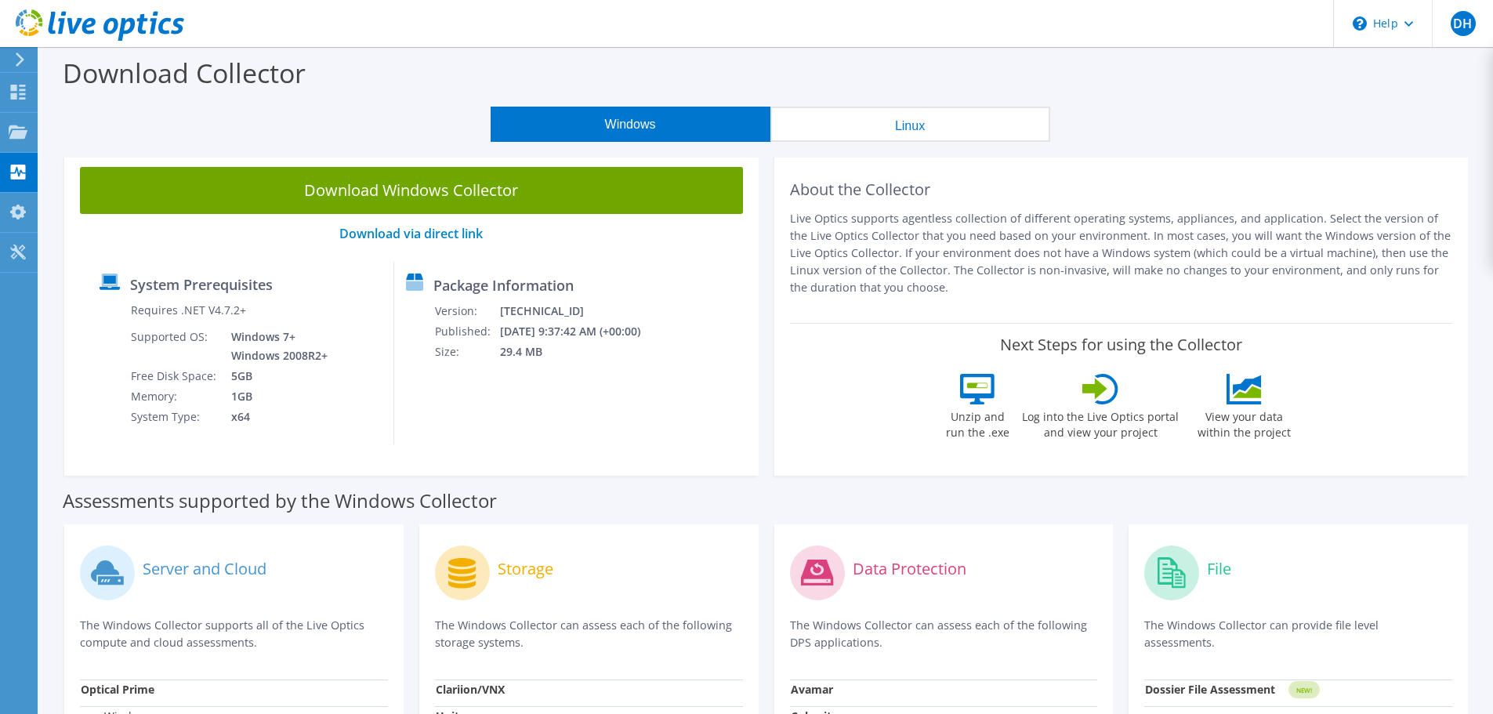
click at [922, 128] on button "Linux" at bounding box center [910, 124] width 280 height 35
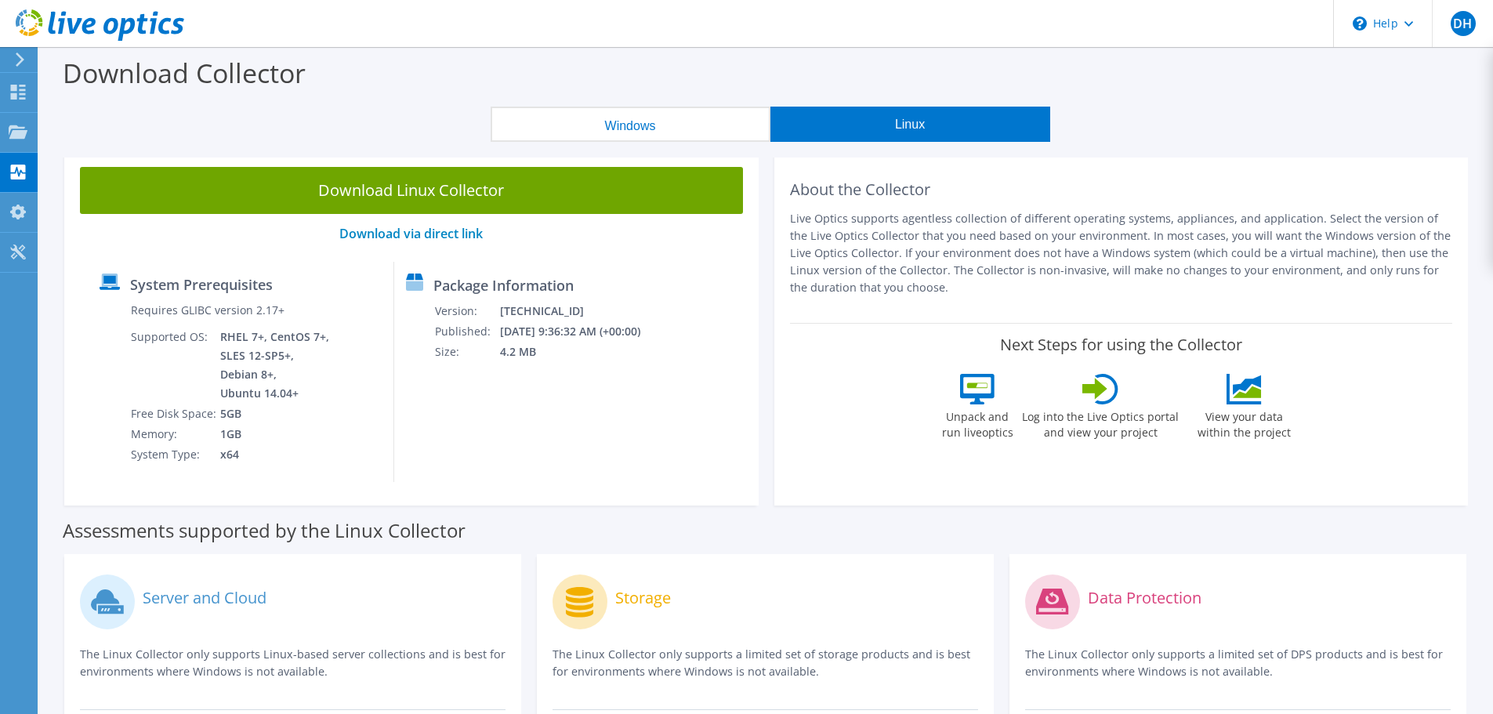
click at [644, 121] on button "Windows" at bounding box center [631, 124] width 280 height 35
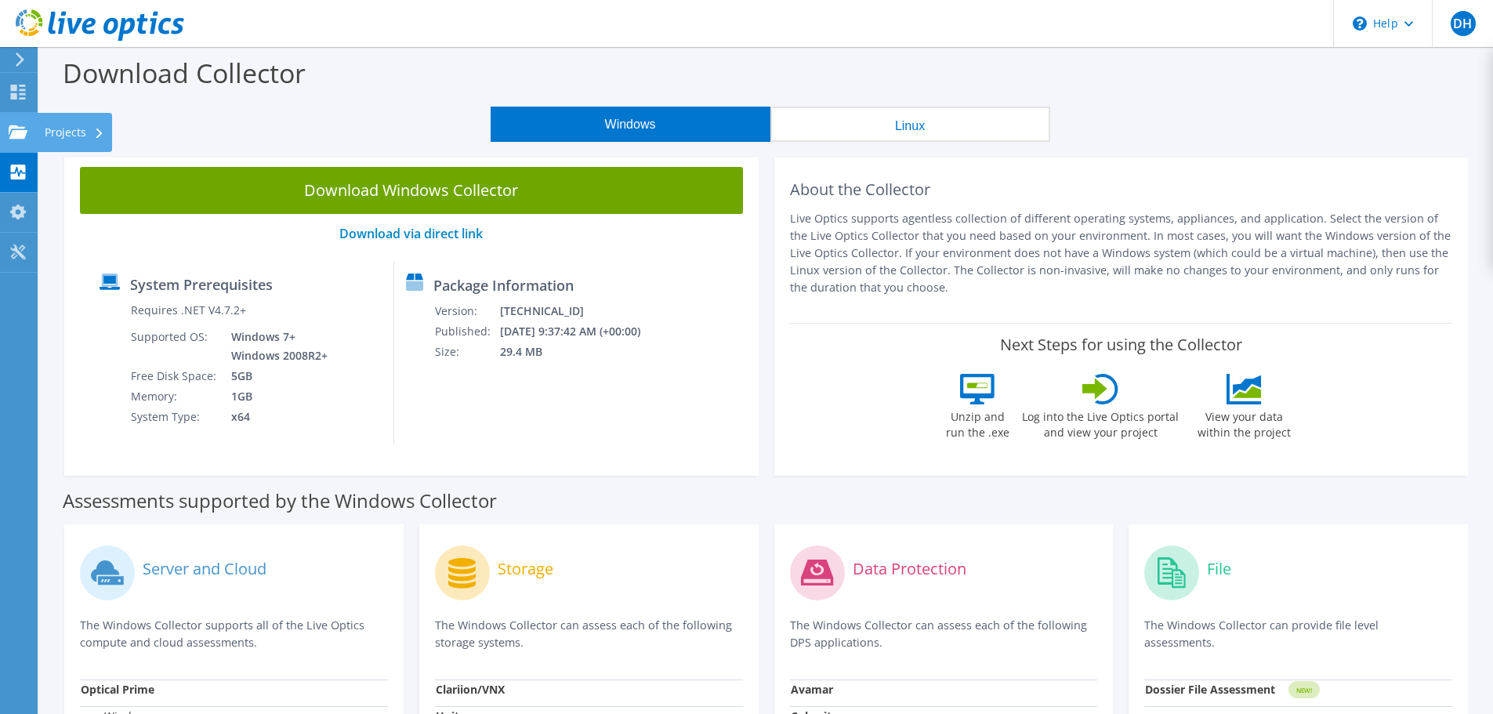
click at [18, 137] on use at bounding box center [18, 131] width 19 height 13
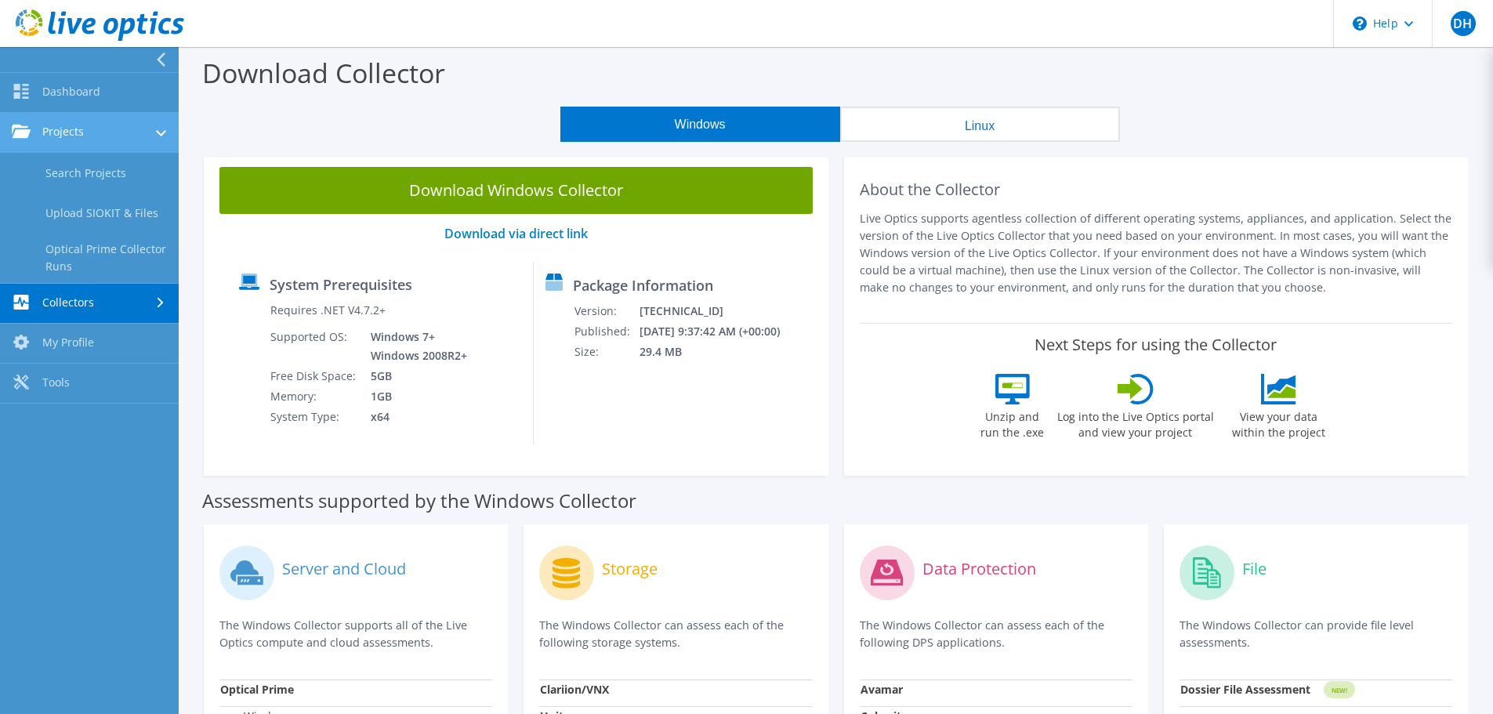
click at [68, 131] on link "Projects" at bounding box center [89, 133] width 179 height 40
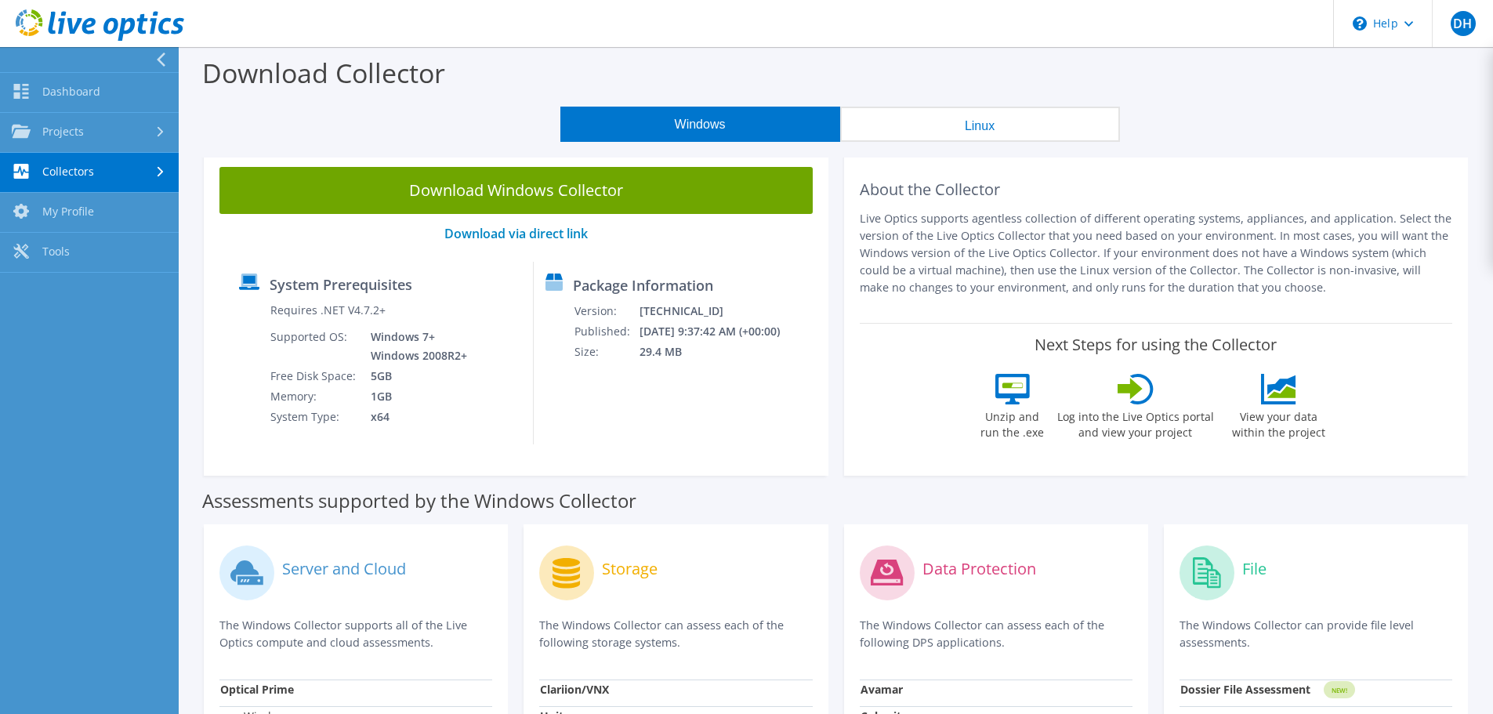
click at [71, 171] on link "Collectors" at bounding box center [89, 173] width 179 height 40
click at [72, 209] on link "Download Collector" at bounding box center [89, 213] width 179 height 40
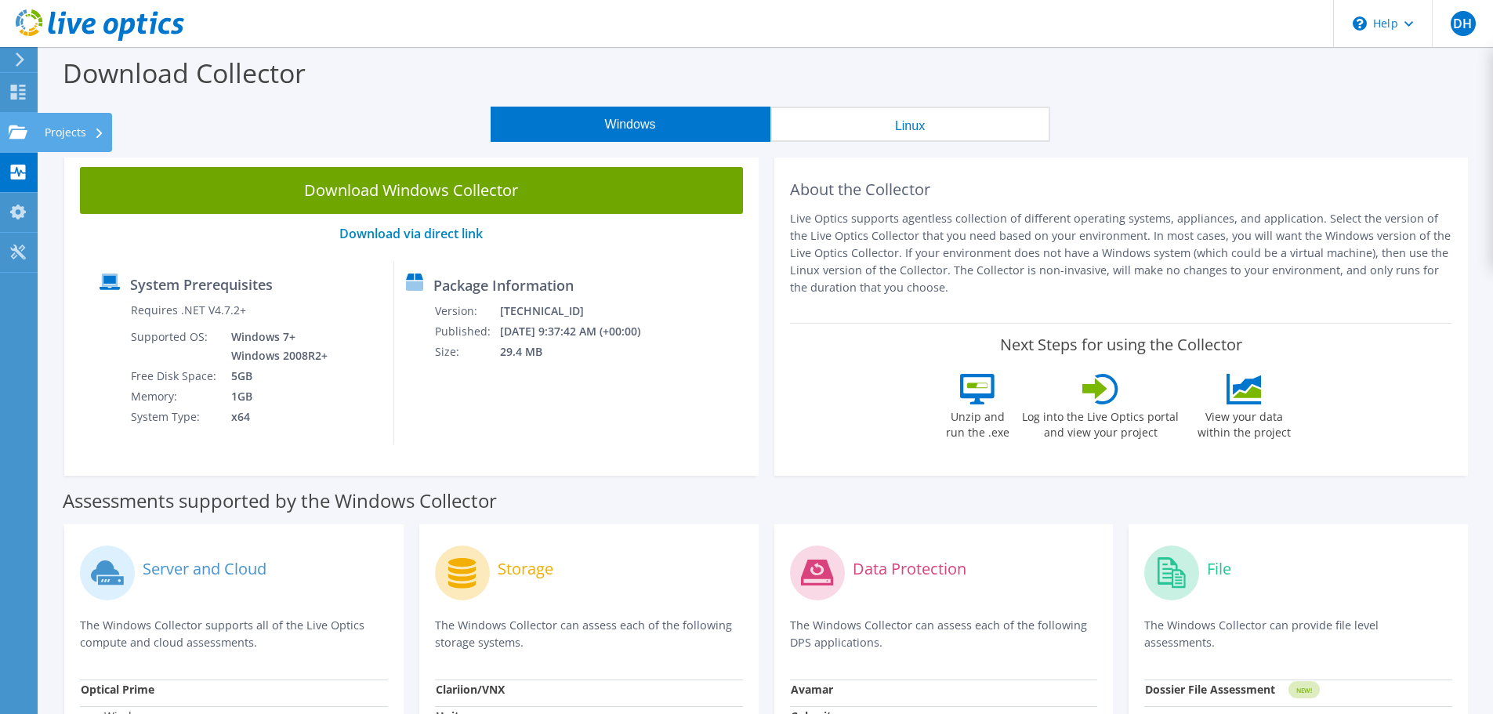
click at [13, 126] on use at bounding box center [18, 131] width 19 height 13
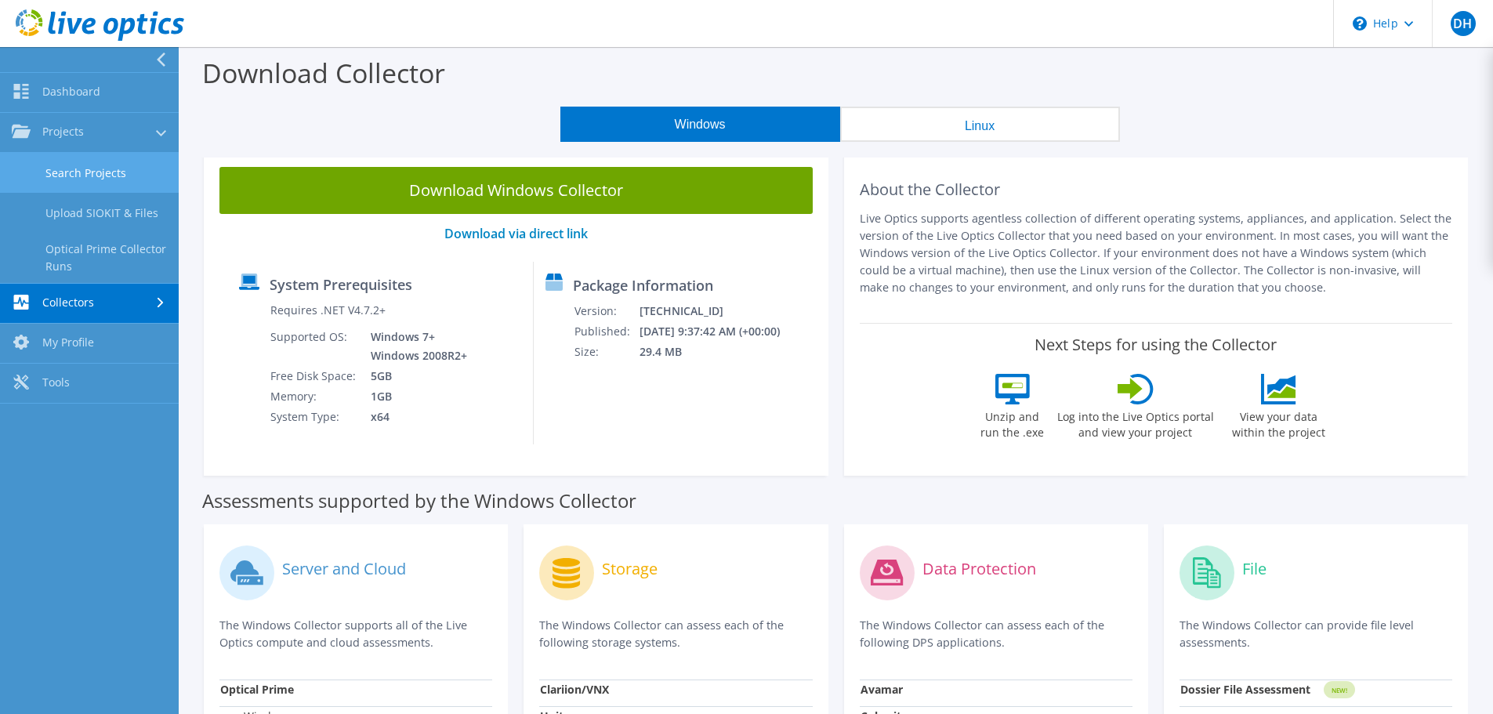
click at [72, 164] on link "Search Projects" at bounding box center [89, 173] width 179 height 40
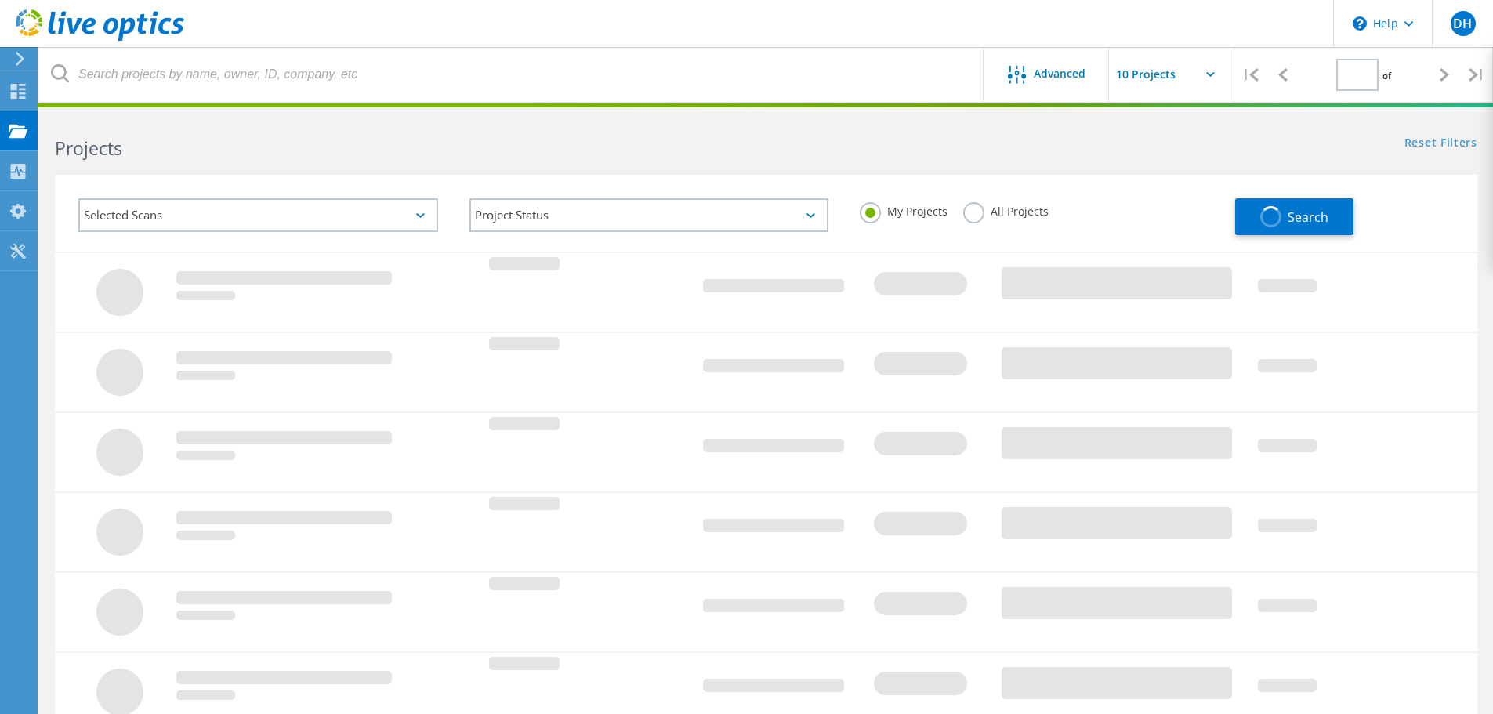
type input "1"
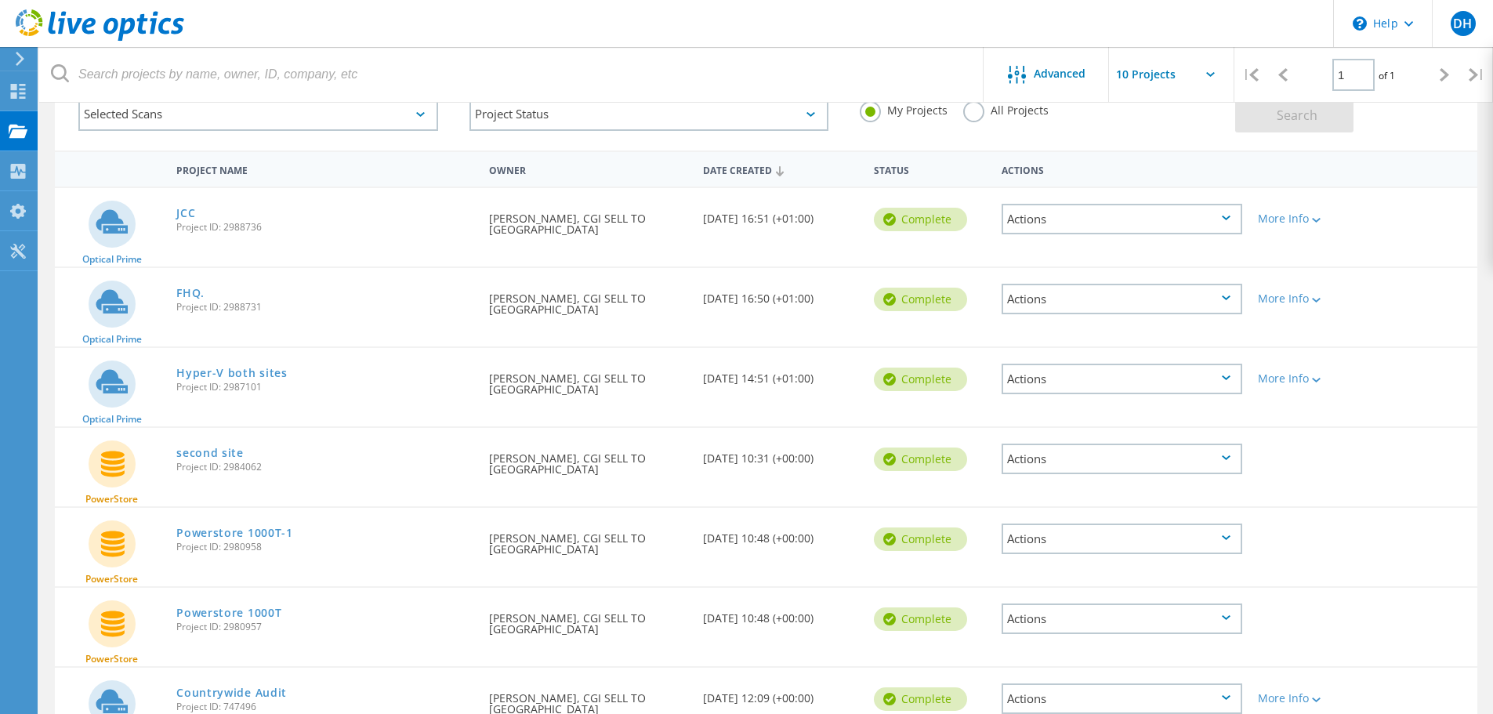
scroll to position [78, 0]
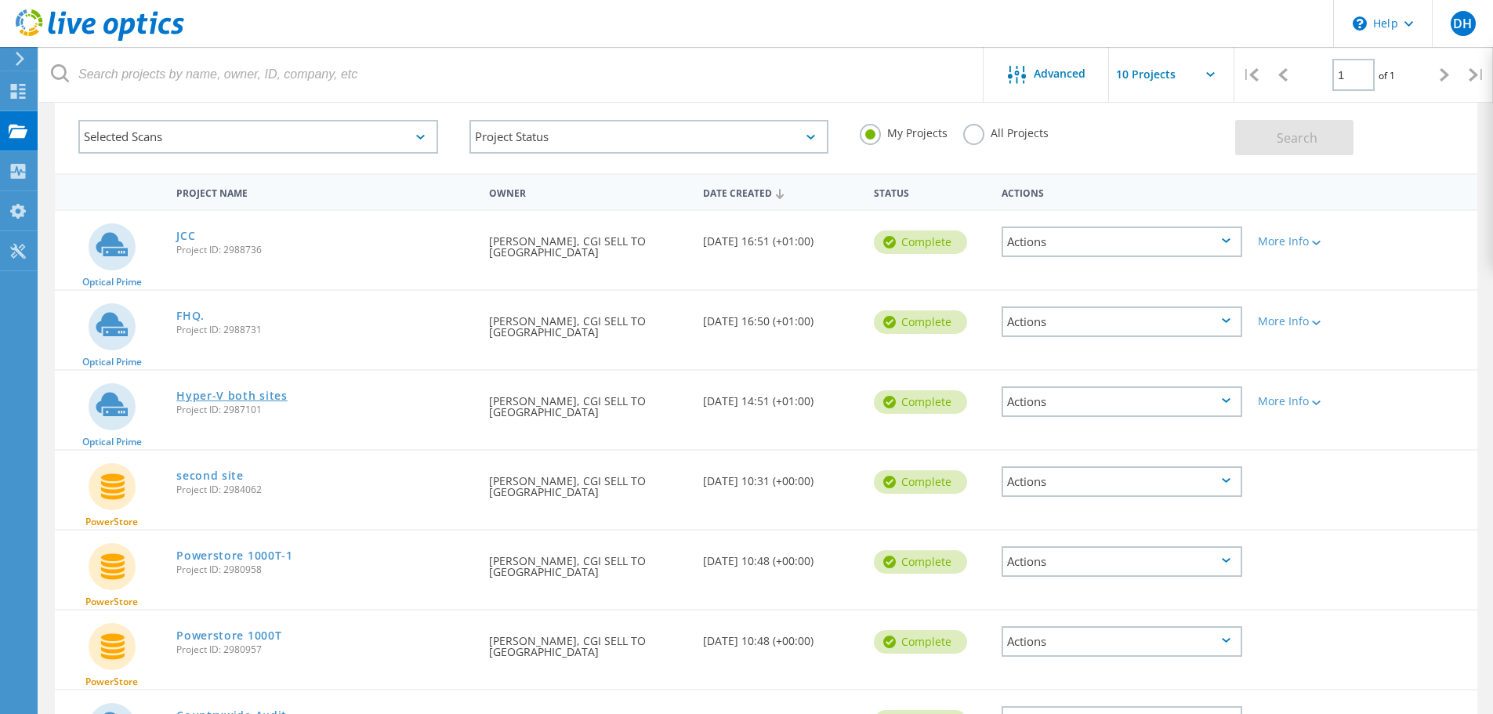
click at [237, 397] on link "Hyper-V both sites" at bounding box center [231, 395] width 111 height 11
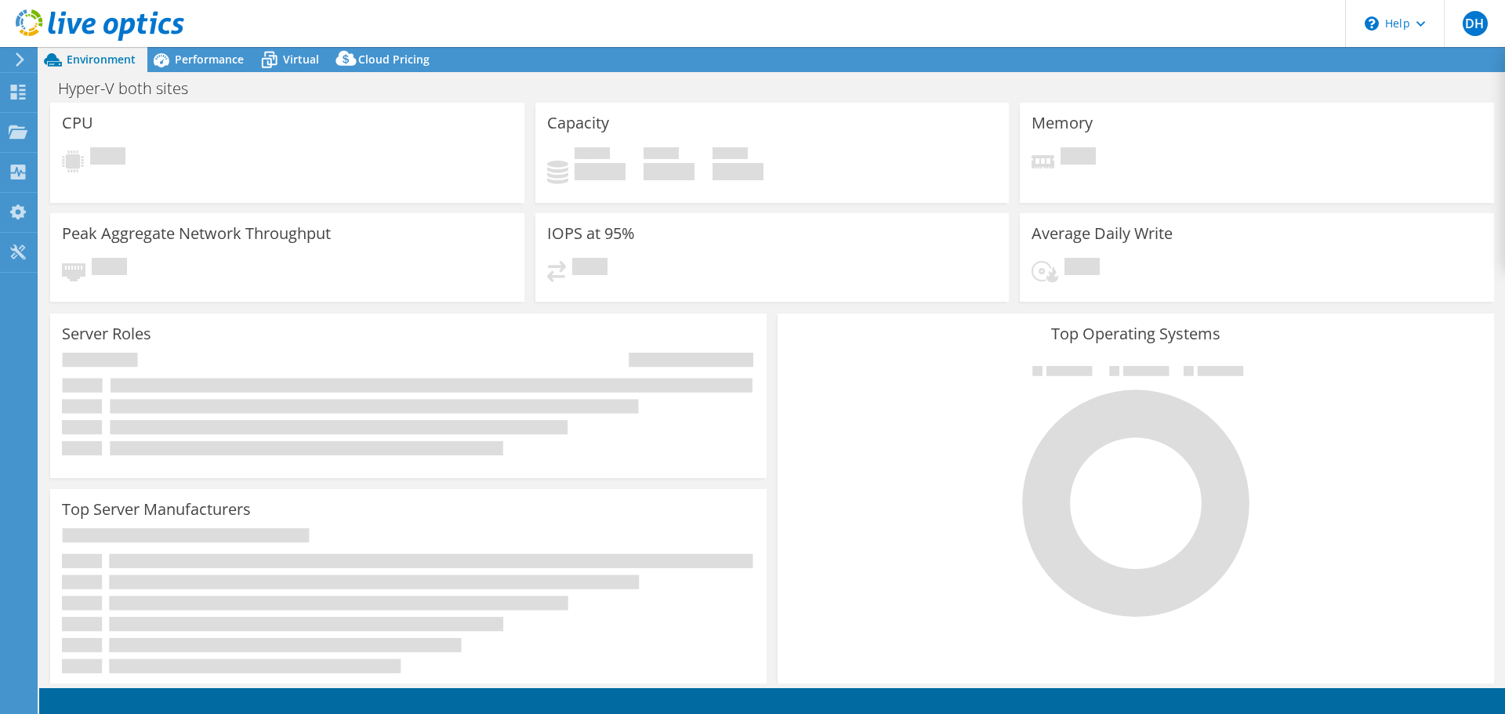
select select "EULondon"
select select "GBP"
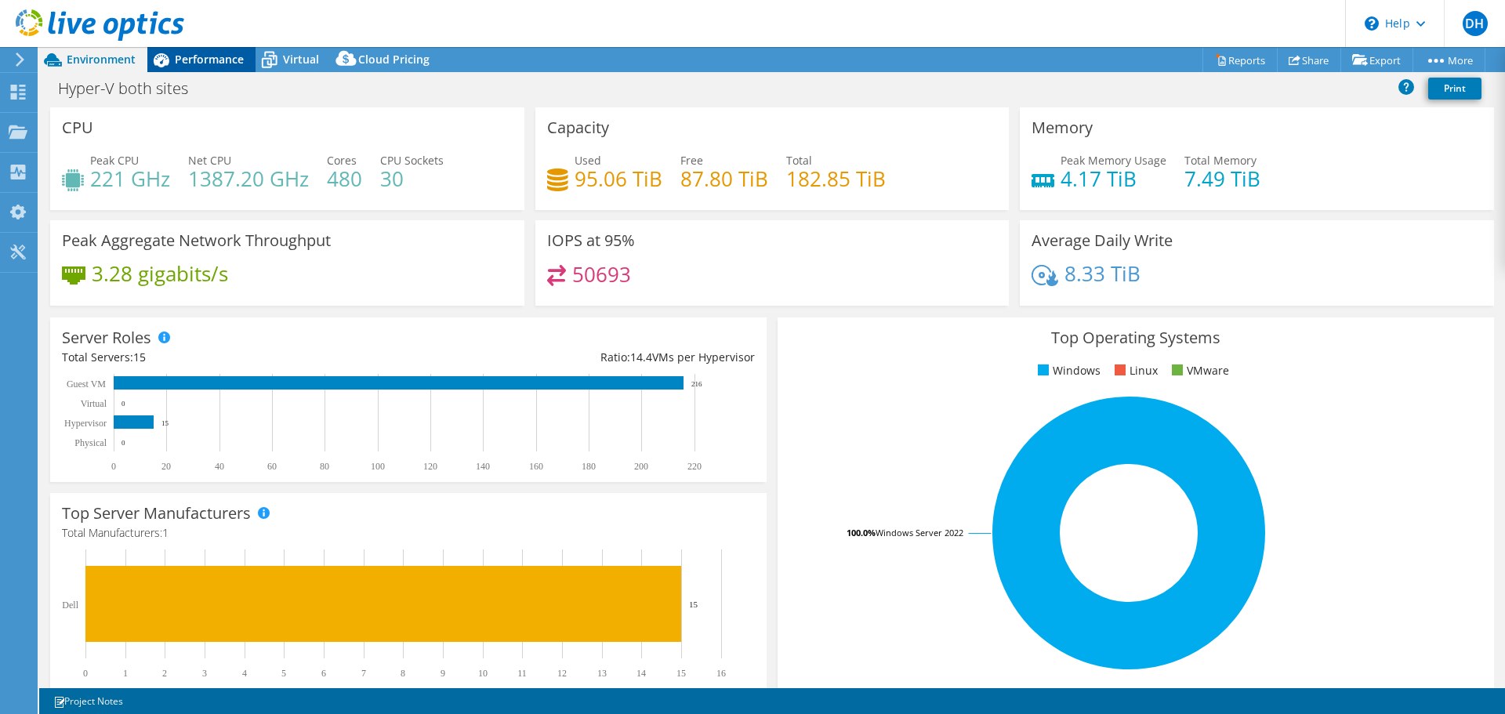
click at [203, 58] on span "Performance" at bounding box center [209, 59] width 69 height 15
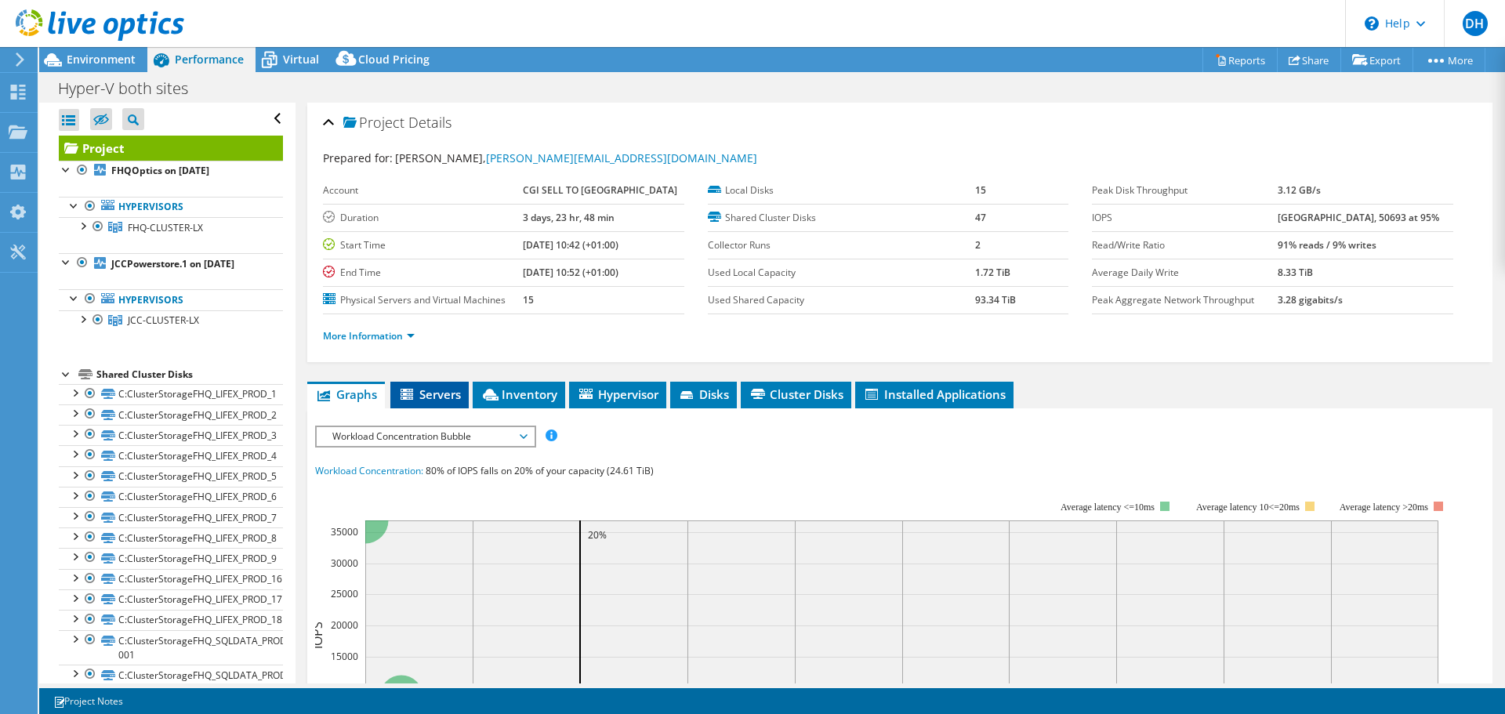
click at [431, 389] on span "Servers" at bounding box center [429, 394] width 63 height 16
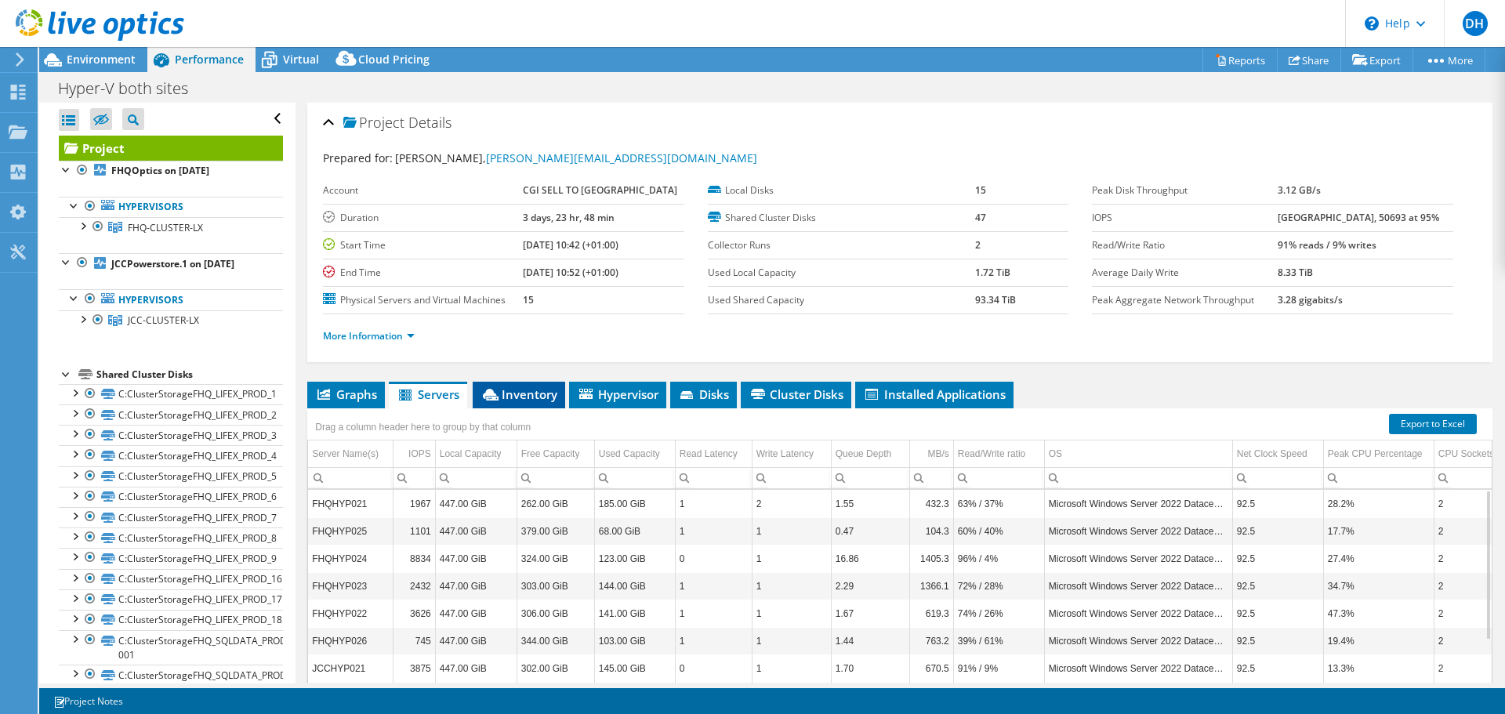
click at [518, 394] on span "Inventory" at bounding box center [518, 394] width 77 height 16
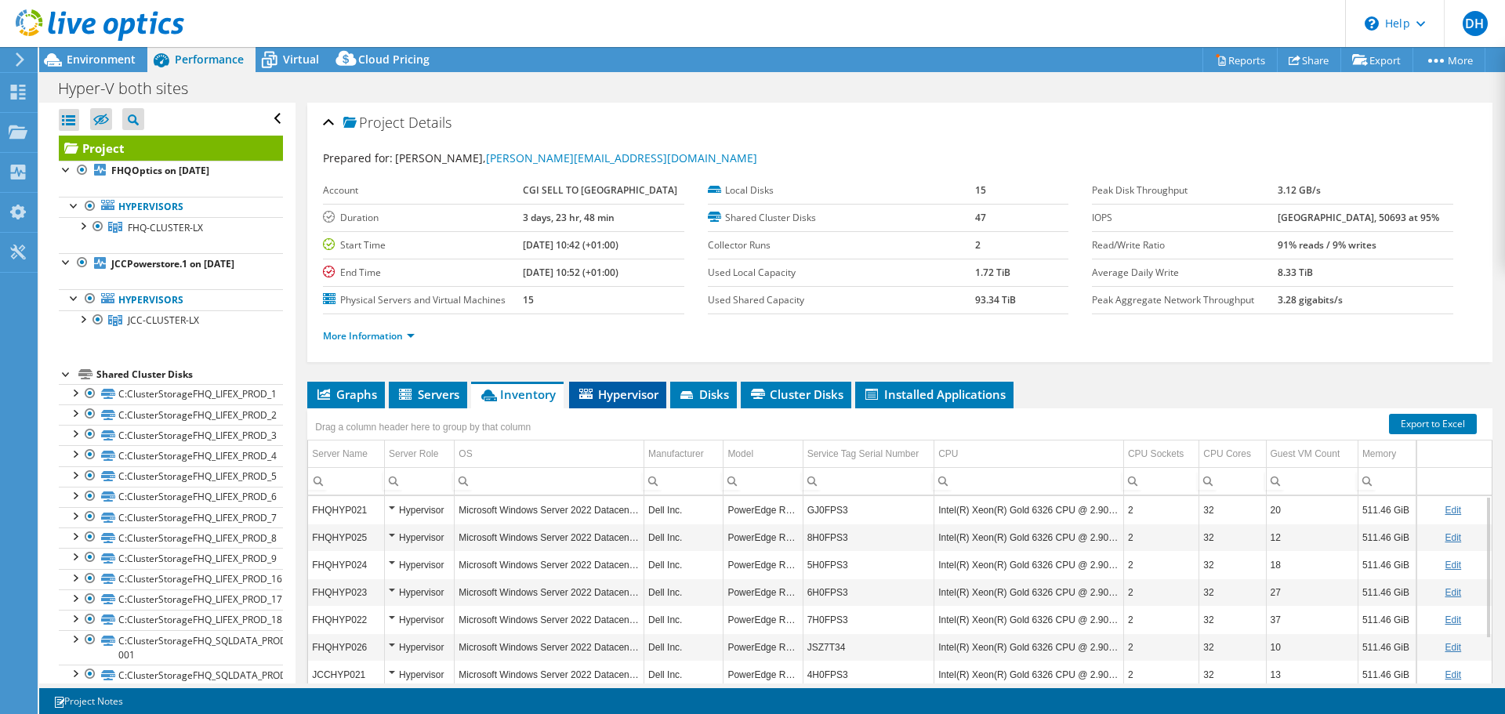
click at [625, 397] on span "Hypervisor" at bounding box center [618, 394] width 82 height 16
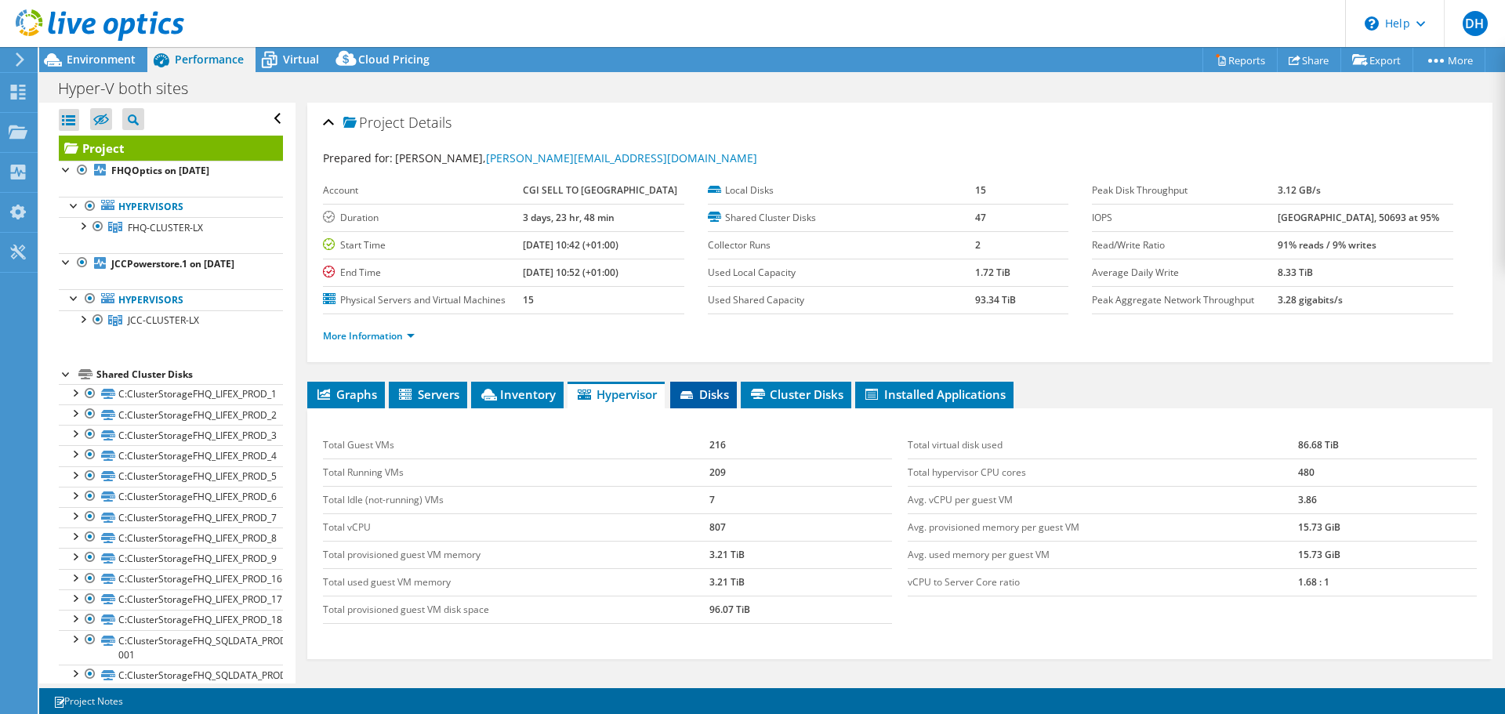
click at [707, 394] on span "Disks" at bounding box center [703, 394] width 51 height 16
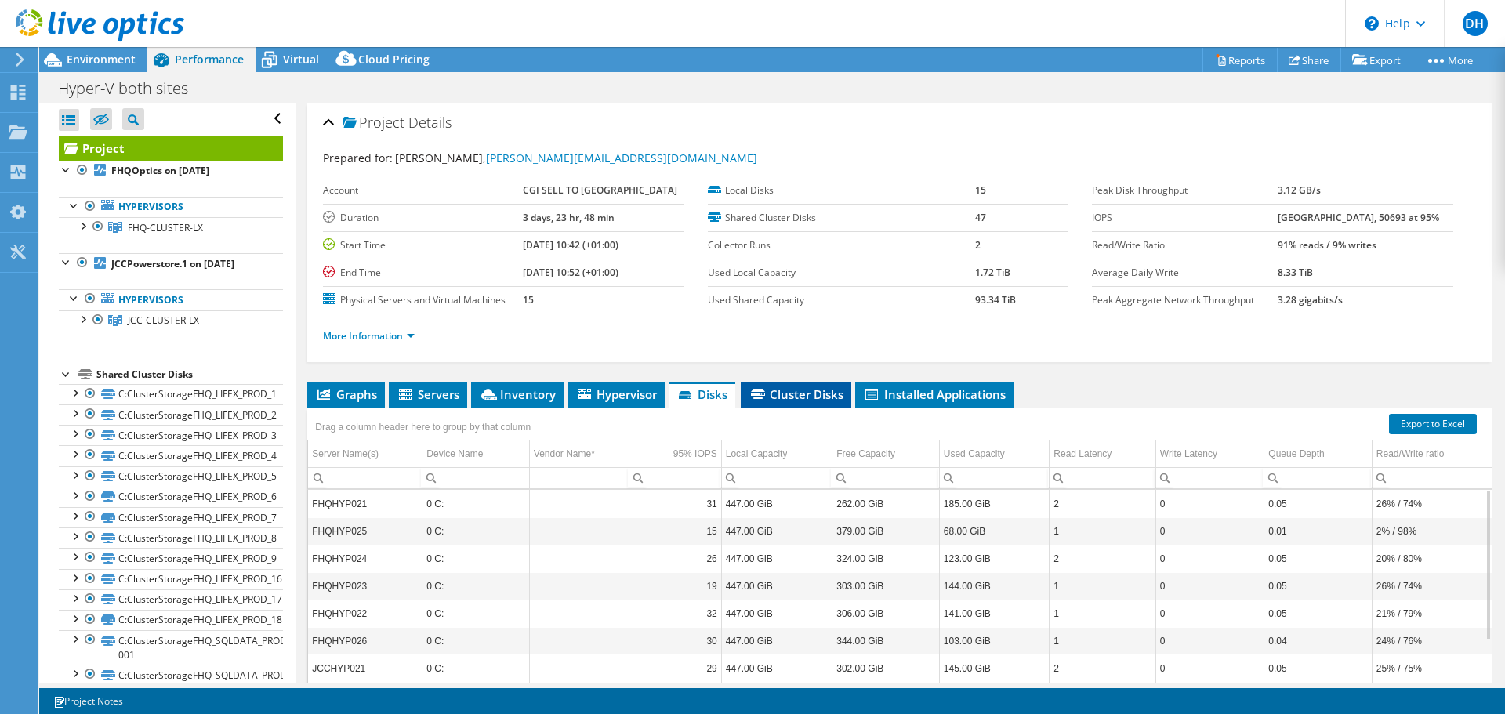
click at [802, 393] on span "Cluster Disks" at bounding box center [795, 394] width 95 height 16
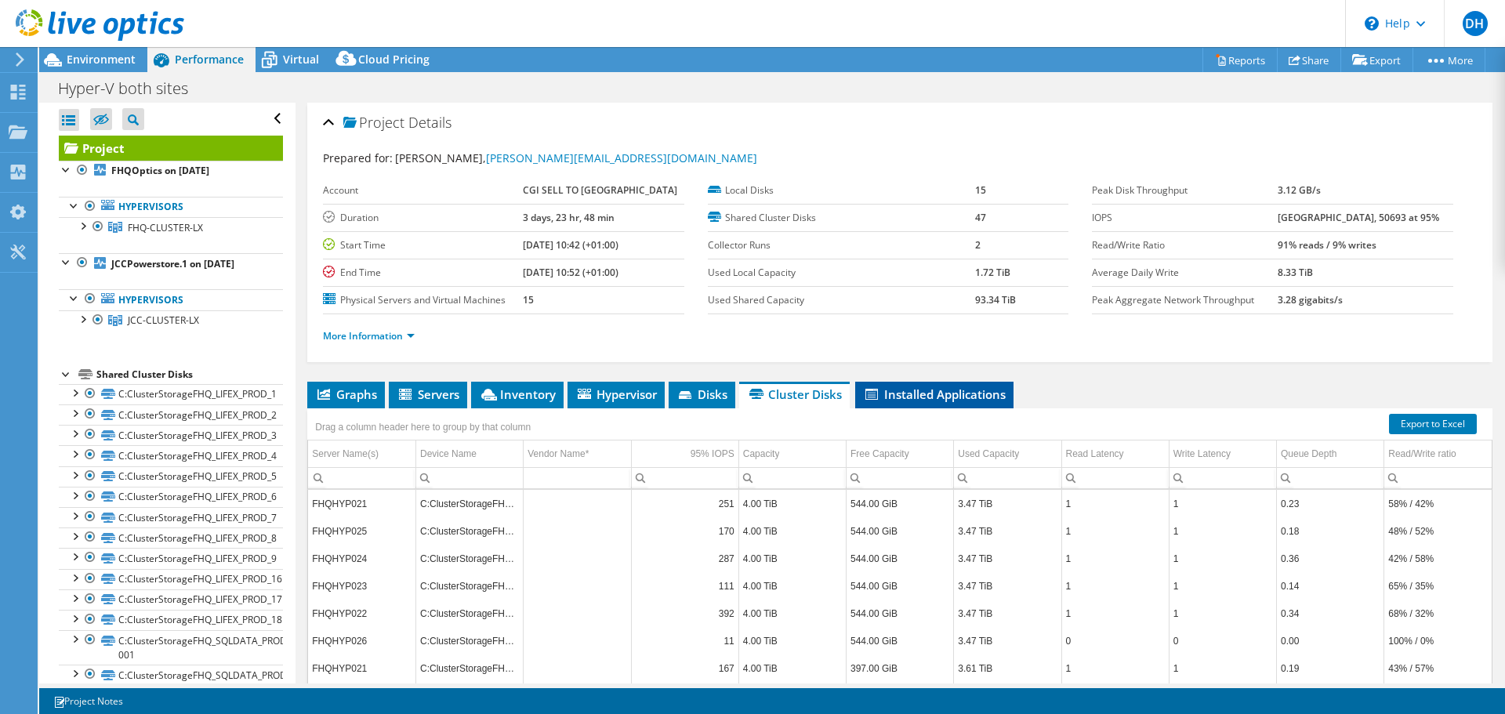
click at [952, 393] on span "Installed Applications" at bounding box center [934, 394] width 143 height 16
